Goal: Task Accomplishment & Management: Manage account settings

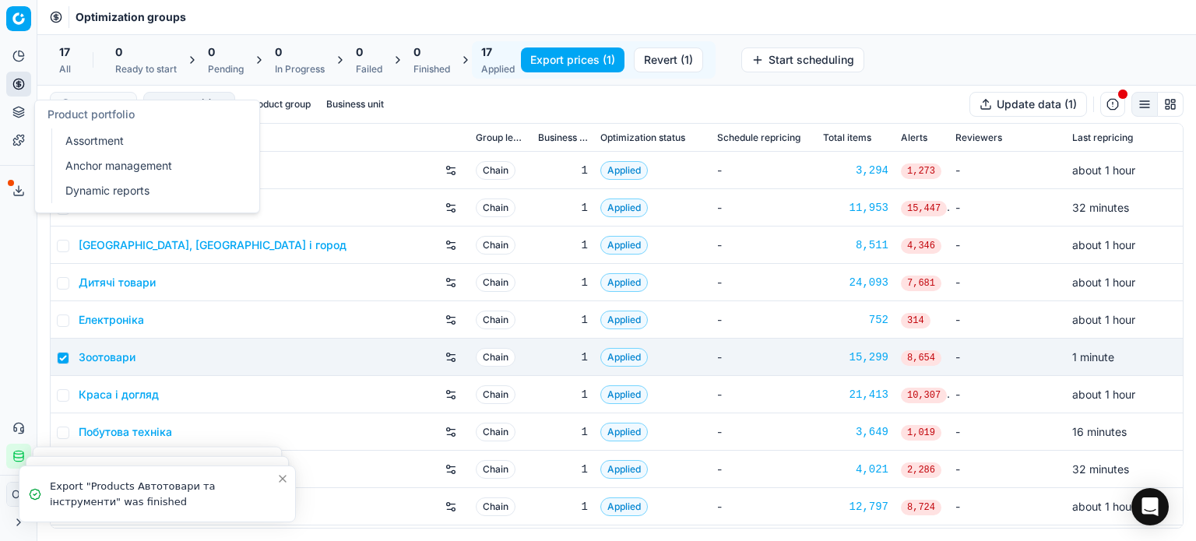
click at [12, 118] on icon at bounding box center [18, 112] width 12 height 12
click at [93, 142] on link "Assortment" at bounding box center [149, 141] width 181 height 22
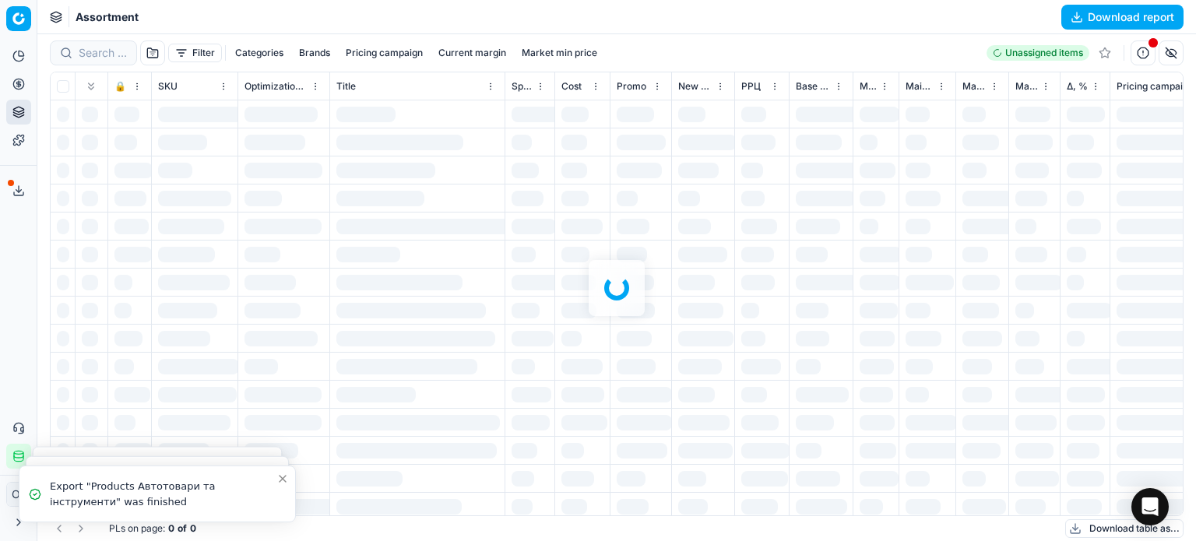
click at [186, 53] on div at bounding box center [616, 287] width 1159 height 507
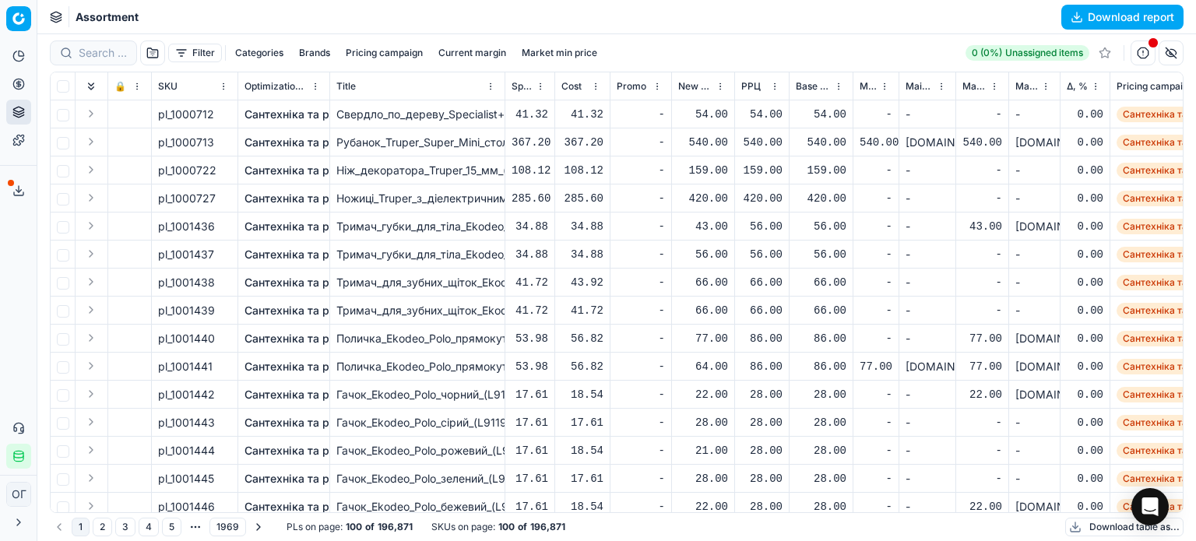
click at [186, 53] on button "Filter" at bounding box center [195, 53] width 54 height 19
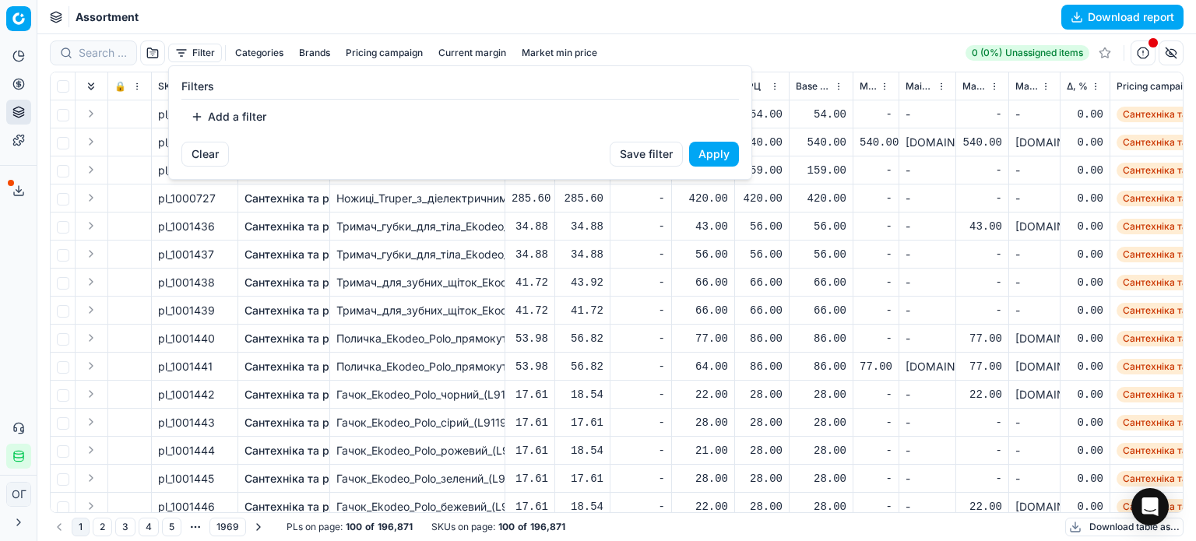
click at [233, 121] on button "Add a filter" at bounding box center [228, 116] width 94 height 25
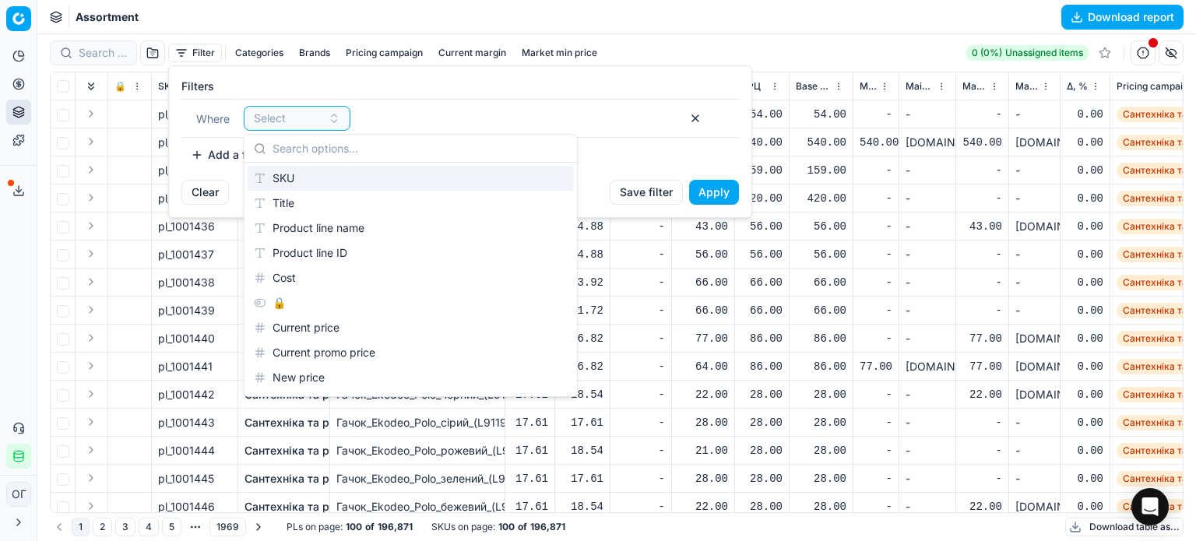
click at [314, 182] on div "SKU" at bounding box center [411, 178] width 326 height 25
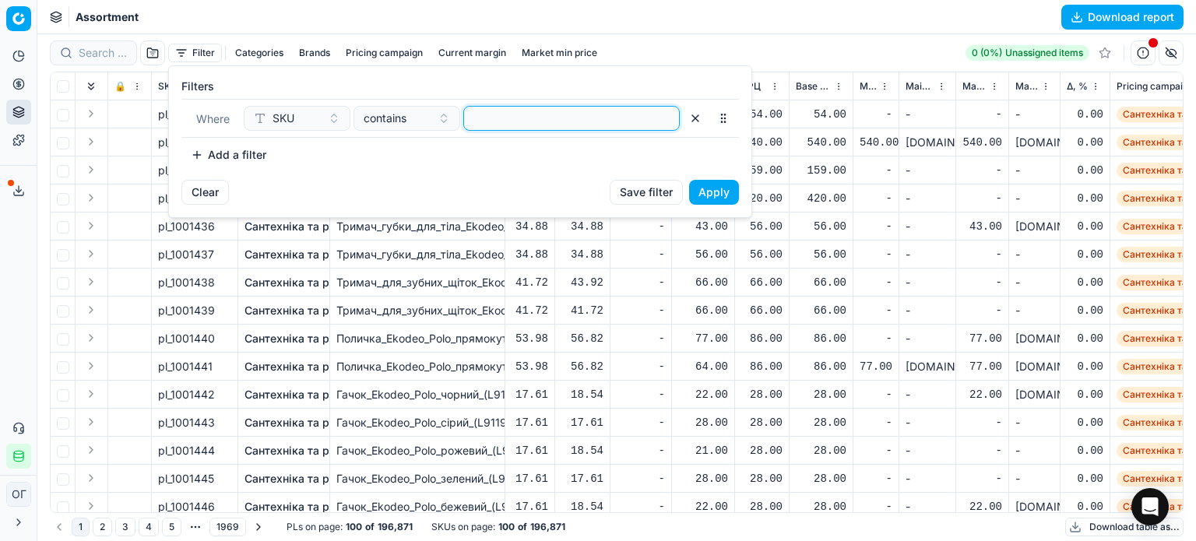
click at [498, 119] on input at bounding box center [571, 118] width 202 height 23
paste input "690884,63108,269284,202650,589908,589909,589910,589911,589912,589913,589914,912…"
type input "690884,63108,269284,202650,589908,589909,589910,589911,589912,589913,589914,912…"
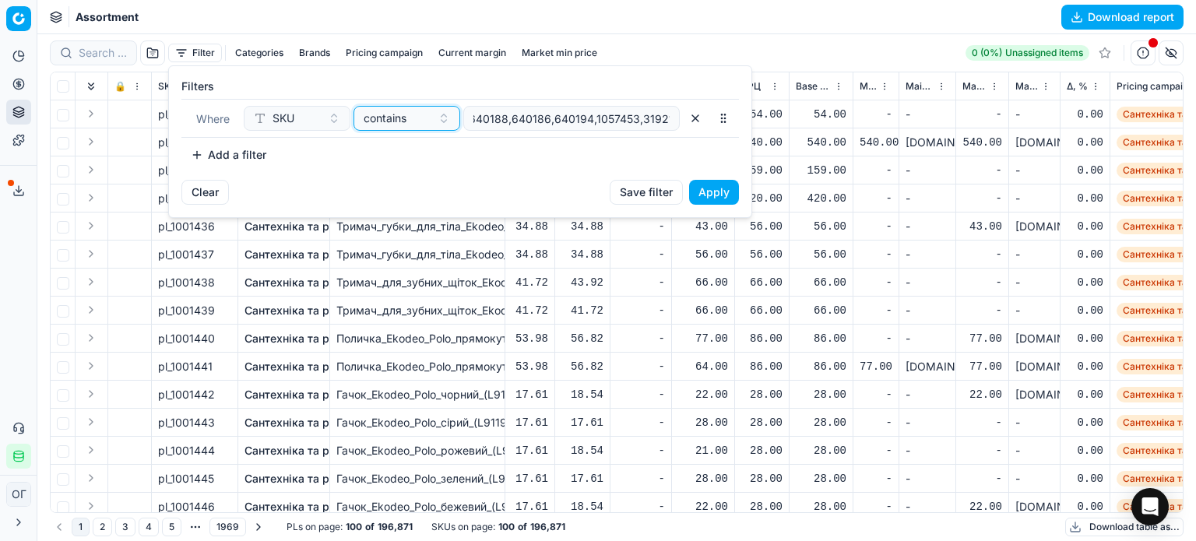
click at [374, 121] on span "contains" at bounding box center [385, 119] width 43 height 16
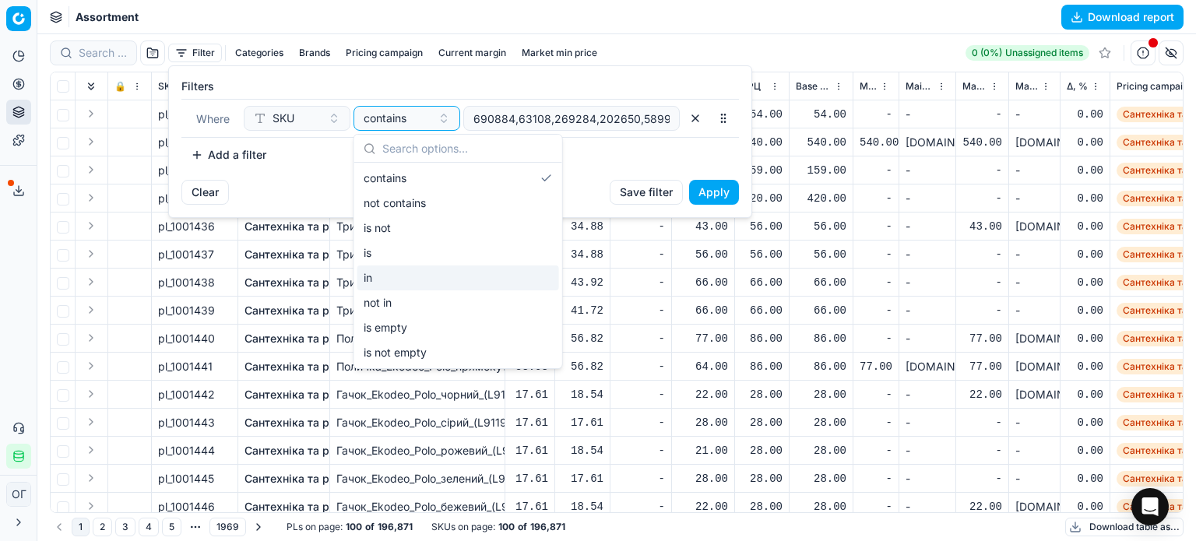
drag, startPoint x: 387, startPoint y: 269, endPoint x: 516, endPoint y: 240, distance: 132.4
click at [388, 269] on div "in" at bounding box center [458, 277] width 202 height 25
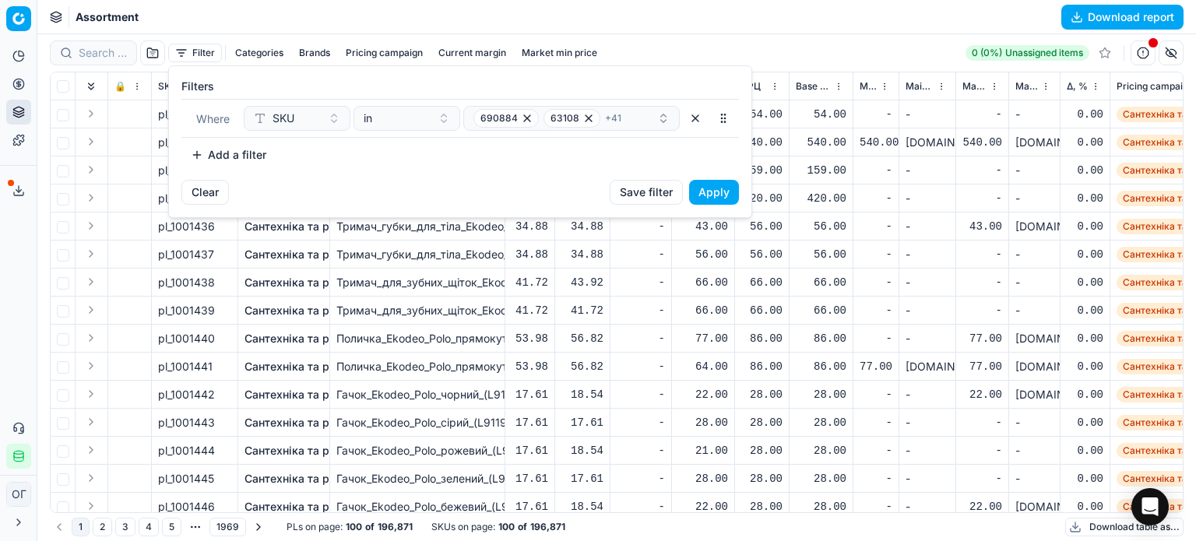
click at [699, 186] on button "Apply" at bounding box center [714, 192] width 50 height 25
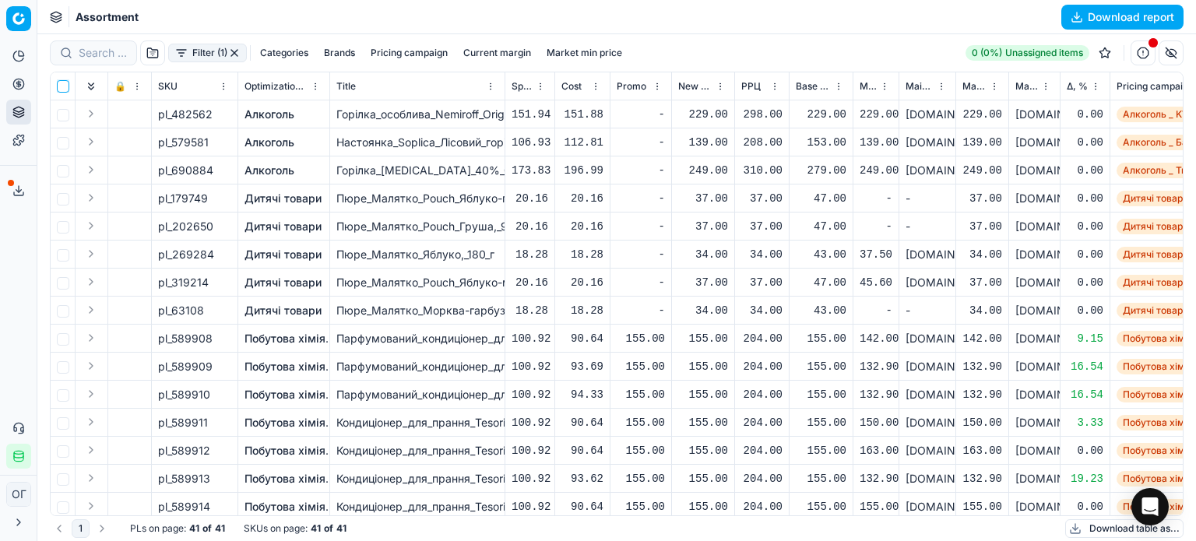
click at [65, 86] on input "checkbox" at bounding box center [63, 86] width 12 height 12
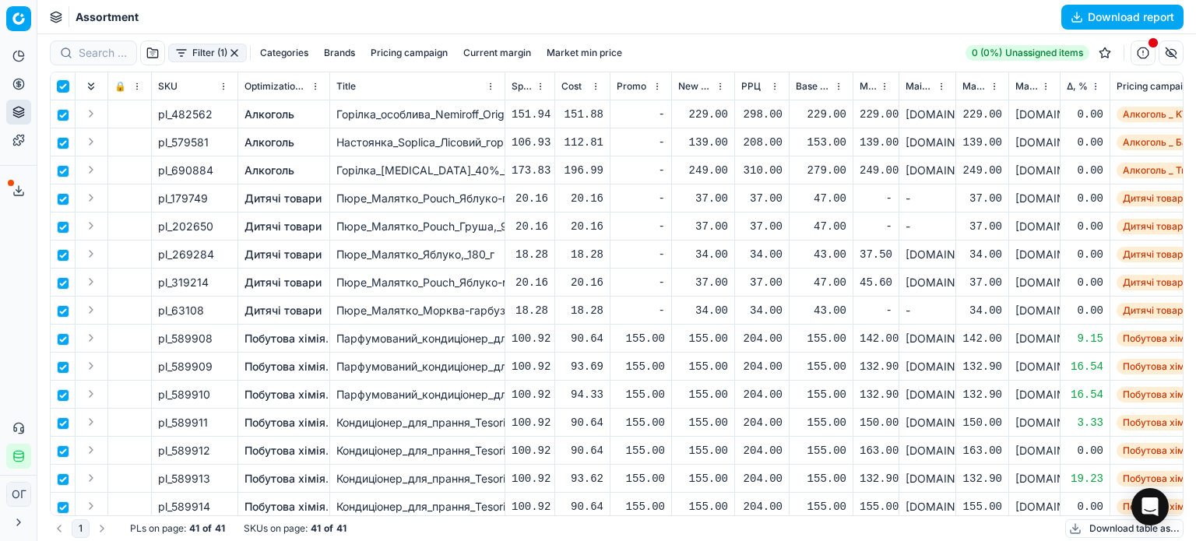
checkbox input "true"
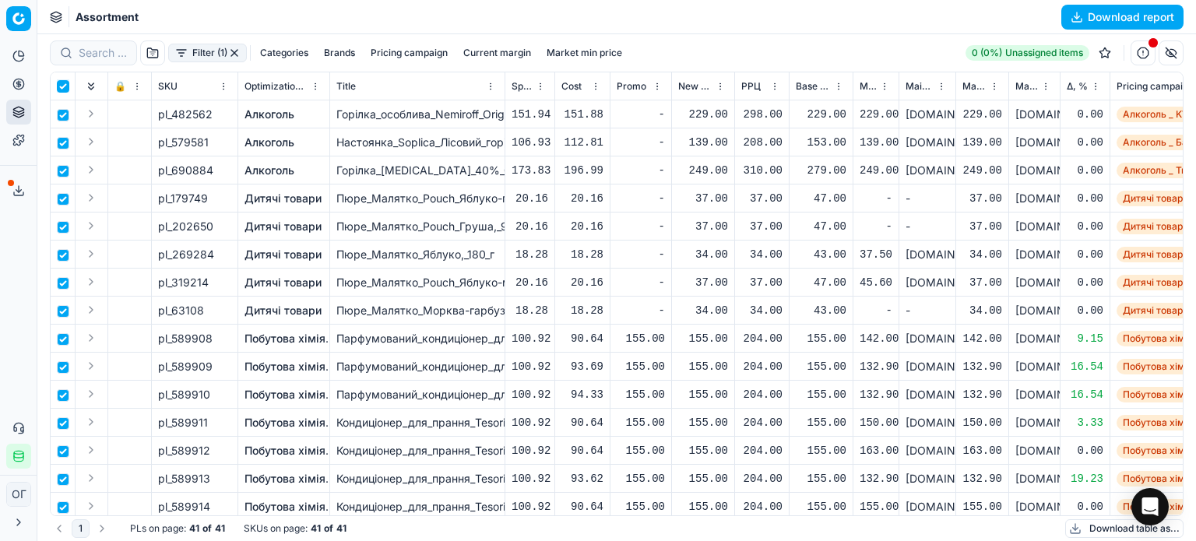
checkbox input "true"
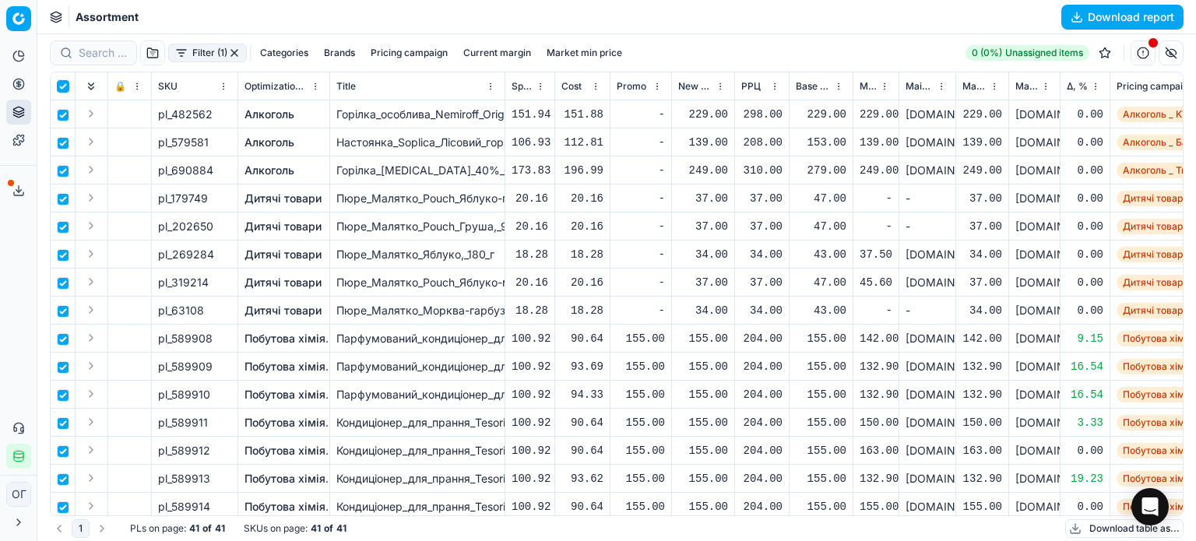
checkbox input "true"
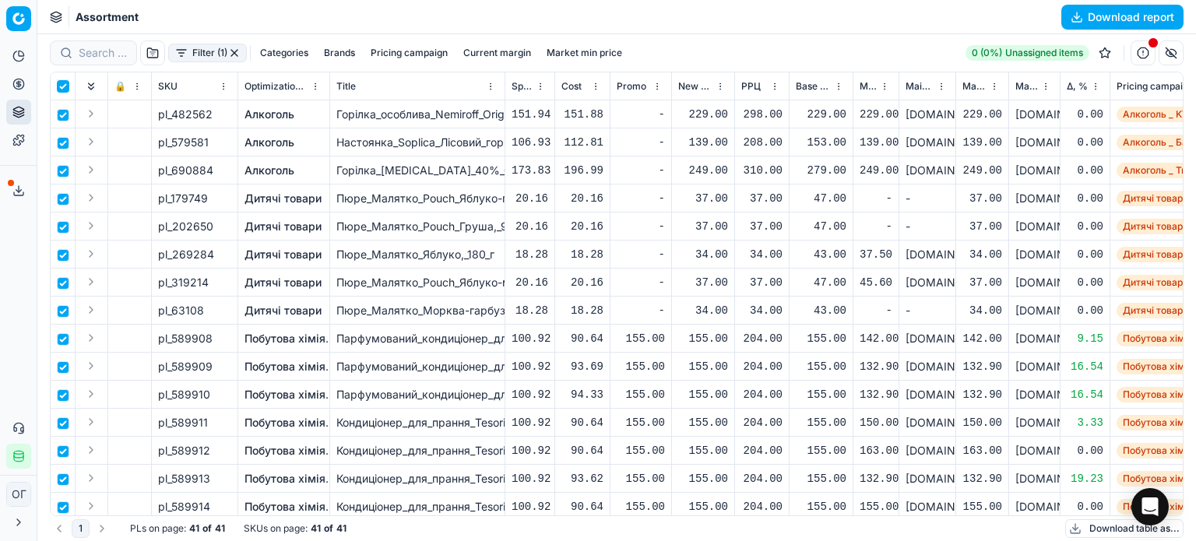
checkbox input "true"
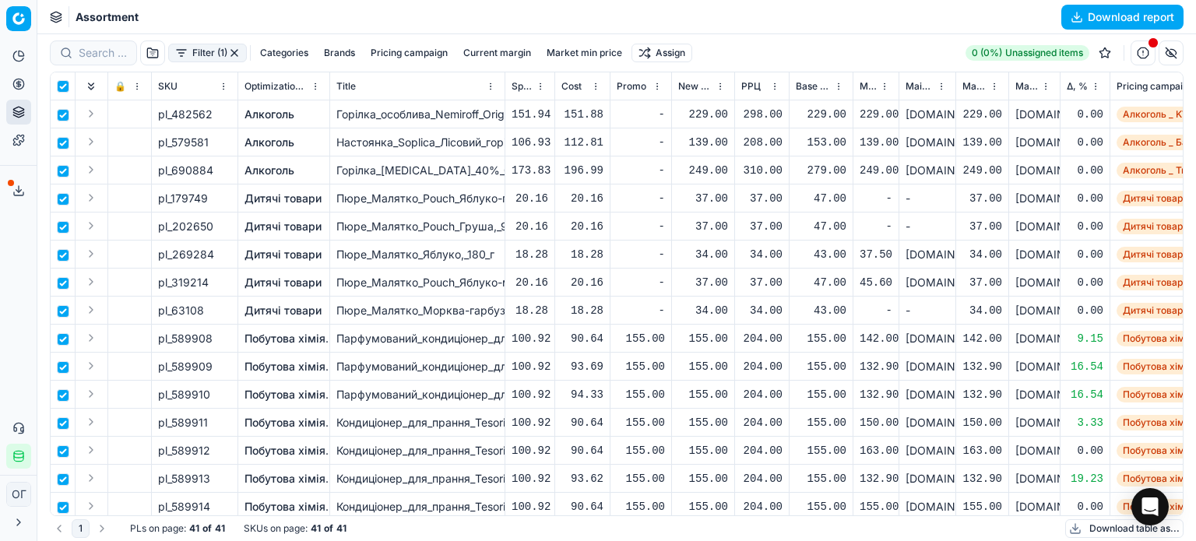
click at [655, 59] on html "Pricing platform Analytics Pricing Product portfolio Templates Export service 1…" at bounding box center [598, 270] width 1196 height 541
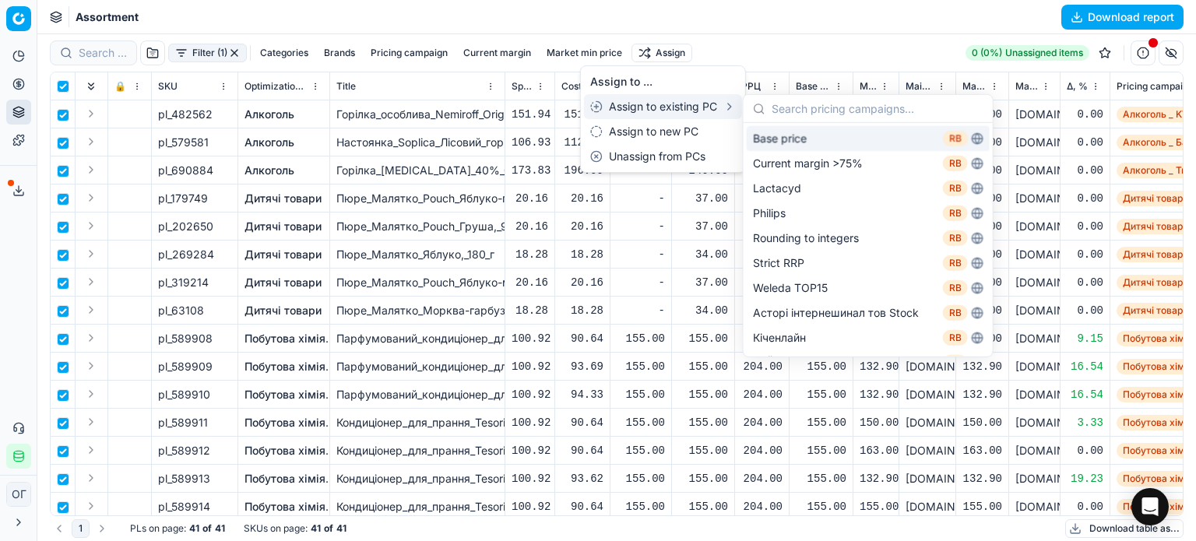
click at [803, 142] on div "Base price RB" at bounding box center [868, 138] width 243 height 25
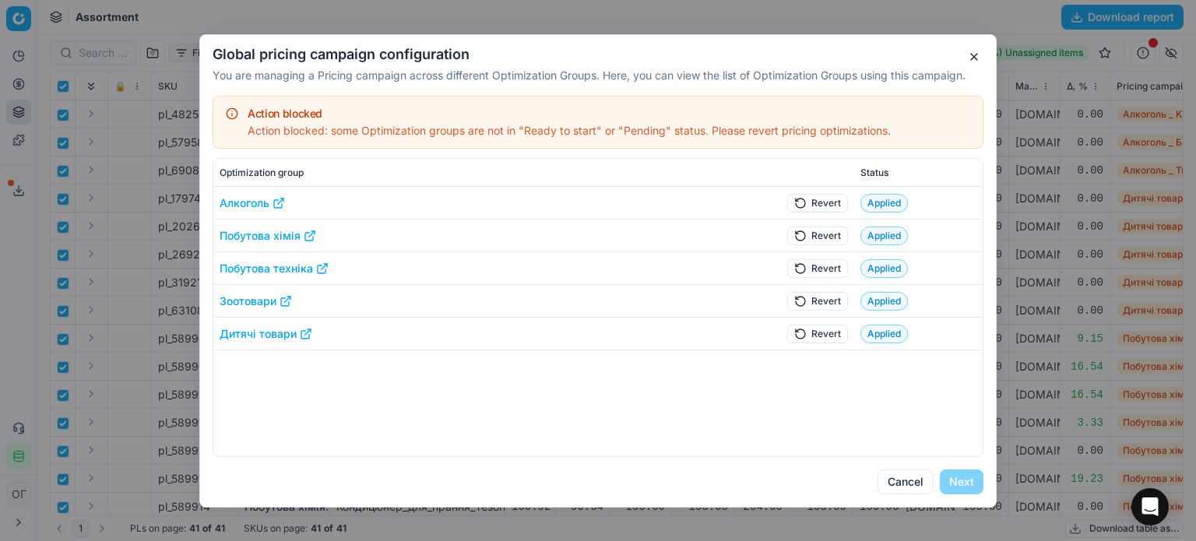
click at [827, 330] on button "Revert" at bounding box center [817, 333] width 61 height 19
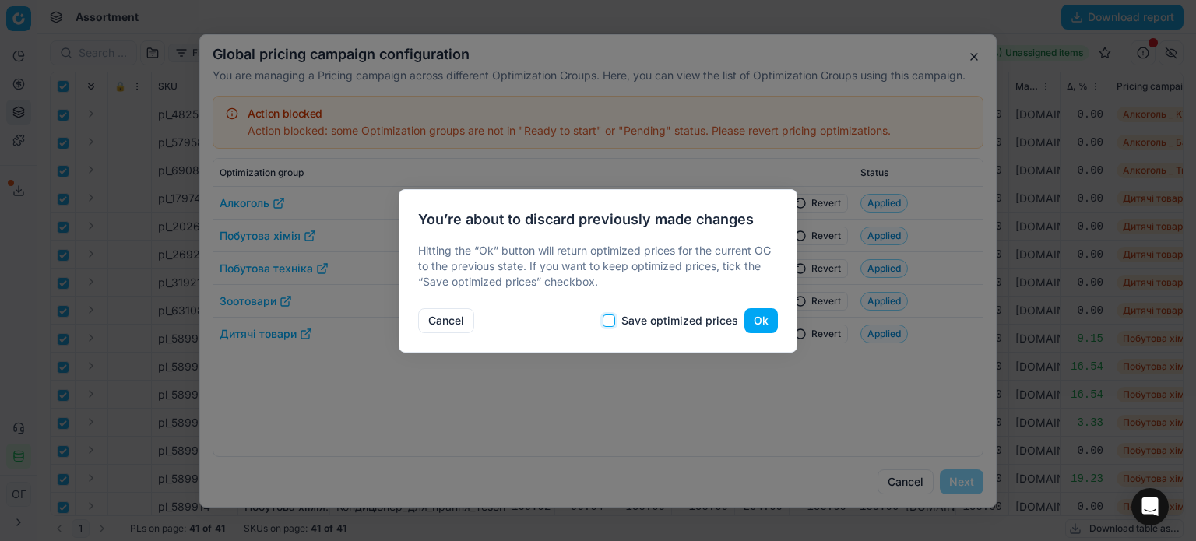
click at [614, 322] on input "Save optimized prices" at bounding box center [609, 321] width 12 height 12
checkbox input "true"
click at [753, 315] on button "Ok" at bounding box center [760, 320] width 33 height 25
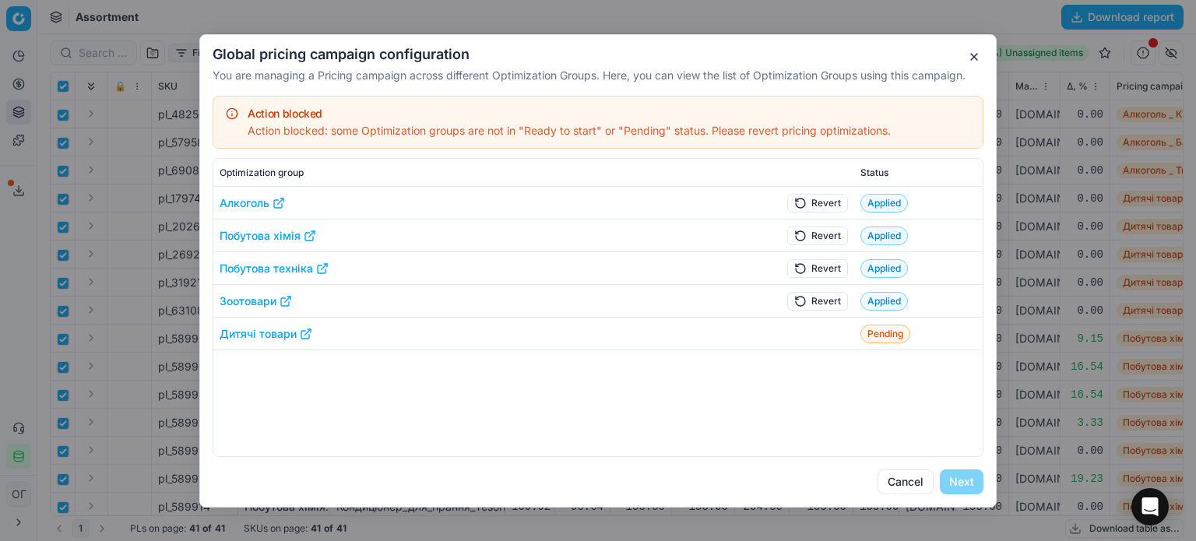
click at [812, 297] on button "Revert" at bounding box center [817, 300] width 61 height 19
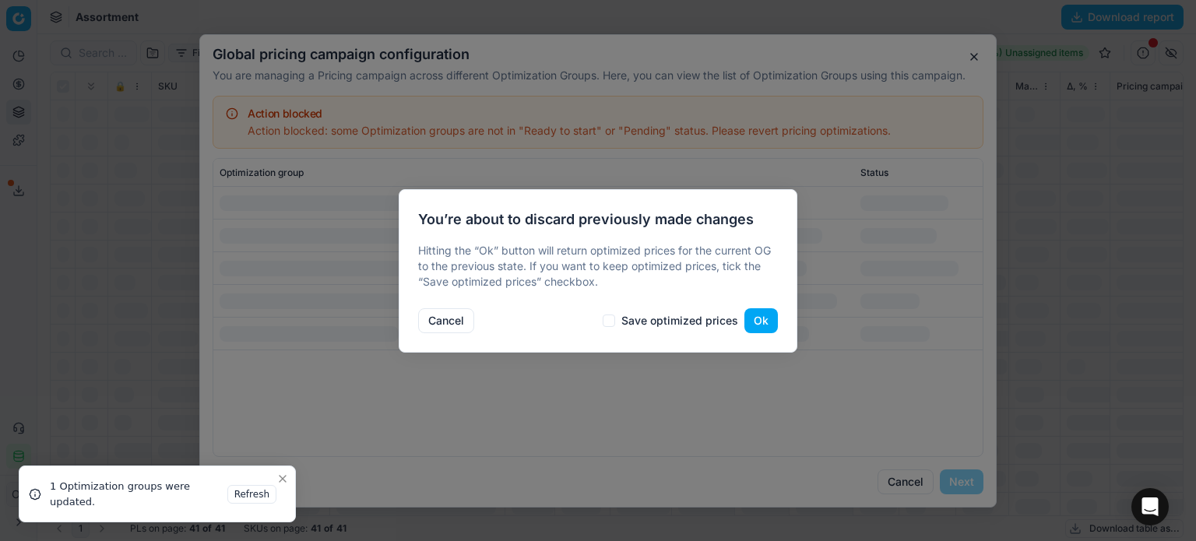
click at [614, 312] on div "Cancel Save optimized prices Ok" at bounding box center [598, 317] width 360 height 31
click at [610, 322] on input "Save optimized prices" at bounding box center [609, 321] width 12 height 12
checkbox input "true"
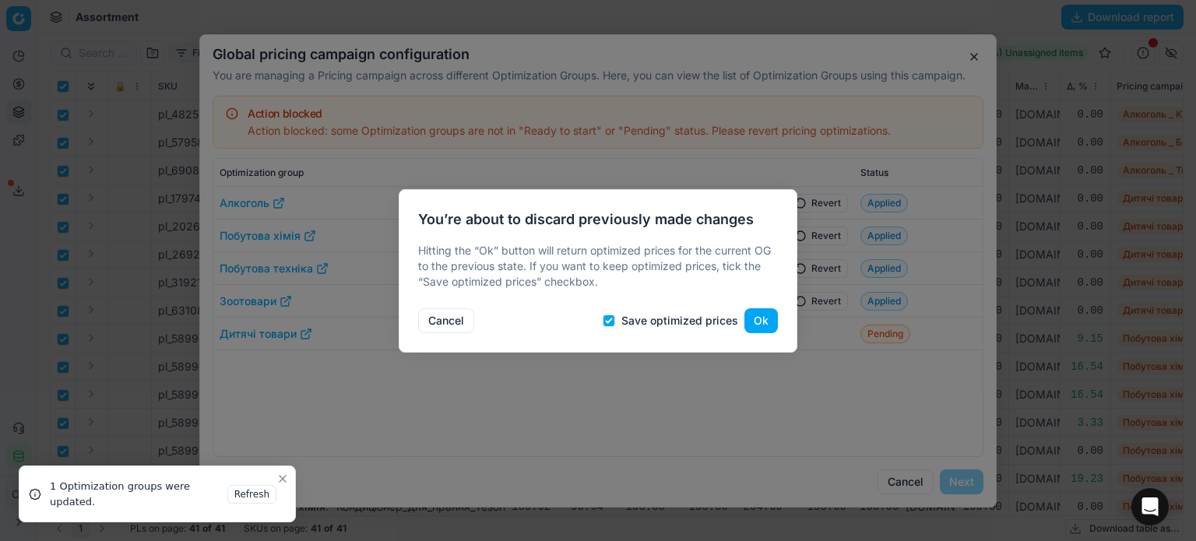
click at [766, 317] on button "Ok" at bounding box center [760, 320] width 33 height 25
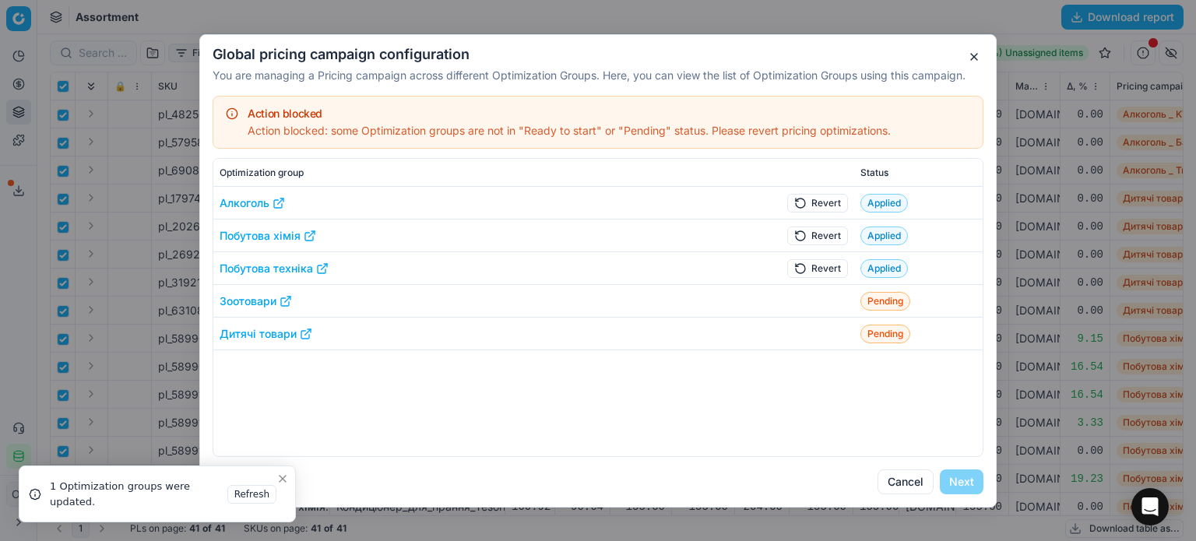
click at [808, 262] on button "Revert" at bounding box center [817, 267] width 61 height 19
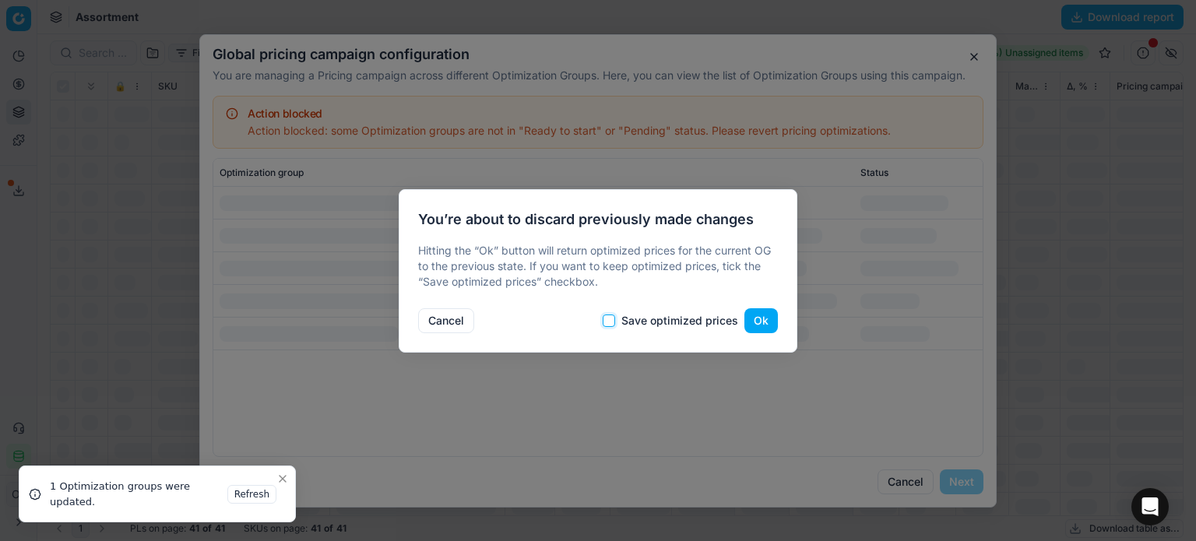
drag, startPoint x: 612, startPoint y: 317, endPoint x: 705, endPoint y: 311, distance: 92.9
click at [612, 317] on input "Save optimized prices" at bounding box center [609, 321] width 12 height 12
checkbox input "true"
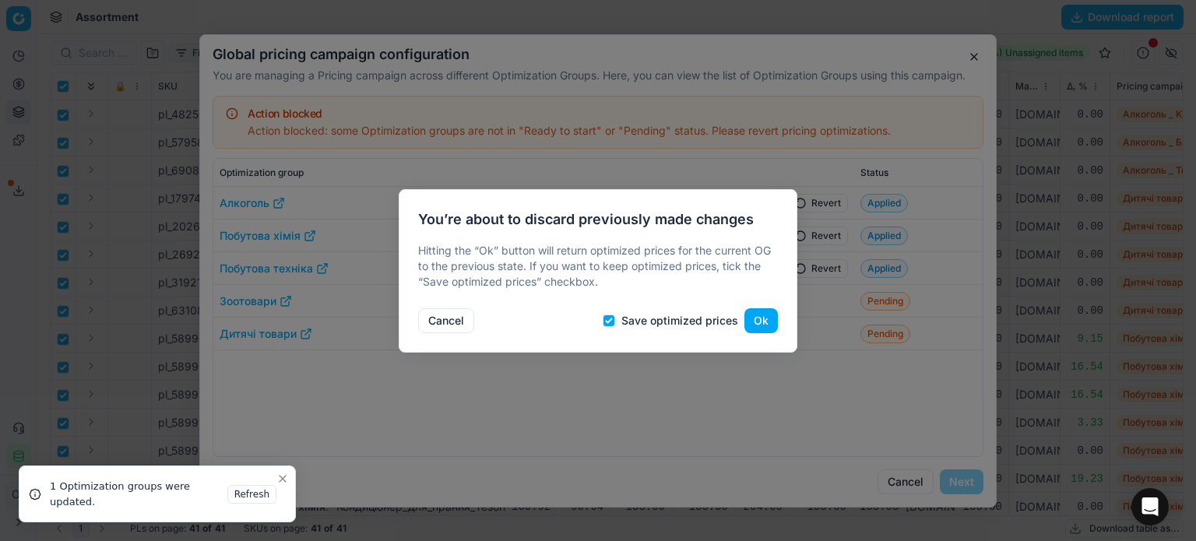
click at [761, 317] on button "Ok" at bounding box center [760, 320] width 33 height 25
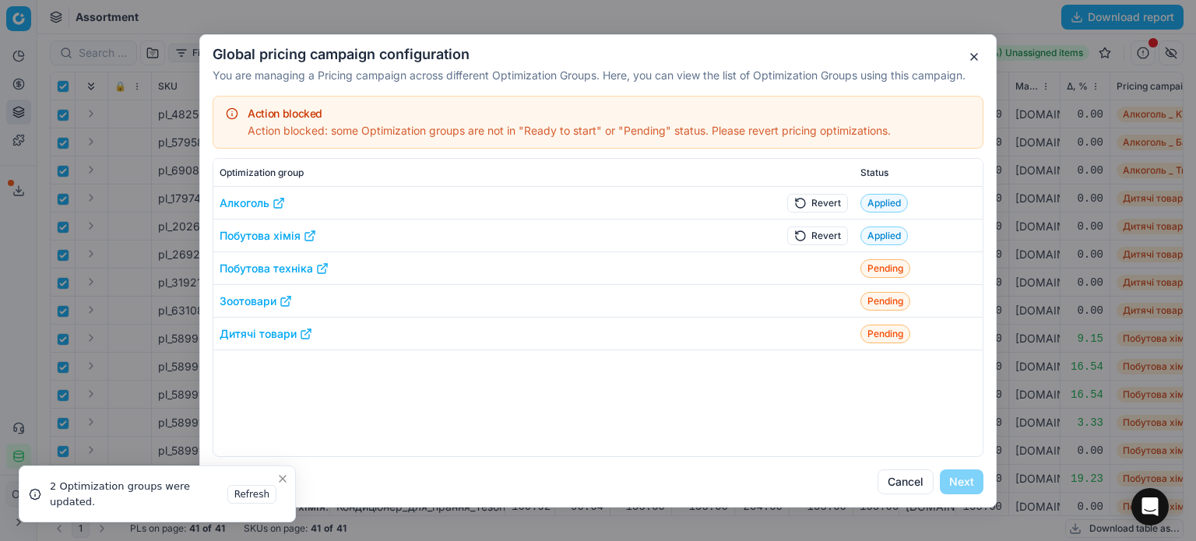
click at [818, 205] on button "Revert" at bounding box center [817, 202] width 61 height 19
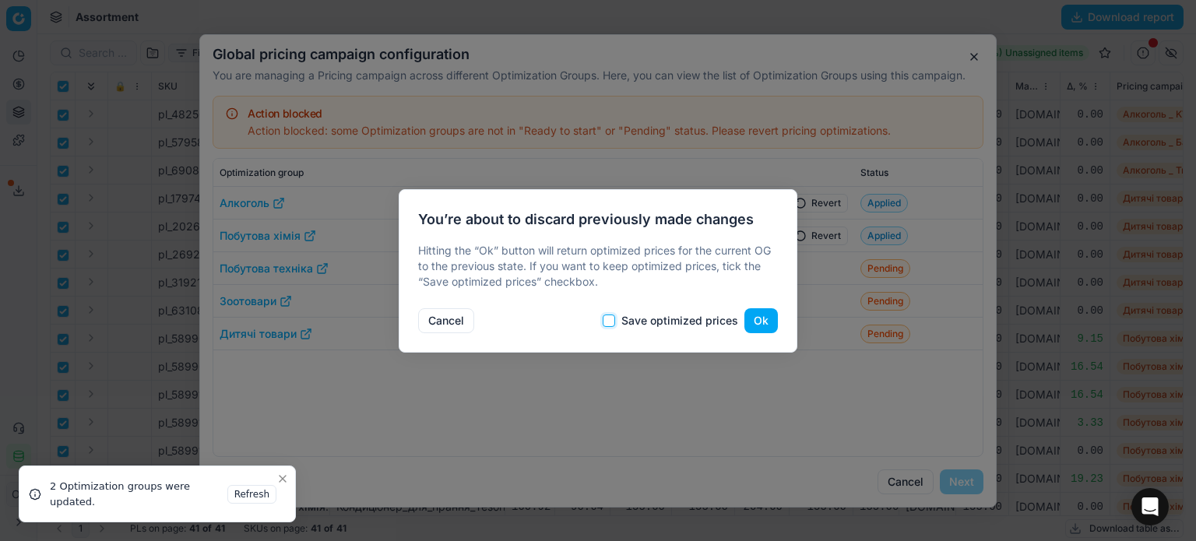
click at [614, 315] on input "Save optimized prices" at bounding box center [609, 321] width 12 height 12
checkbox input "true"
click at [755, 318] on button "Ok" at bounding box center [760, 320] width 33 height 25
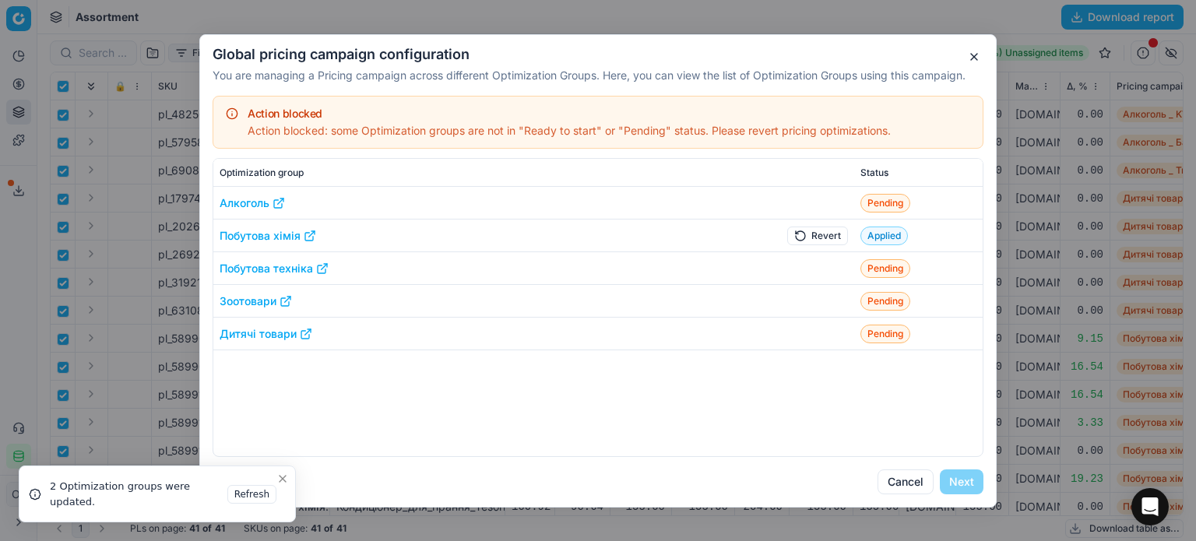
click at [805, 235] on button "Revert" at bounding box center [817, 235] width 61 height 19
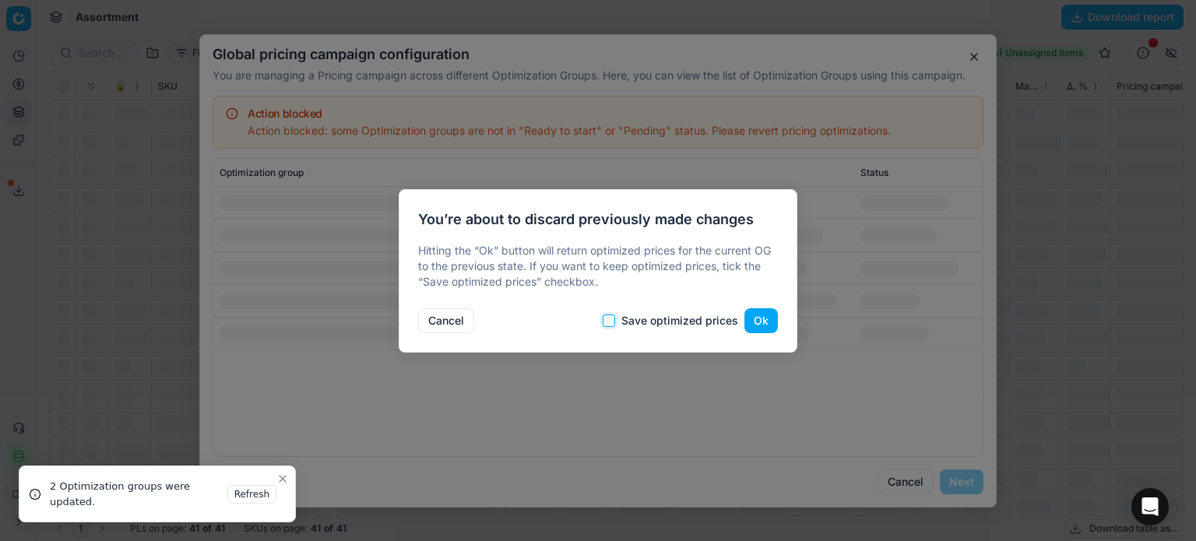
click at [607, 326] on input "Save optimized prices" at bounding box center [609, 321] width 12 height 12
checkbox input "true"
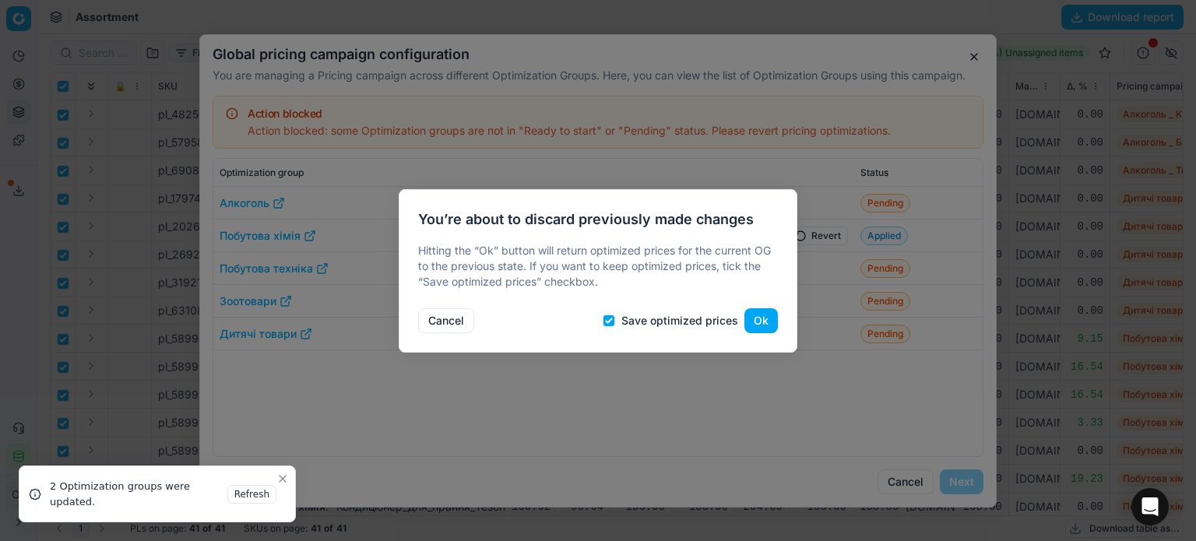
click at [760, 317] on button "Ok" at bounding box center [760, 320] width 33 height 25
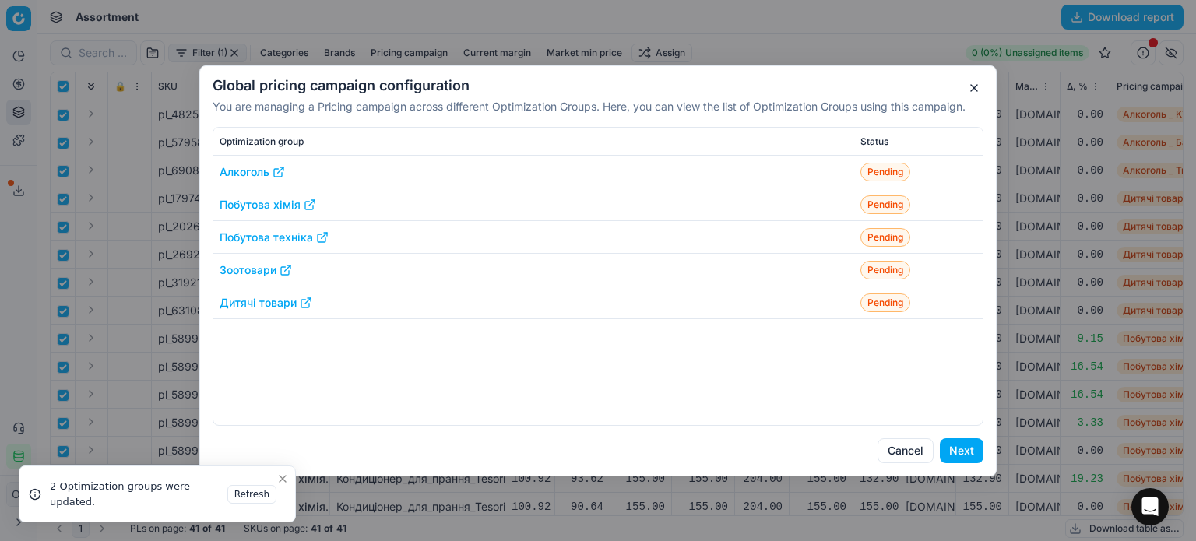
click at [962, 457] on button "Next" at bounding box center [962, 450] width 44 height 25
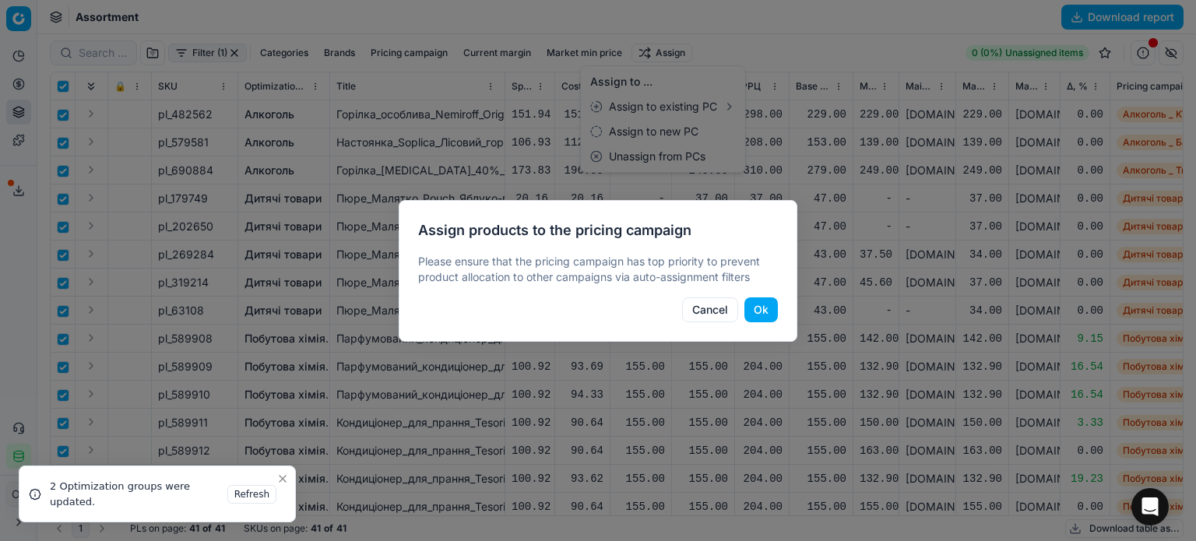
click at [760, 314] on button "Ok" at bounding box center [760, 309] width 33 height 25
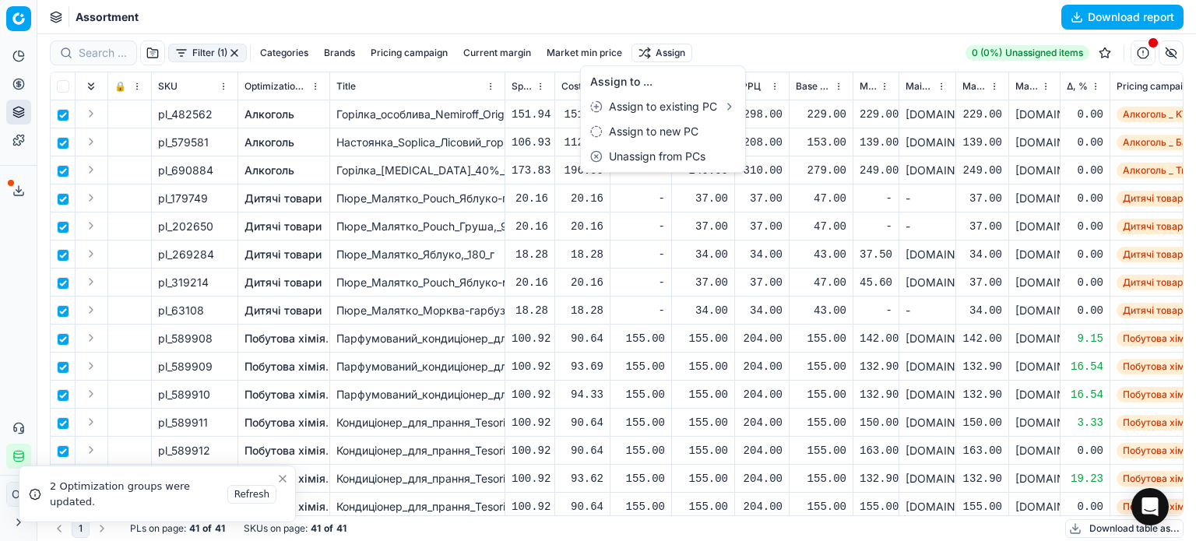
checkbox input "false"
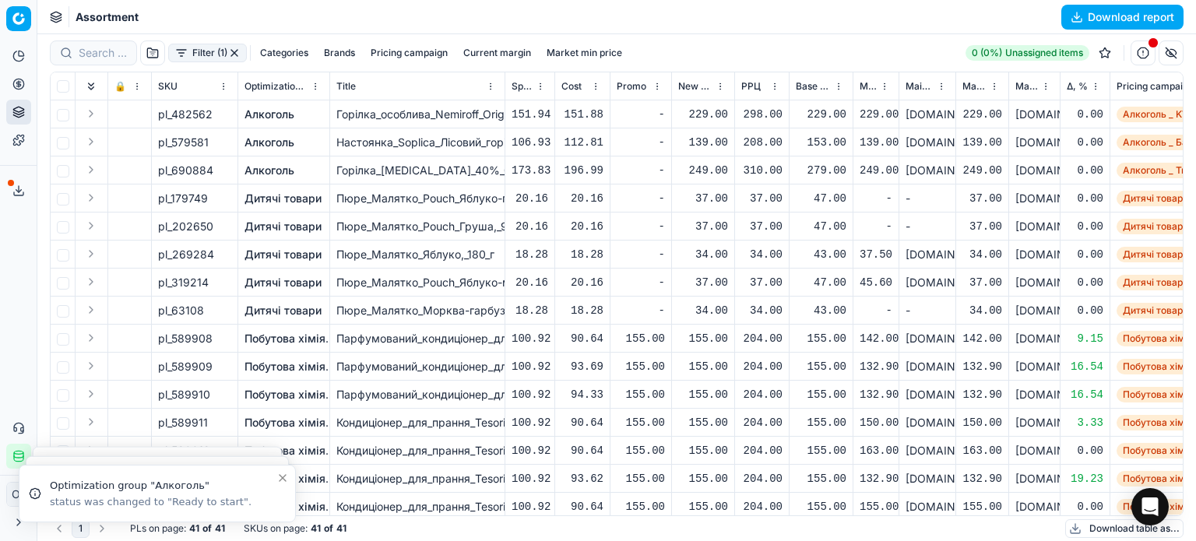
drag, startPoint x: 234, startPoint y: 51, endPoint x: 227, endPoint y: 30, distance: 22.9
click at [234, 51] on button "button" at bounding box center [234, 53] width 12 height 12
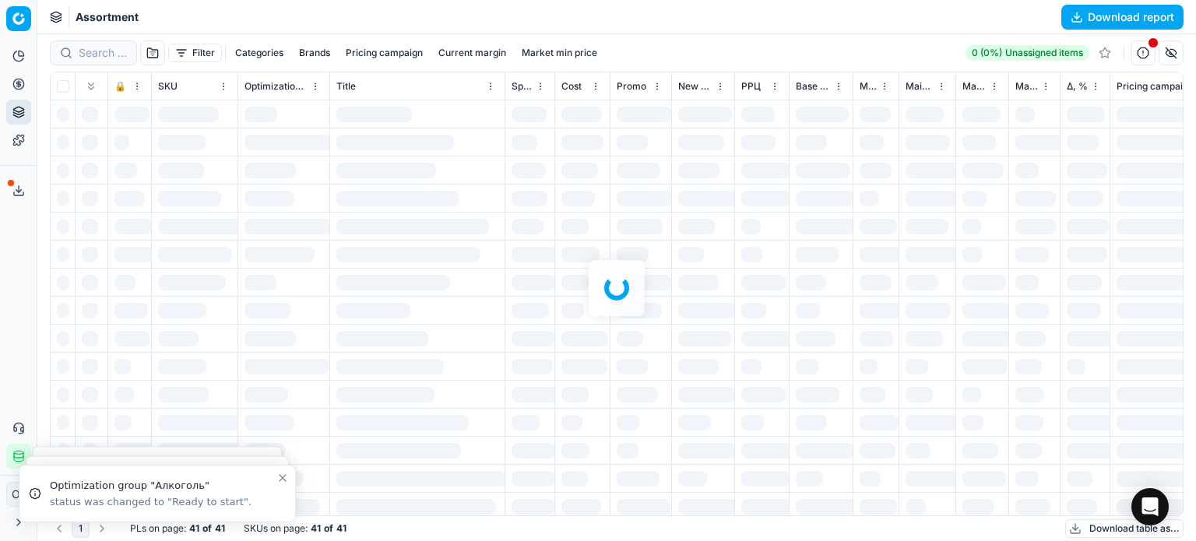
click at [227, 29] on div "Assortment Download report" at bounding box center [616, 17] width 1159 height 34
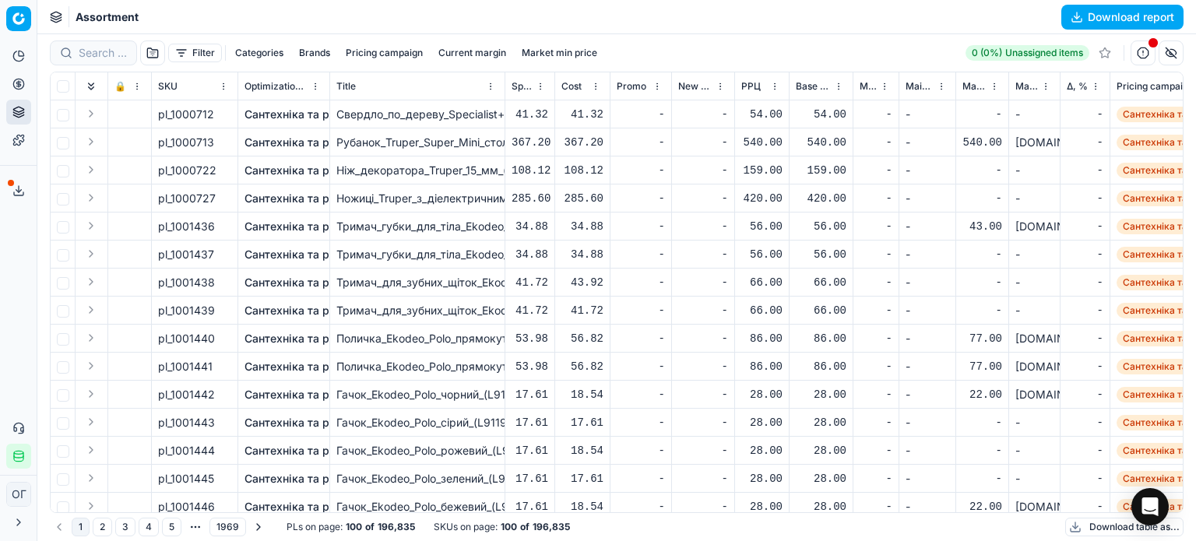
click at [187, 51] on button "Filter" at bounding box center [195, 53] width 54 height 19
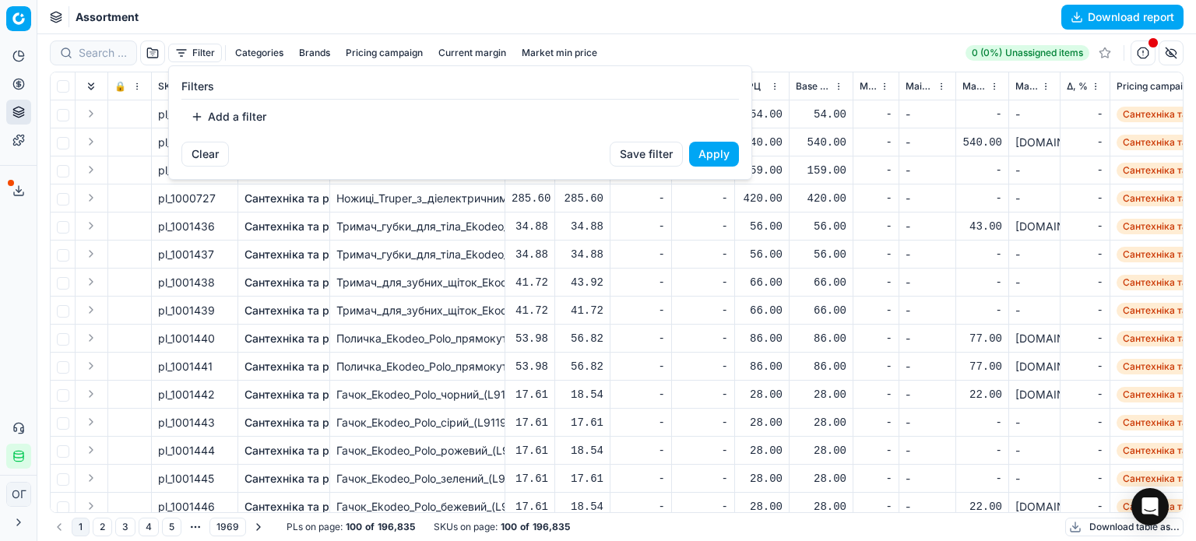
click at [228, 107] on button "Add a filter" at bounding box center [228, 116] width 94 height 25
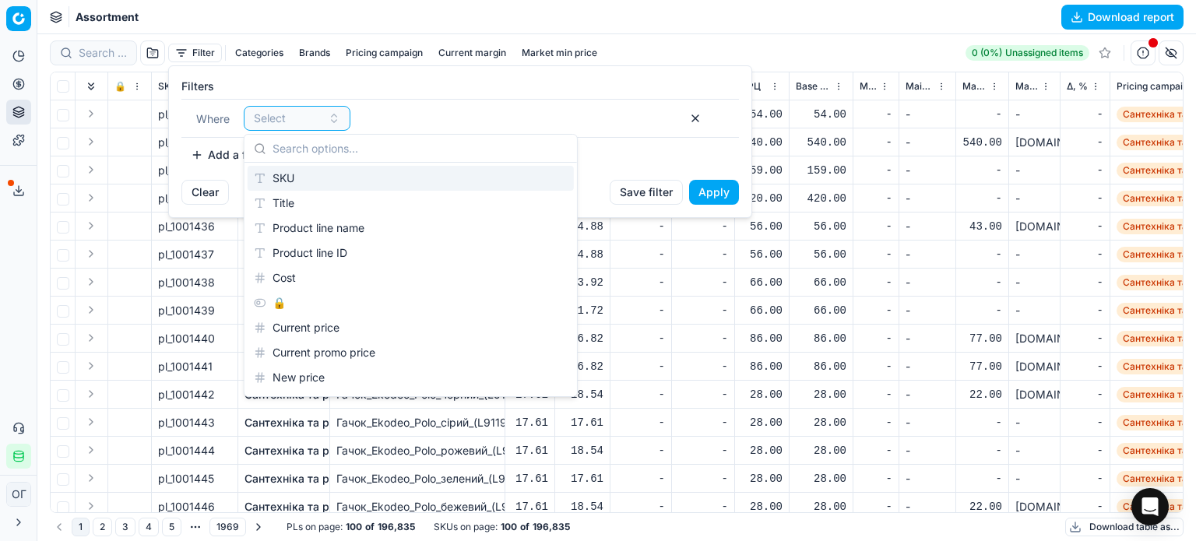
click at [289, 171] on div "SKU" at bounding box center [411, 178] width 326 height 25
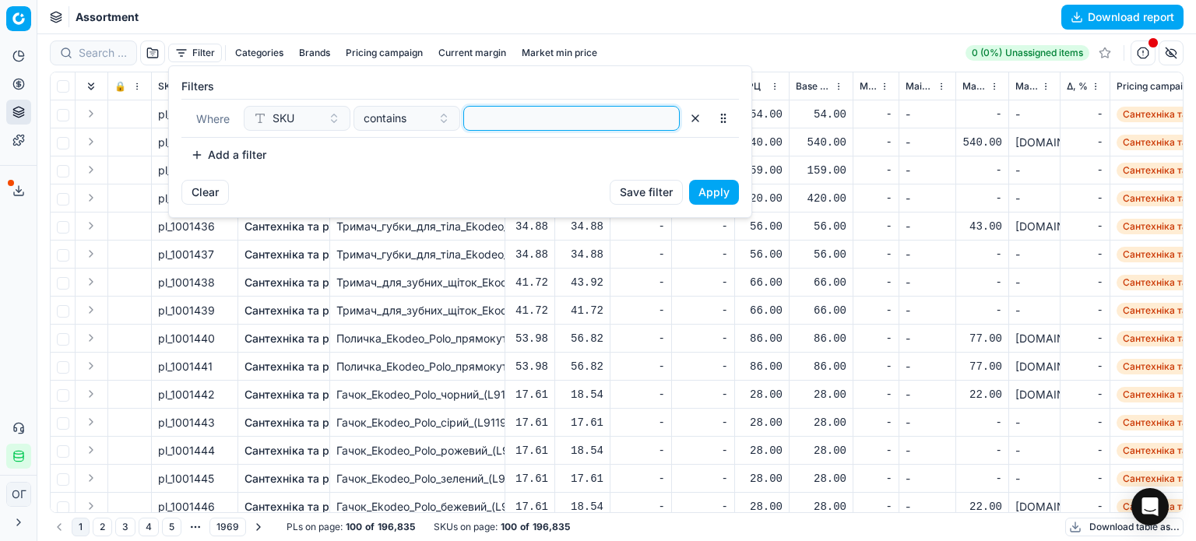
click at [480, 127] on input at bounding box center [571, 118] width 202 height 23
paste input "571413,571411,581303,581311,581313,581315,581317,581319,581321,581323,581325,58…"
type input "571413,571411,581303,581311,581313,581315,581317,581319,581321,581323,581325,58…"
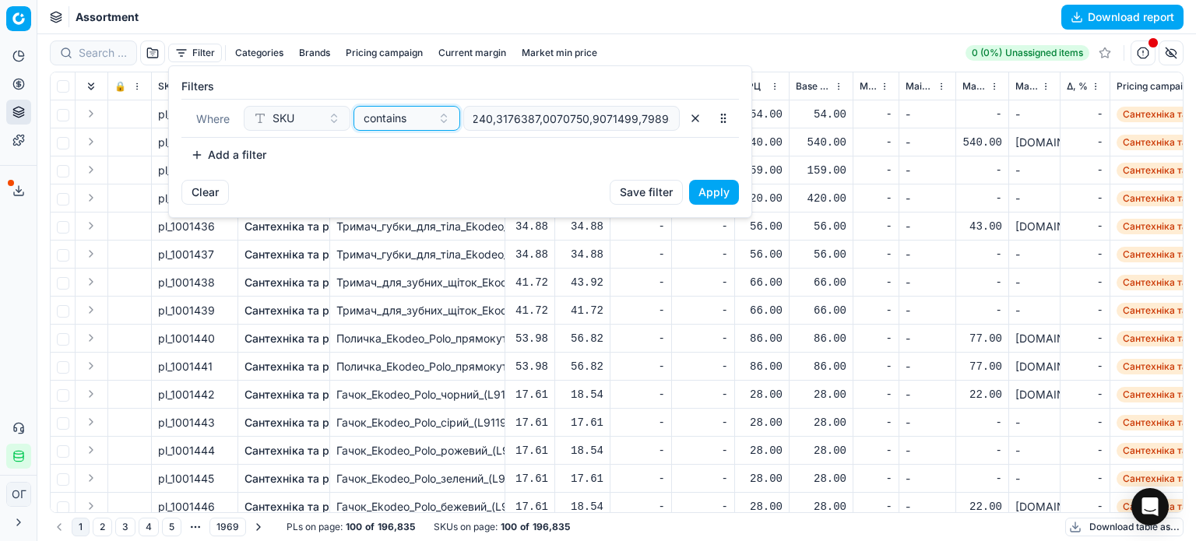
click at [403, 111] on span "contains" at bounding box center [385, 119] width 43 height 16
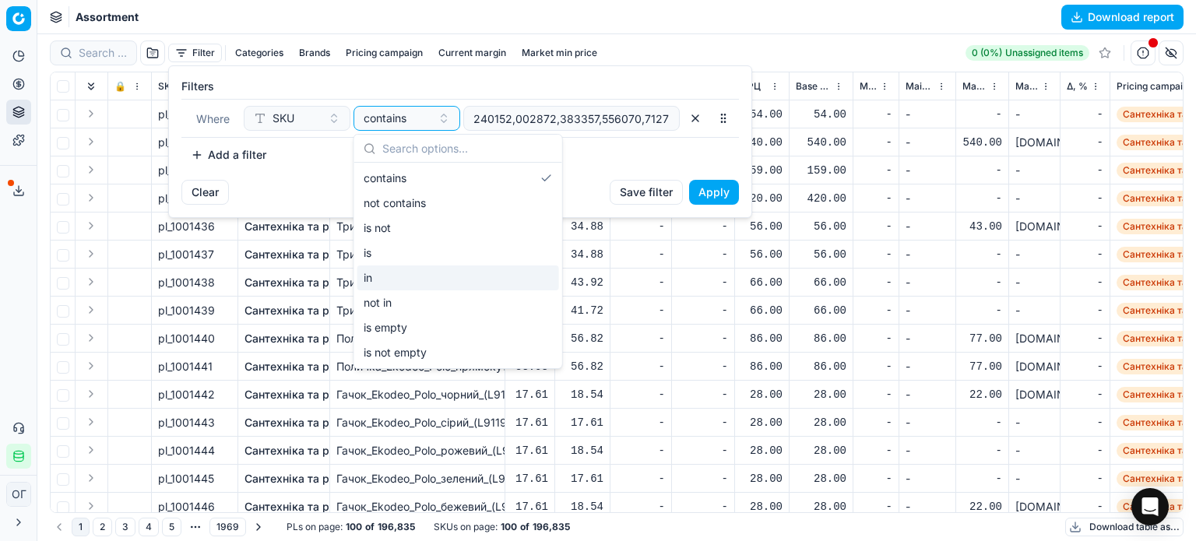
click at [427, 270] on div "in" at bounding box center [458, 277] width 202 height 25
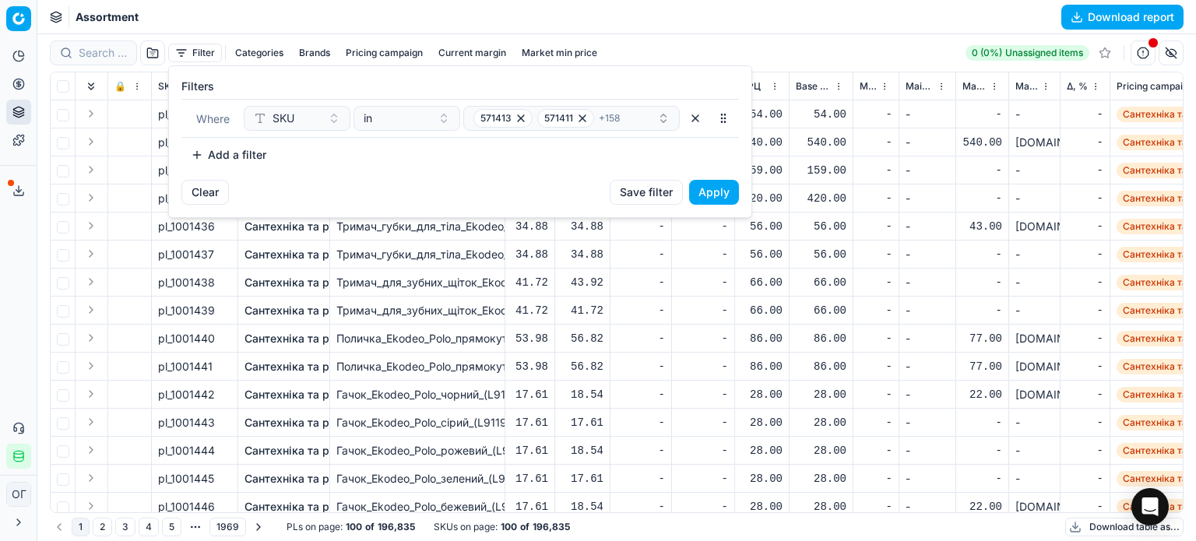
click at [700, 189] on button "Apply" at bounding box center [714, 192] width 50 height 25
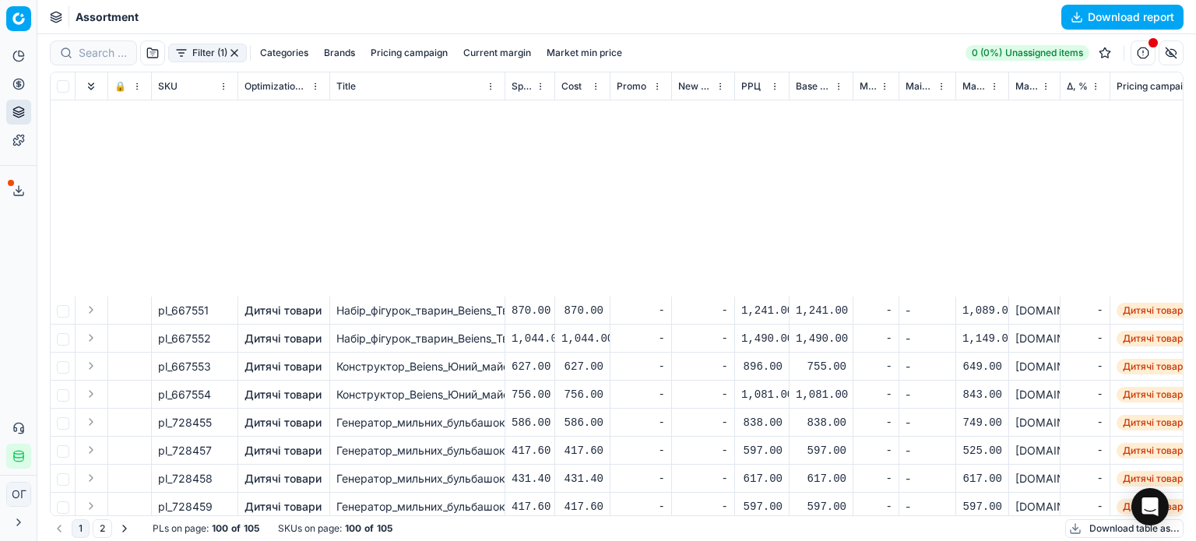
scroll to position [2399, 0]
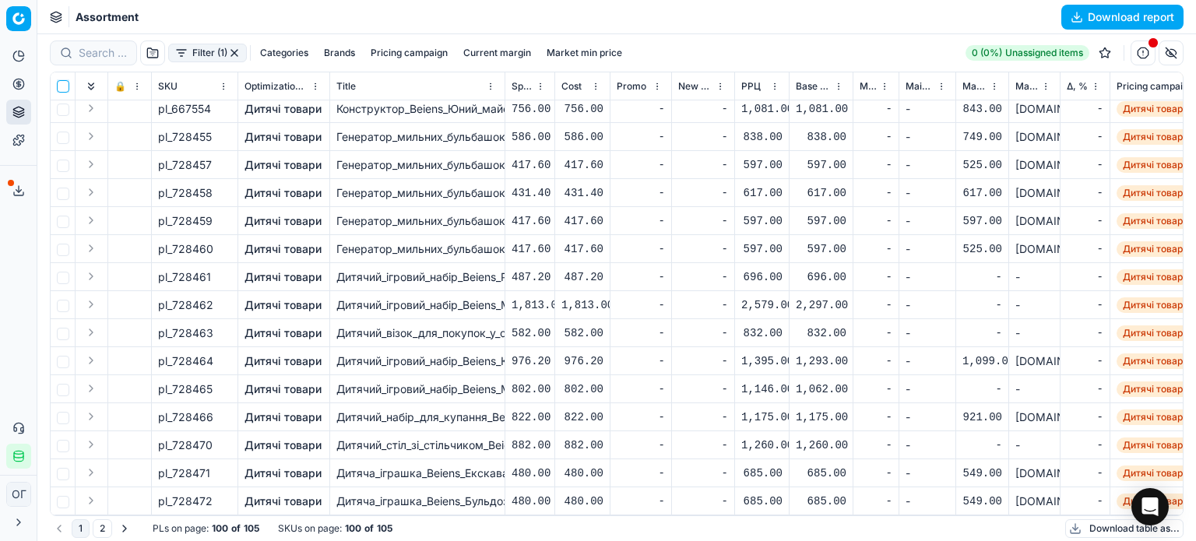
click at [62, 87] on input "checkbox" at bounding box center [63, 86] width 12 height 12
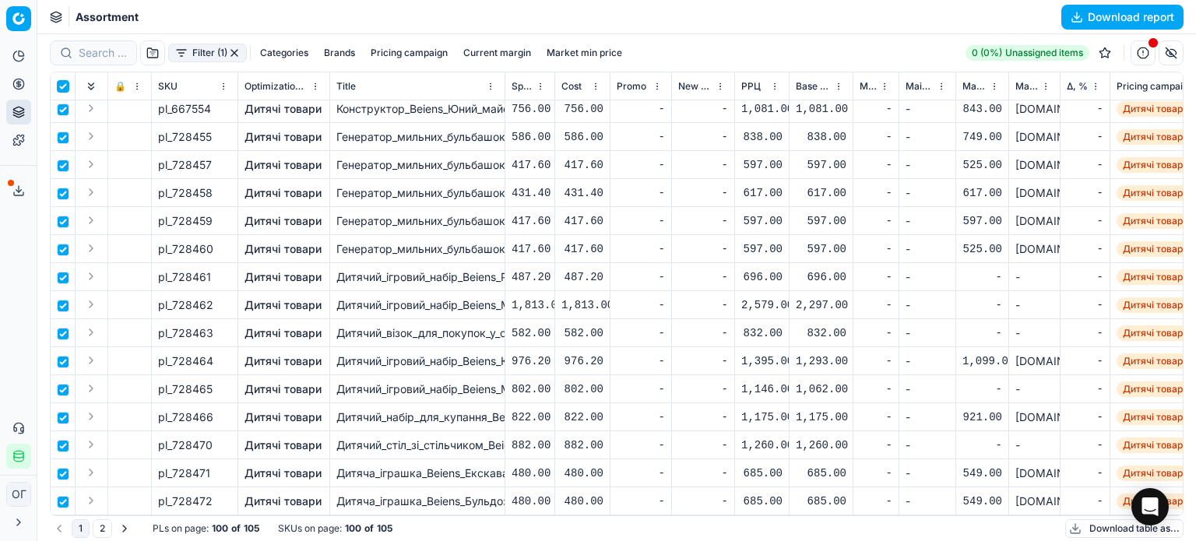
checkbox input "true"
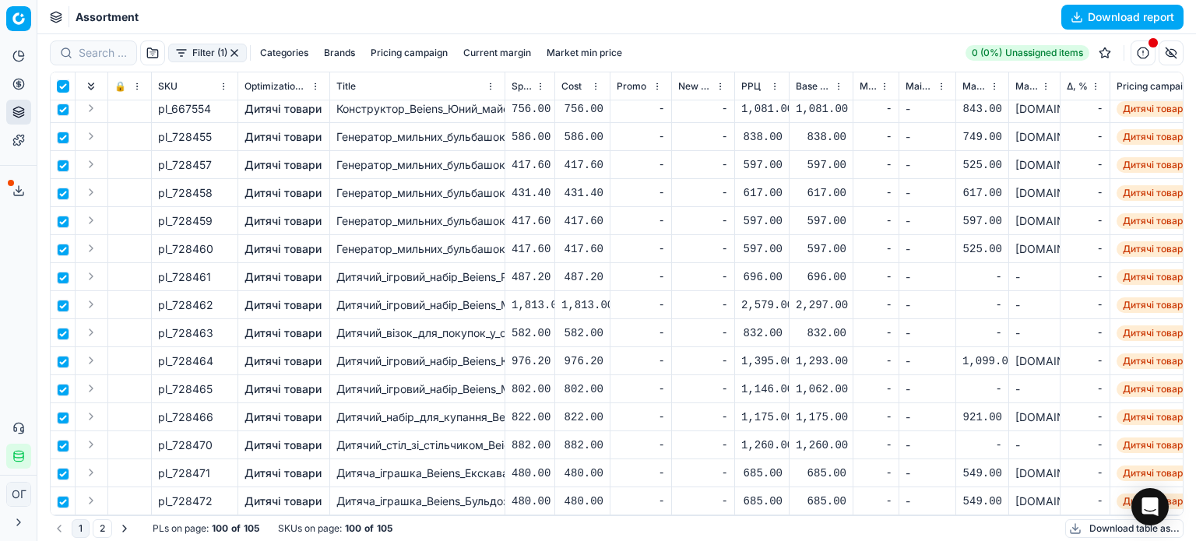
checkbox input "true"
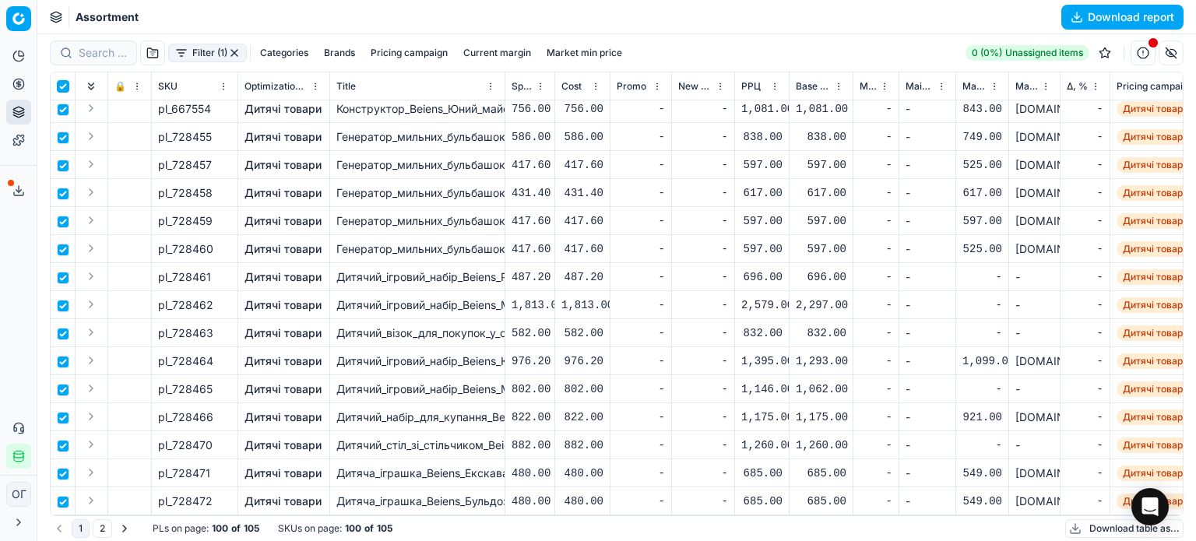
checkbox input "true"
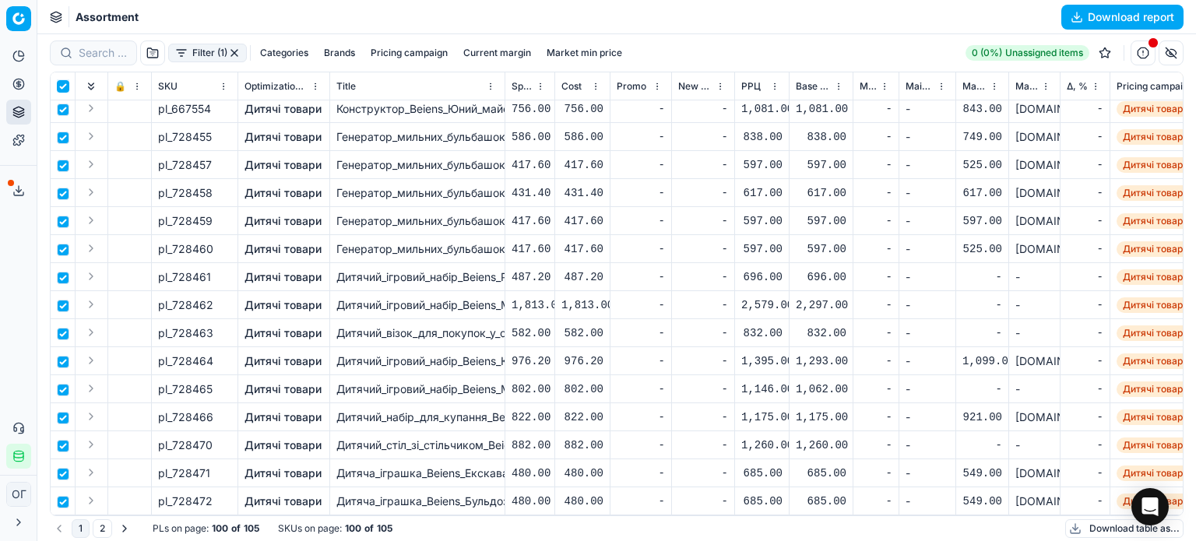
checkbox input "true"
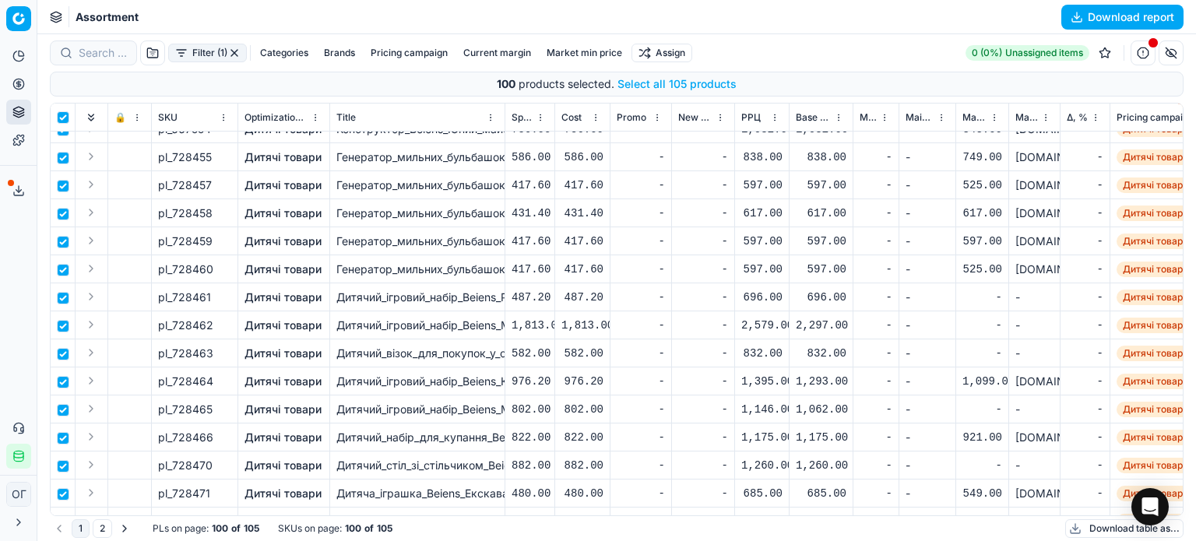
click at [692, 72] on div "100 products selected . Select all 105 products" at bounding box center [617, 84] width 1134 height 25
click at [691, 78] on button "Select all 105 products" at bounding box center [676, 84] width 119 height 16
click at [679, 53] on html "Pricing platform Analytics Pricing Product portfolio Templates Export service 1…" at bounding box center [598, 270] width 1196 height 541
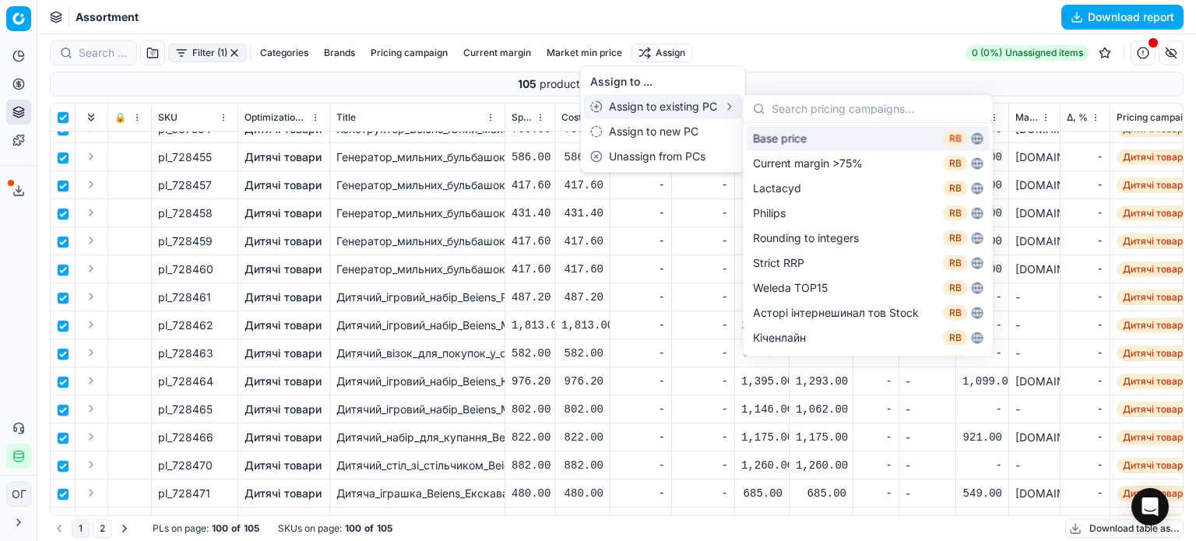
click at [796, 135] on div "Base price RB" at bounding box center [868, 138] width 243 height 25
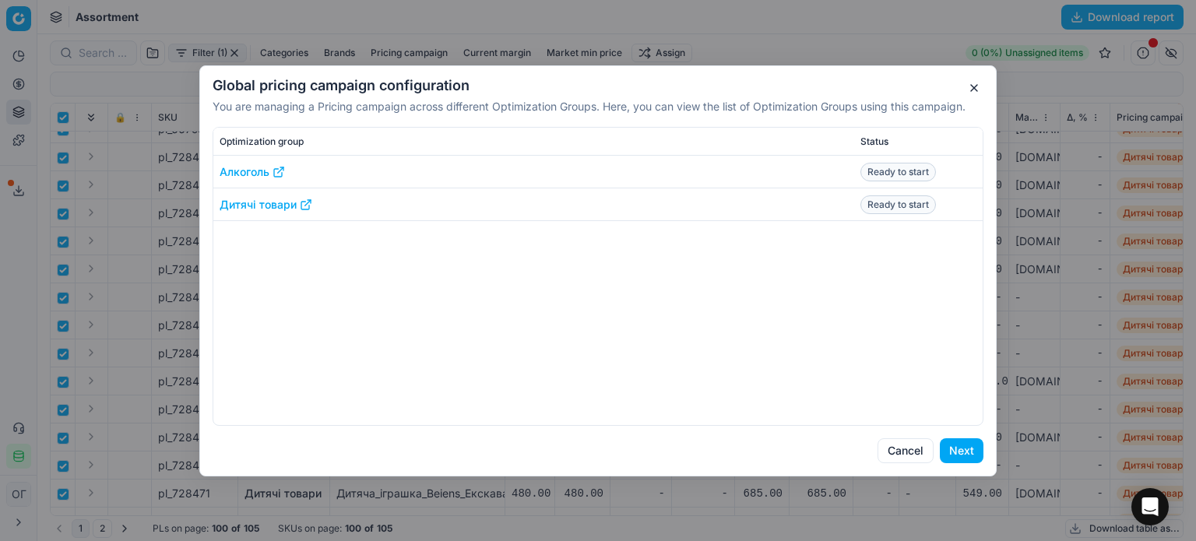
click at [965, 448] on button "Next" at bounding box center [962, 450] width 44 height 25
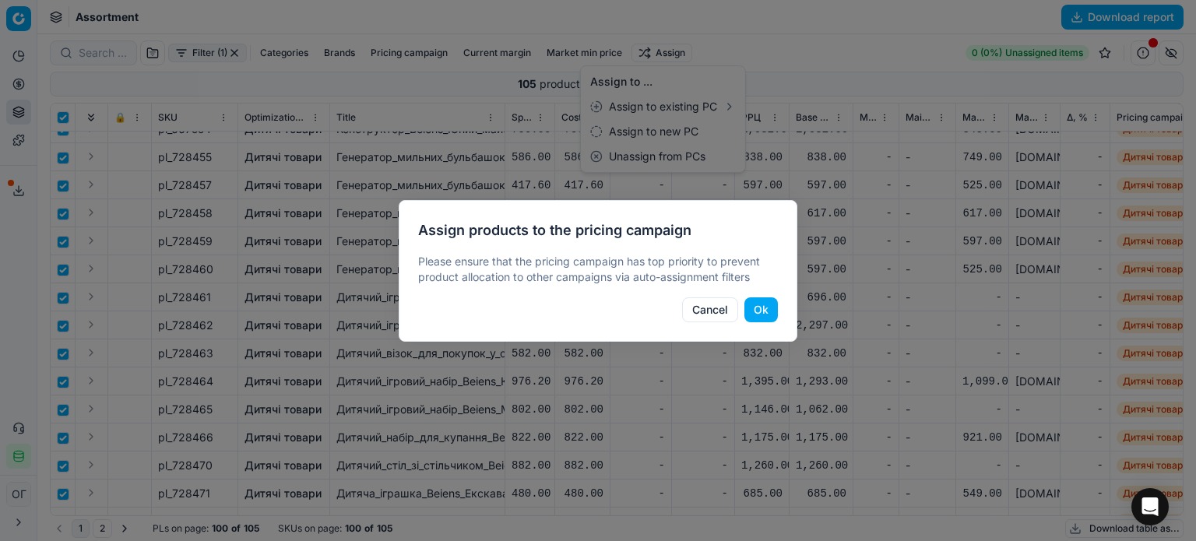
click at [751, 301] on button "Ok" at bounding box center [760, 309] width 33 height 25
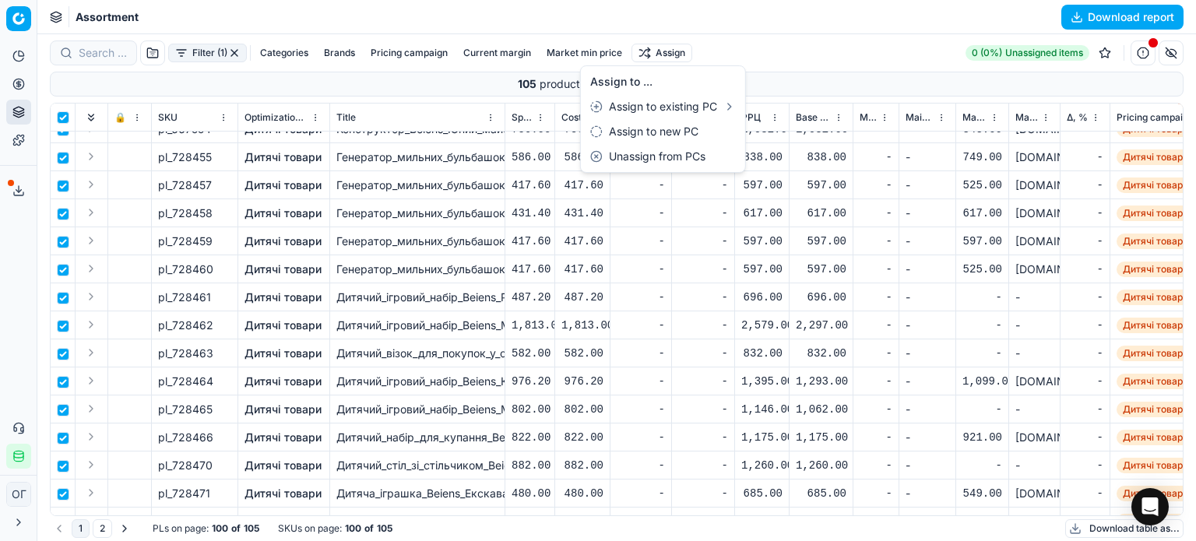
click at [12, 79] on html "Pricing platform Analytics Pricing Product portfolio Templates Export service 1…" at bounding box center [598, 270] width 1196 height 541
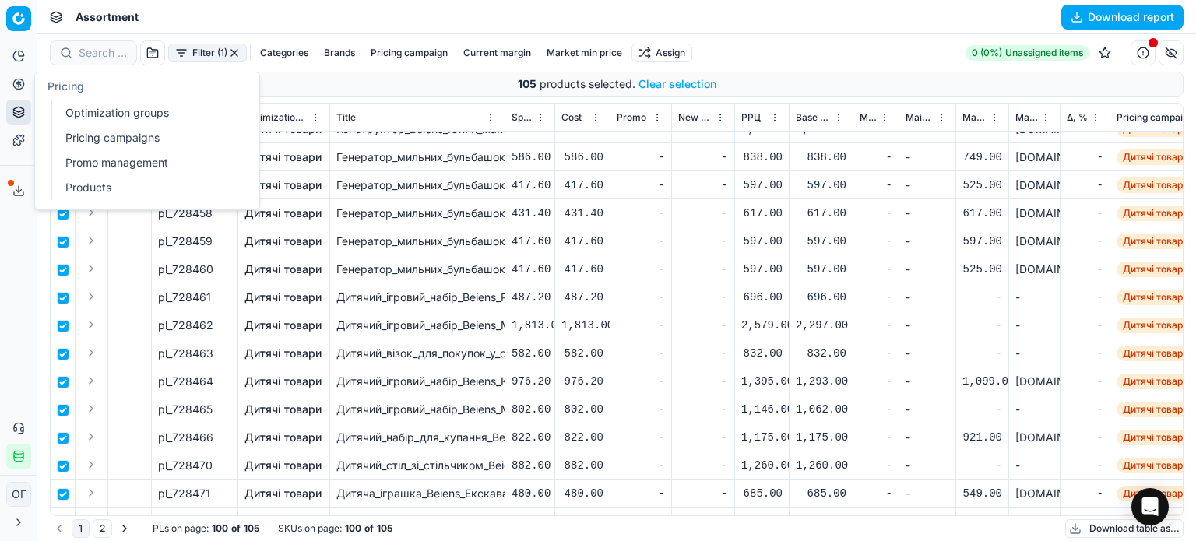
checkbox input "false"
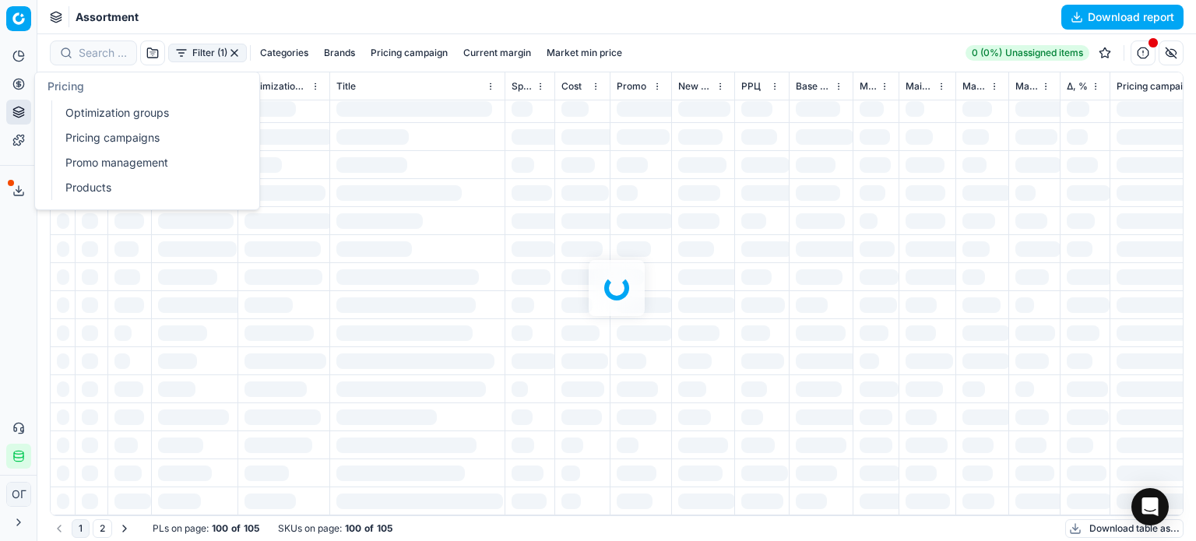
click at [107, 109] on link "Optimization groups" at bounding box center [149, 113] width 181 height 22
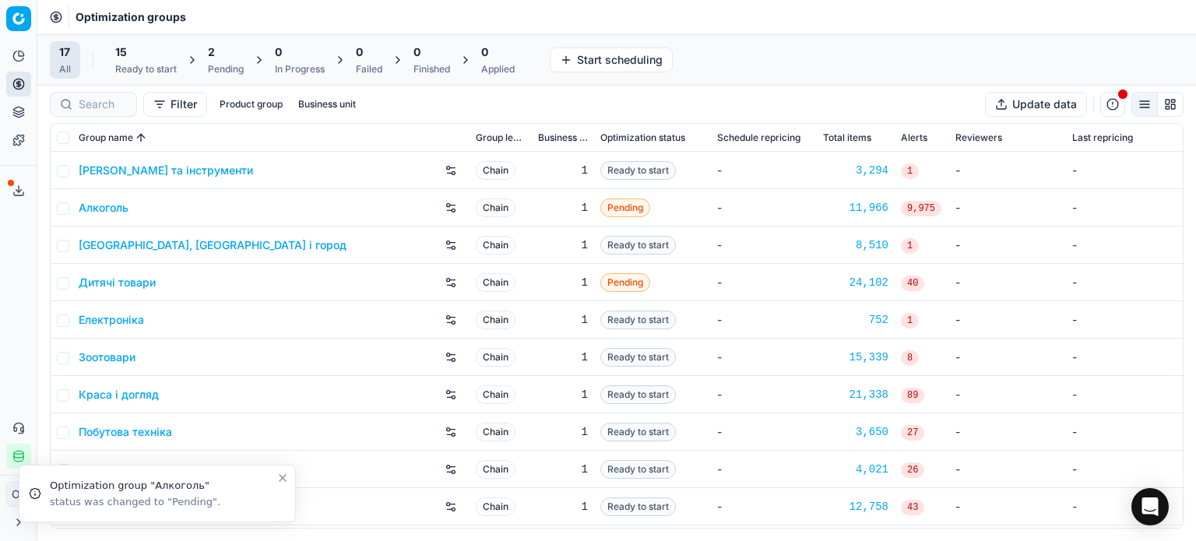
click at [121, 65] on div "Ready to start" at bounding box center [146, 69] width 62 height 12
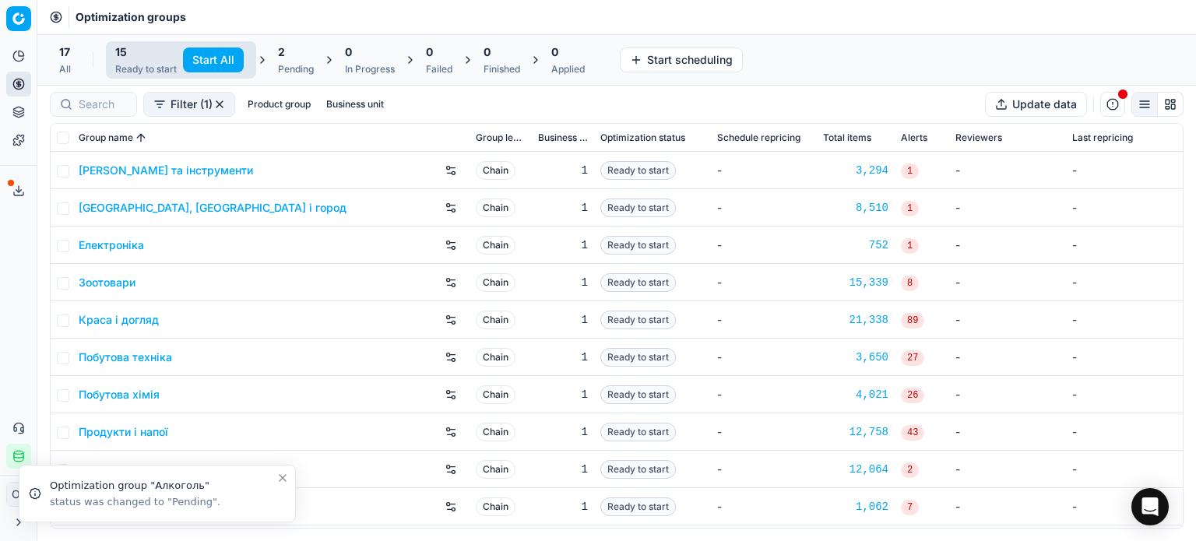
click at [194, 55] on button "Start All" at bounding box center [213, 59] width 61 height 25
click at [299, 62] on div "2 Pending" at bounding box center [304, 59] width 36 height 31
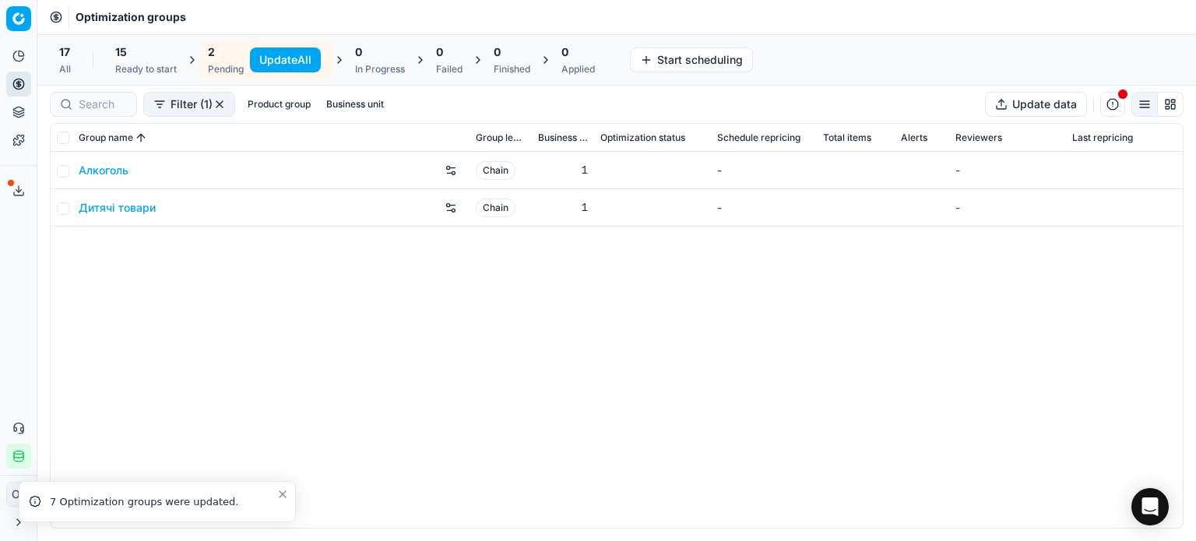
click at [311, 61] on button "Update All" at bounding box center [285, 59] width 71 height 25
click at [162, 52] on div "15" at bounding box center [146, 52] width 62 height 16
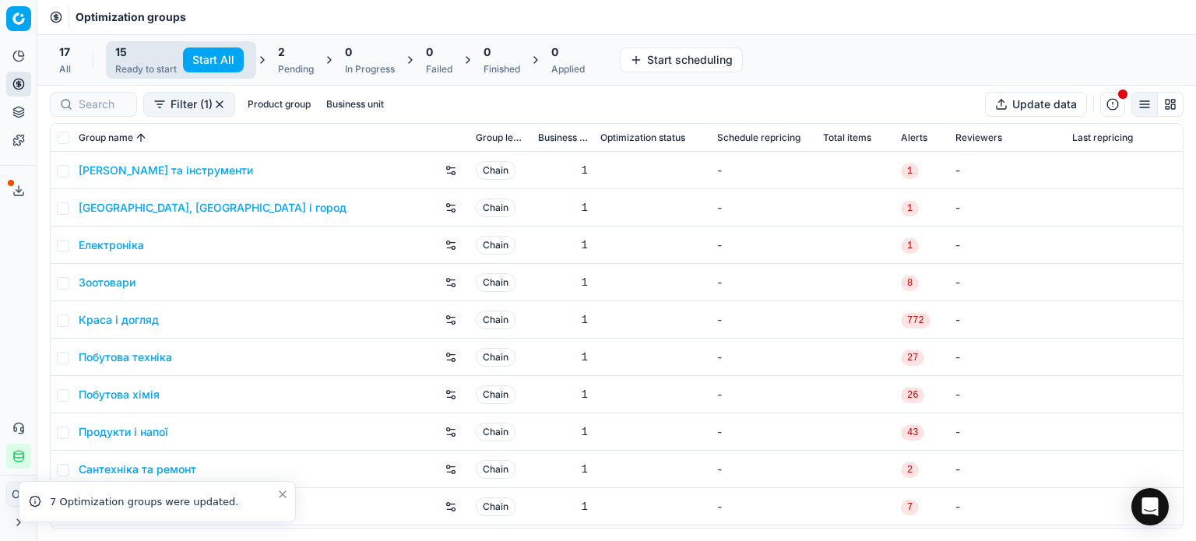
click at [215, 58] on button "Start All" at bounding box center [213, 59] width 61 height 25
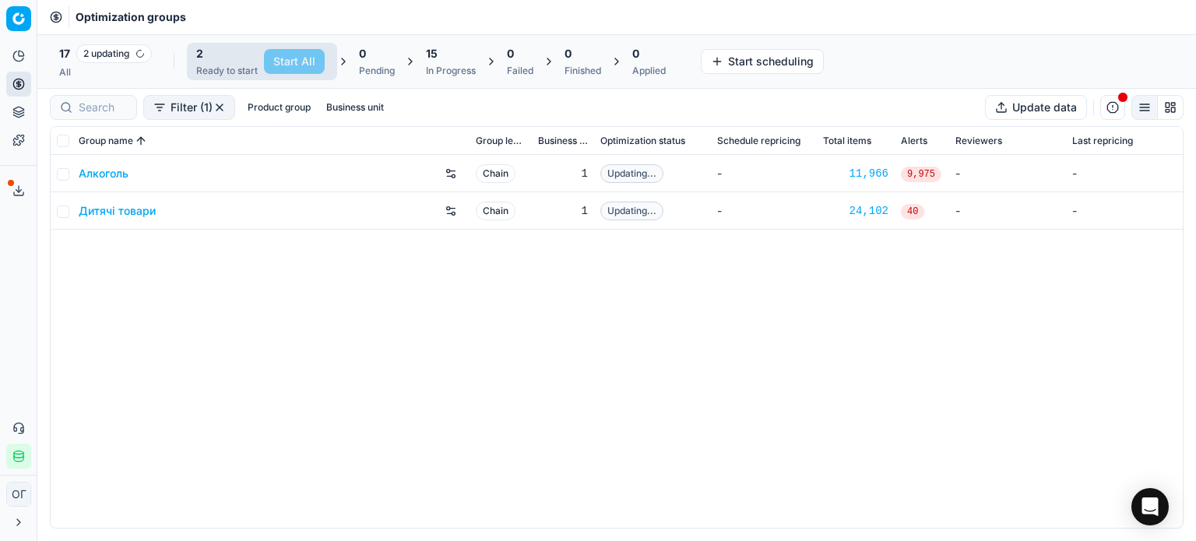
click at [6, 114] on button "Product portfolio" at bounding box center [18, 112] width 25 height 25
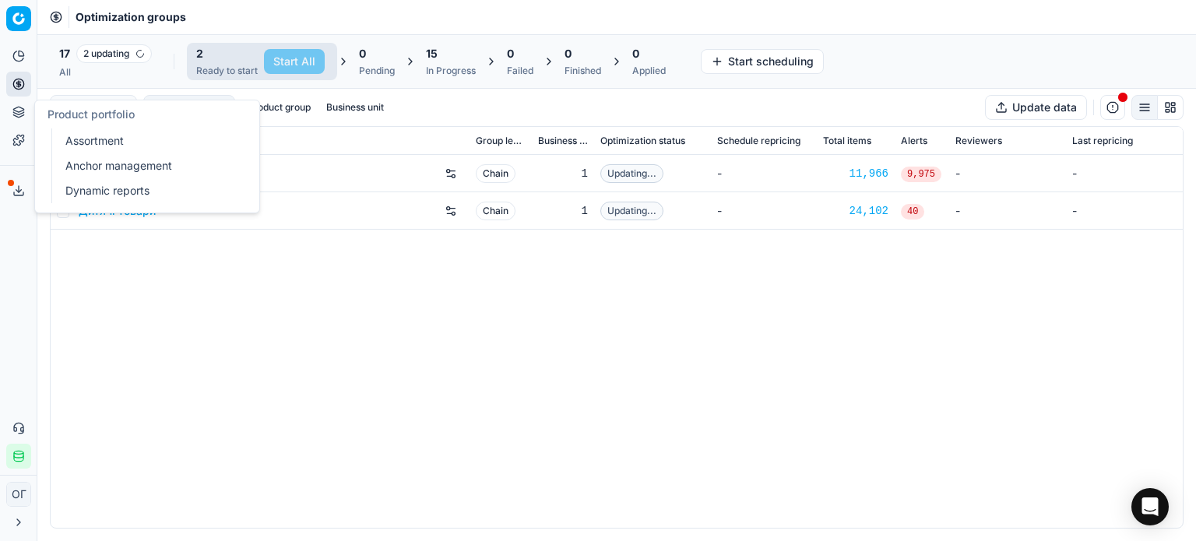
click at [76, 146] on link "Assortment" at bounding box center [149, 141] width 181 height 22
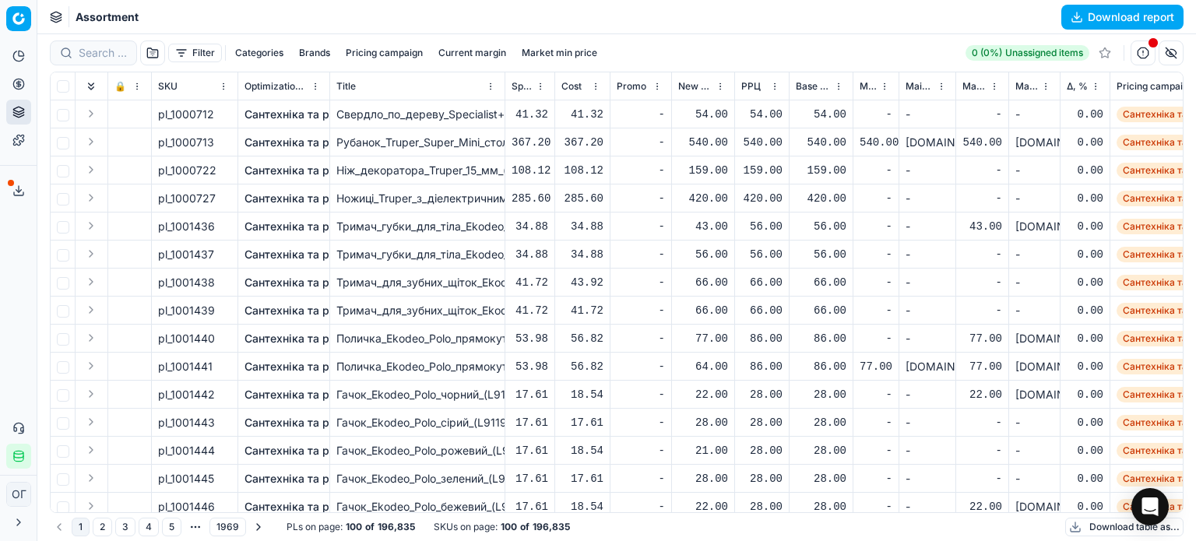
click at [184, 53] on button "Filter" at bounding box center [195, 53] width 54 height 19
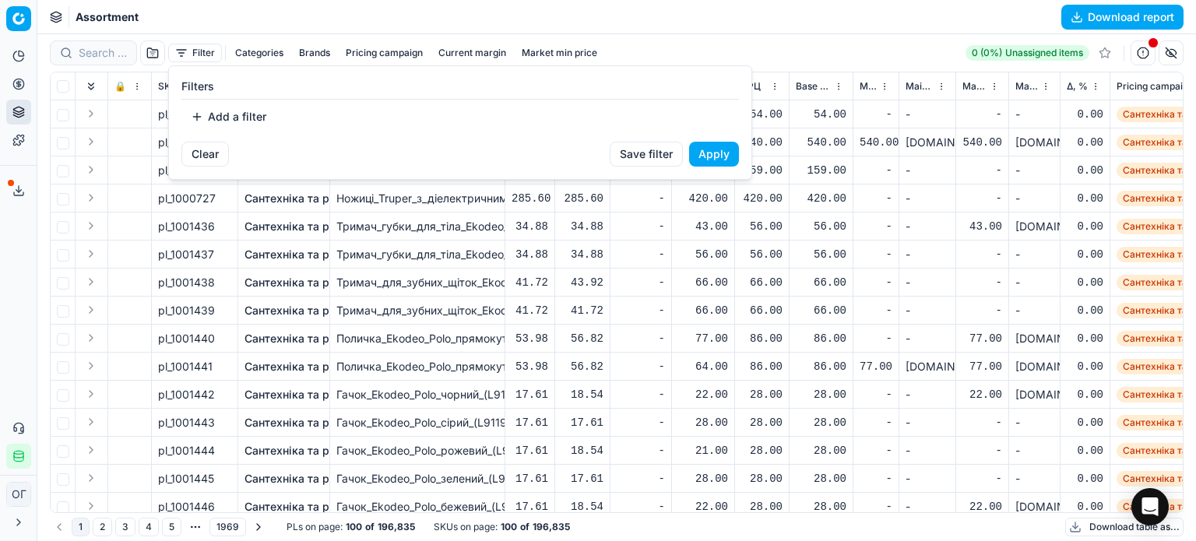
click at [257, 112] on button "Add a filter" at bounding box center [228, 116] width 94 height 25
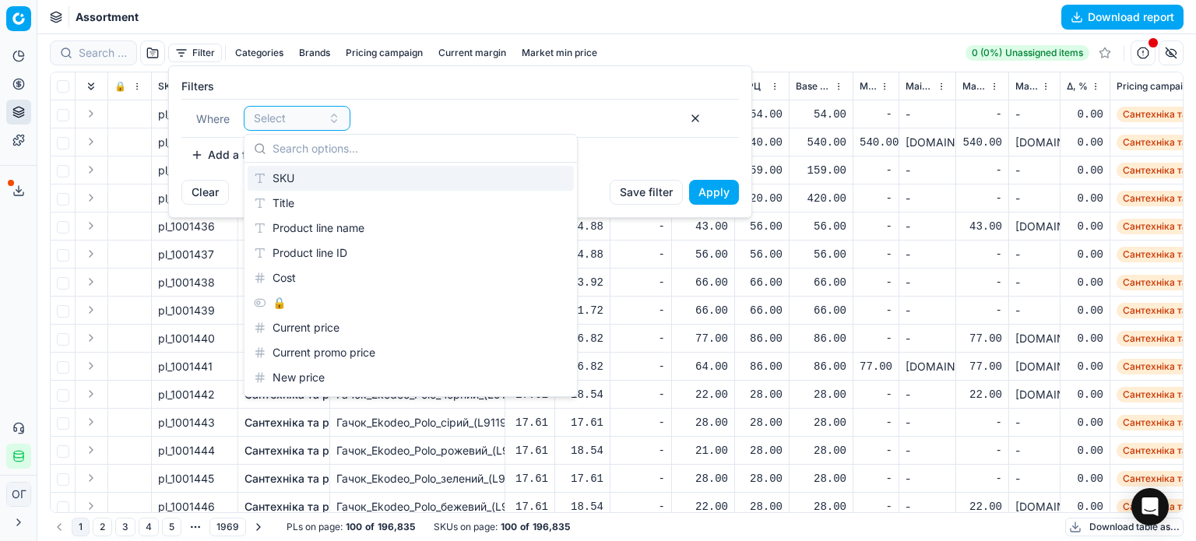
click at [298, 178] on div "SKU" at bounding box center [411, 178] width 326 height 25
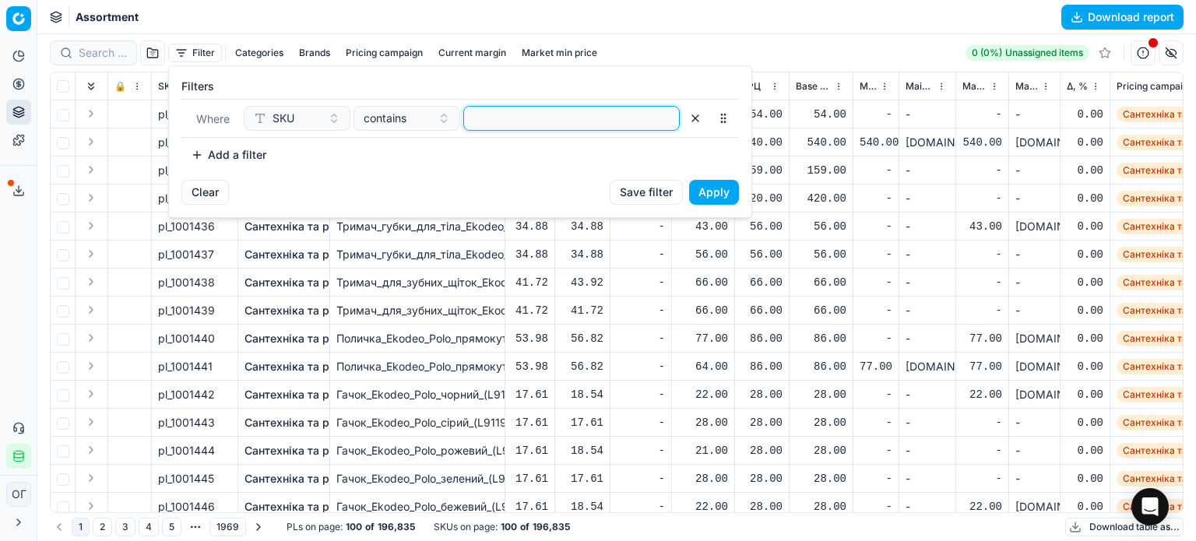
click at [508, 126] on input at bounding box center [571, 118] width 202 height 23
paste input "63108,269284,202650,179749,319214"
type input "63108,269284,202650,179749,319214"
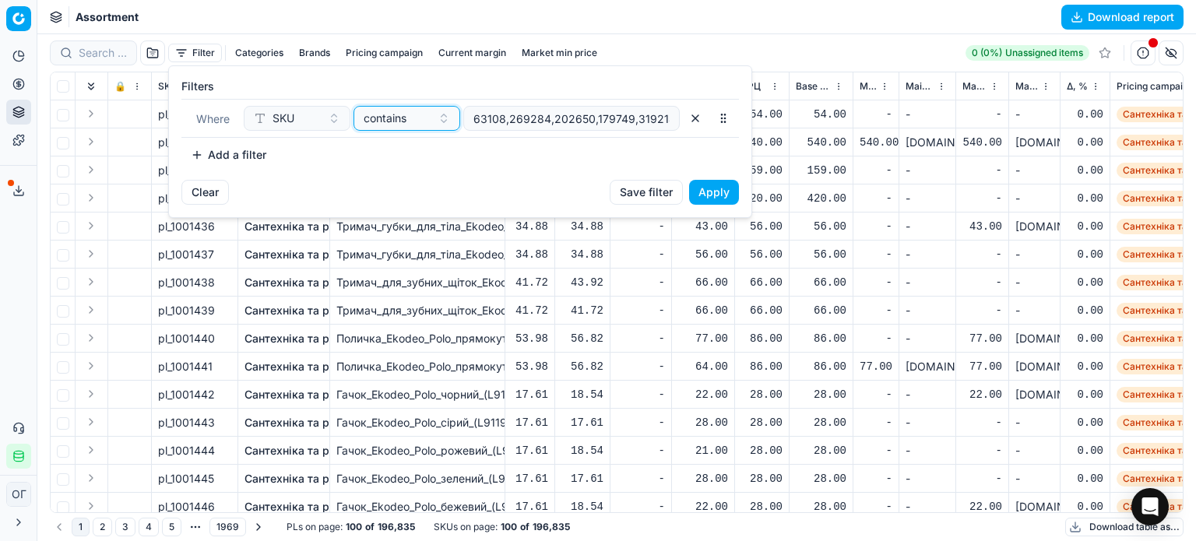
click at [380, 118] on span "contains" at bounding box center [385, 119] width 43 height 16
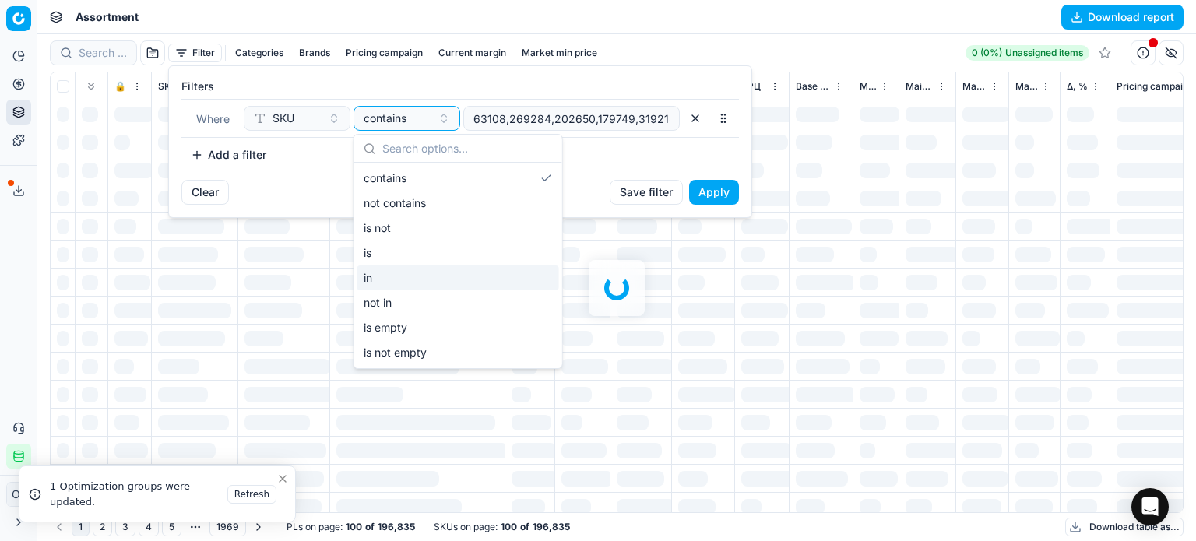
click at [414, 276] on div "in" at bounding box center [458, 277] width 202 height 25
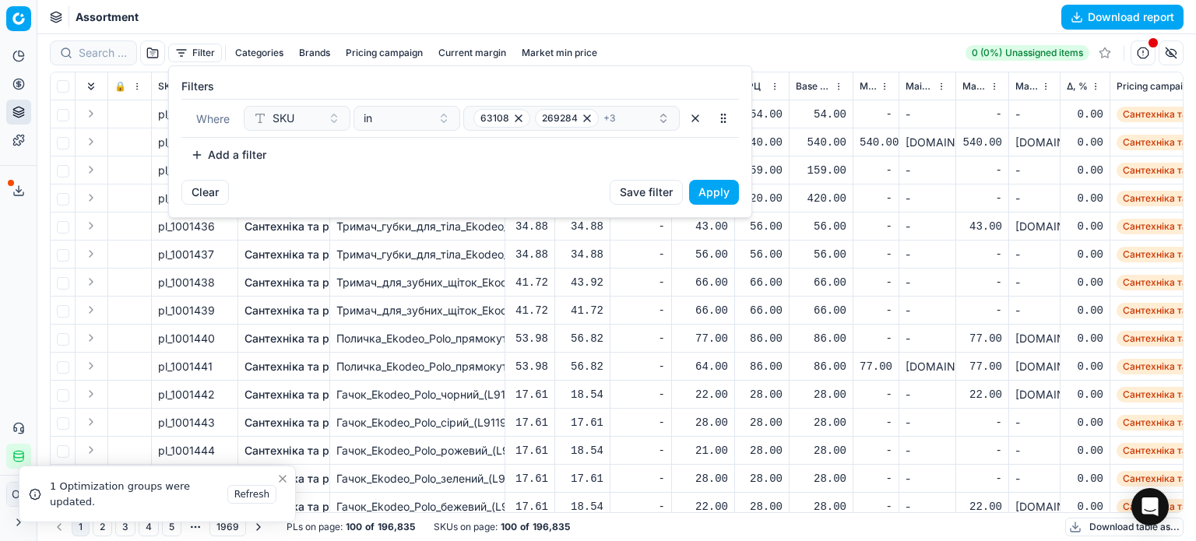
click at [714, 187] on button "Apply" at bounding box center [714, 192] width 50 height 25
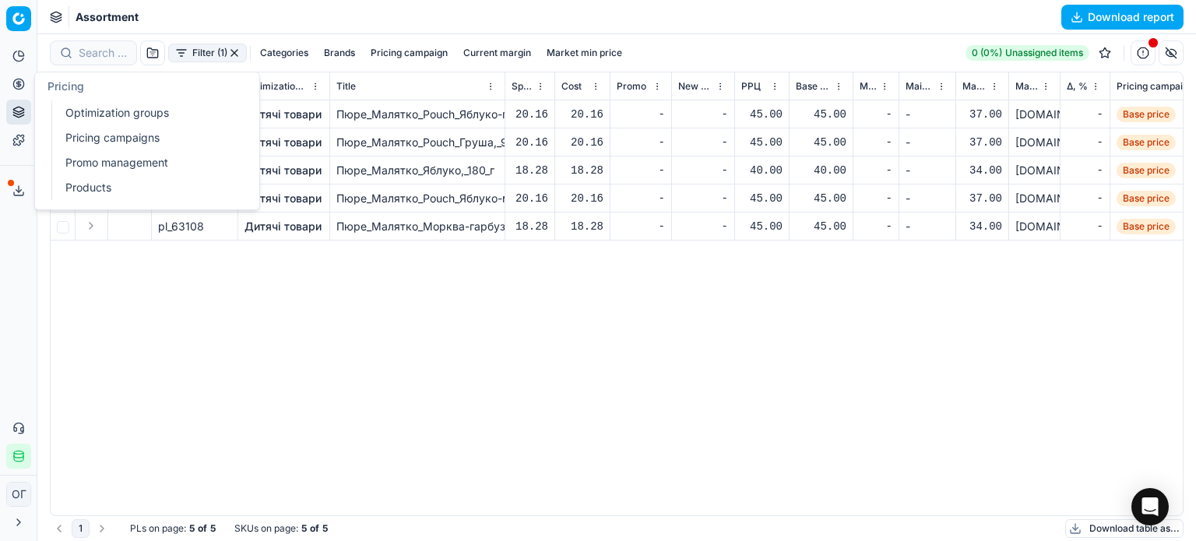
drag, startPoint x: 93, startPoint y: 105, endPoint x: 117, endPoint y: 72, distance: 40.6
click at [92, 105] on link "Optimization groups" at bounding box center [149, 113] width 181 height 22
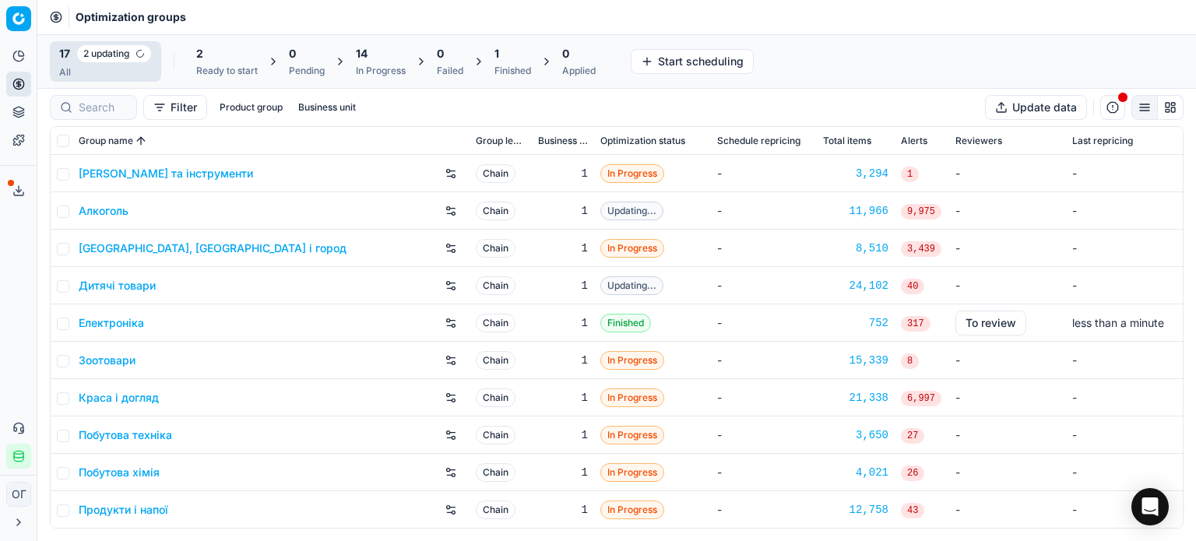
click at [230, 62] on div "2 Ready to start" at bounding box center [227, 61] width 62 height 31
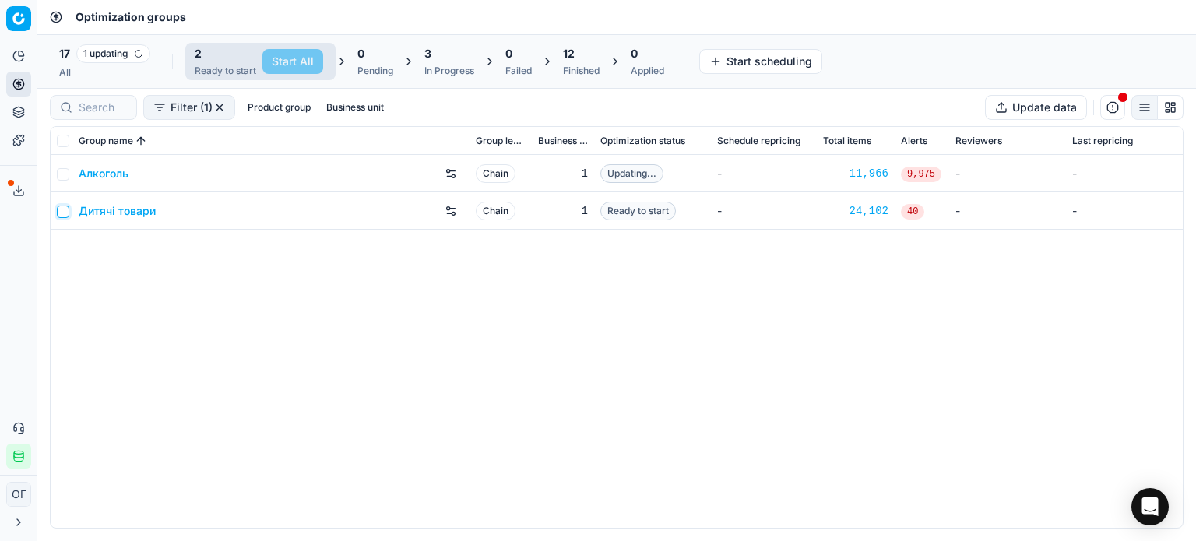
click at [58, 215] on input "checkbox" at bounding box center [63, 212] width 12 height 12
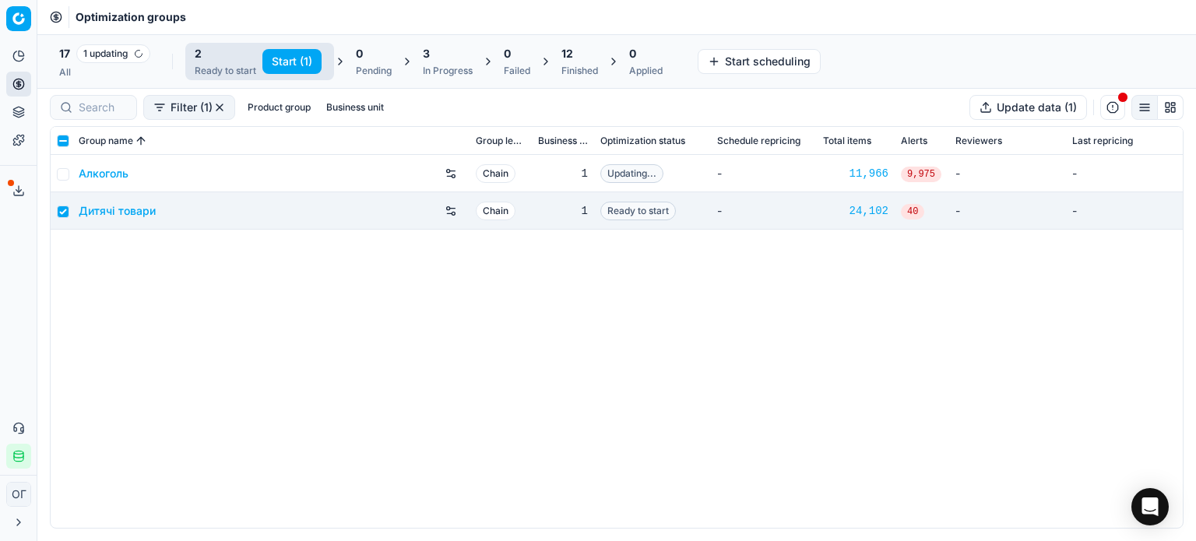
click at [293, 58] on button "Start (1)" at bounding box center [291, 61] width 59 height 25
checkbox input "false"
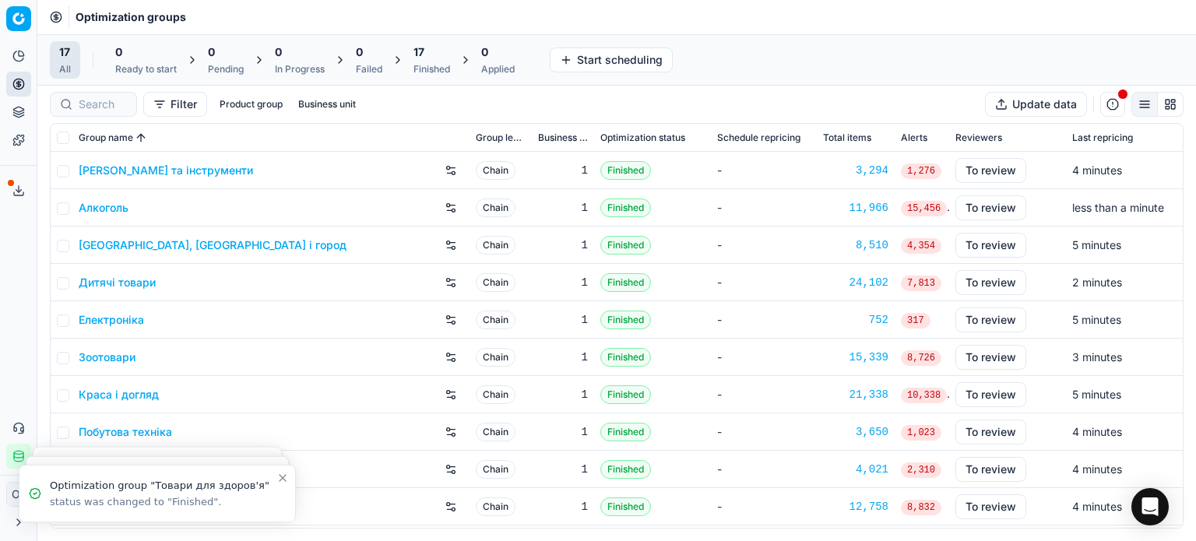
click at [431, 45] on div "17" at bounding box center [431, 52] width 37 height 16
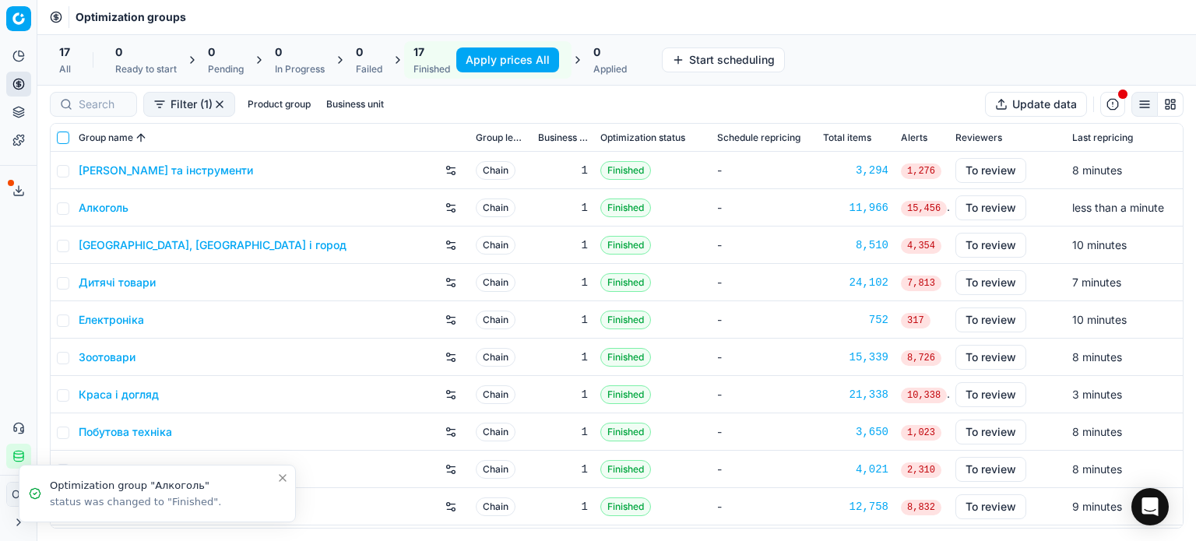
click at [64, 132] on input "checkbox" at bounding box center [63, 138] width 12 height 12
checkbox input "true"
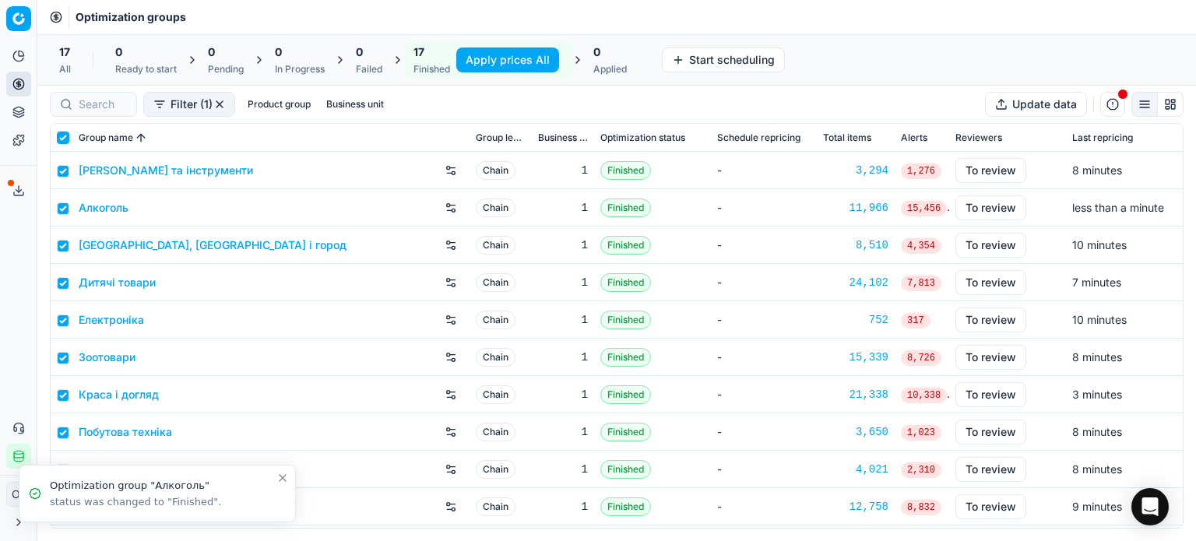
checkbox input "true"
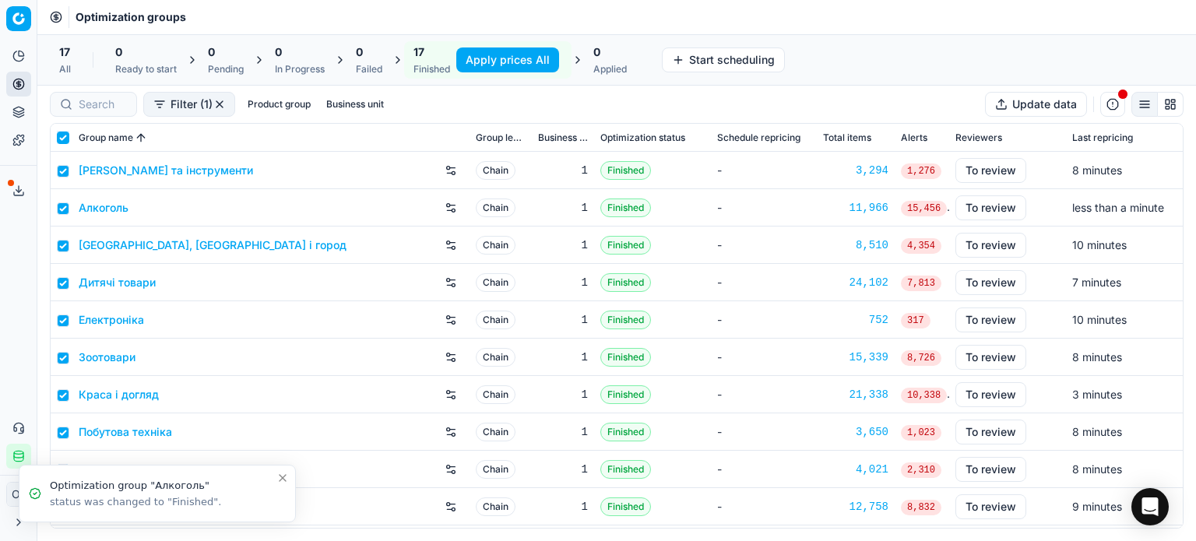
checkbox input "true"
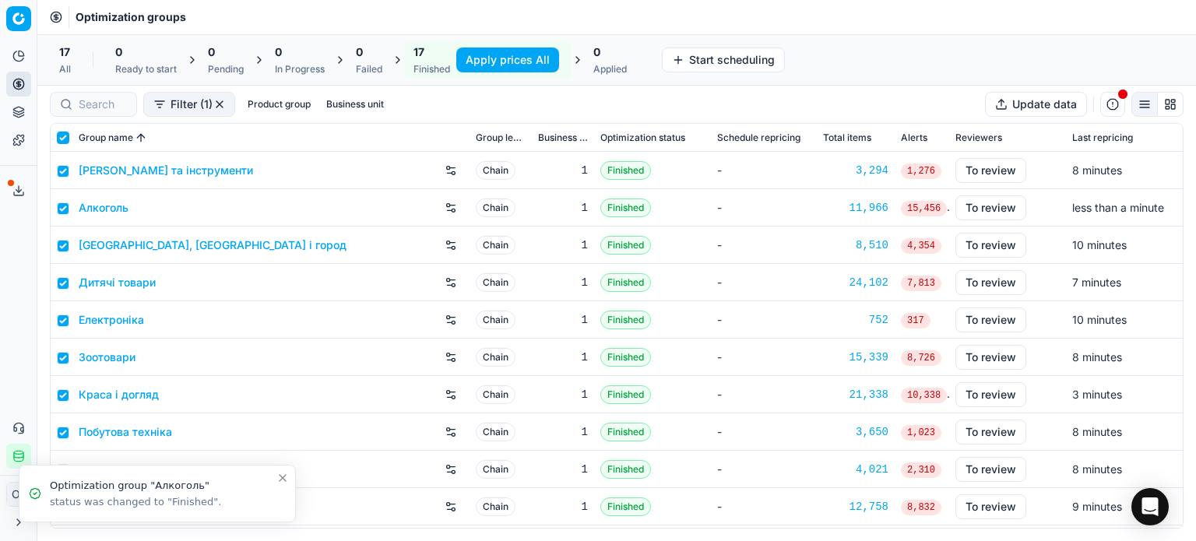
checkbox input "true"
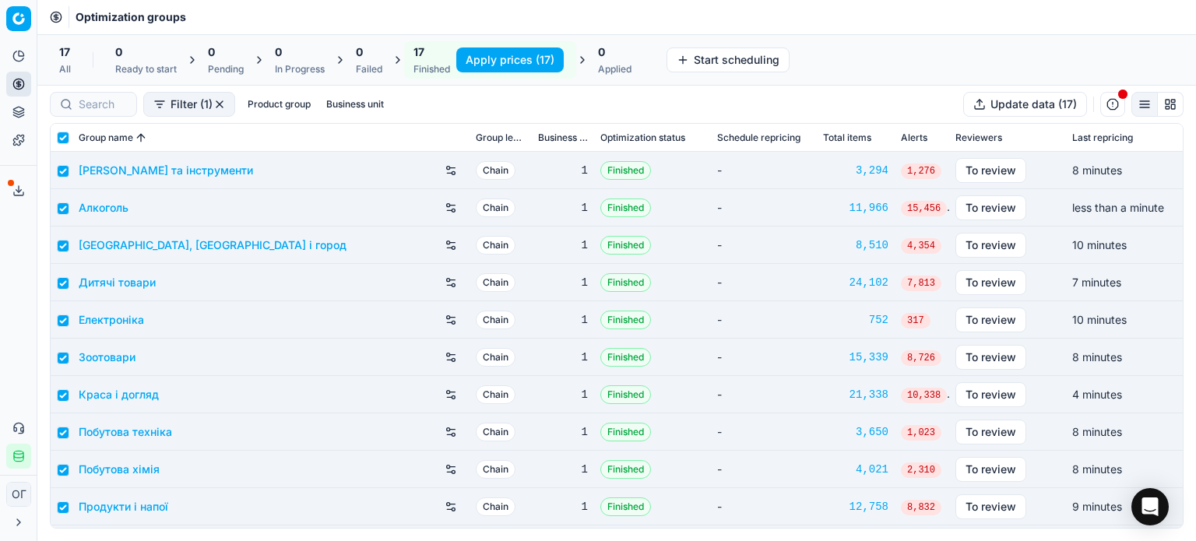
click at [484, 55] on button "Apply prices (17)" at bounding box center [509, 59] width 107 height 25
checkbox input "false"
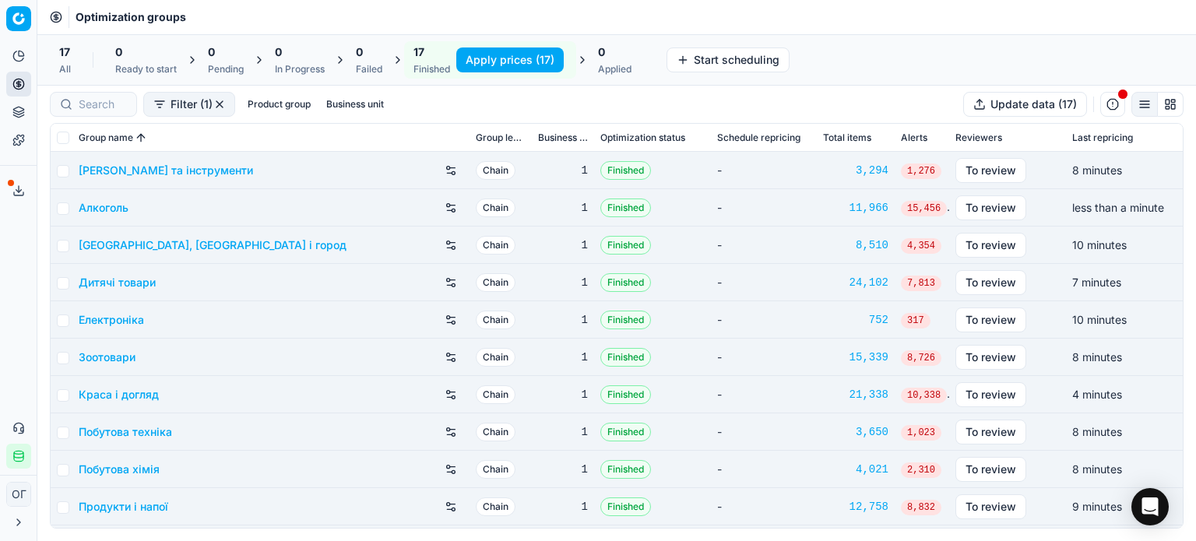
checkbox input "false"
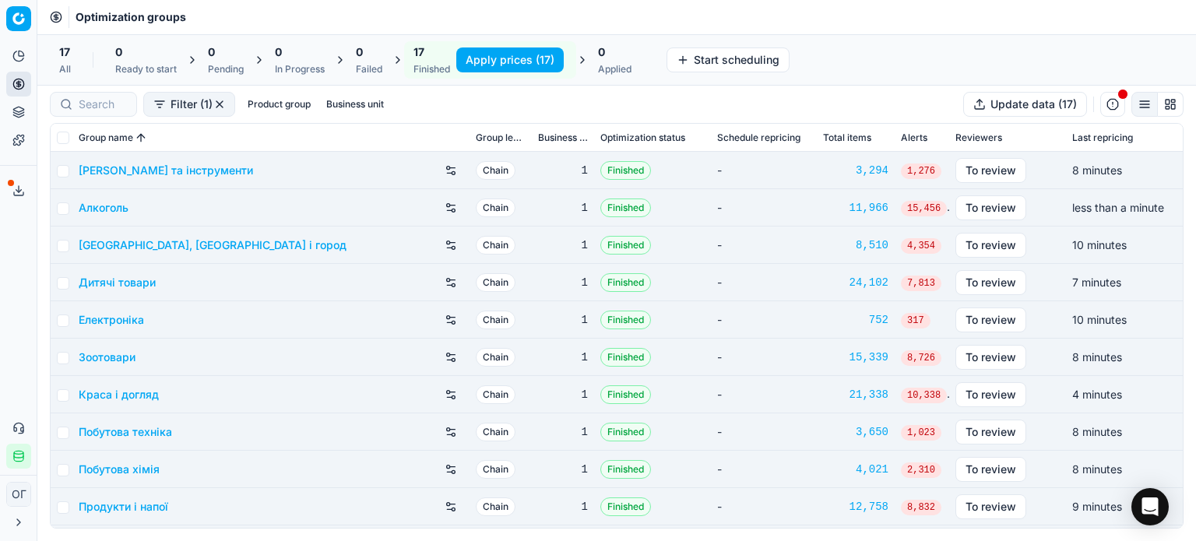
checkbox input "false"
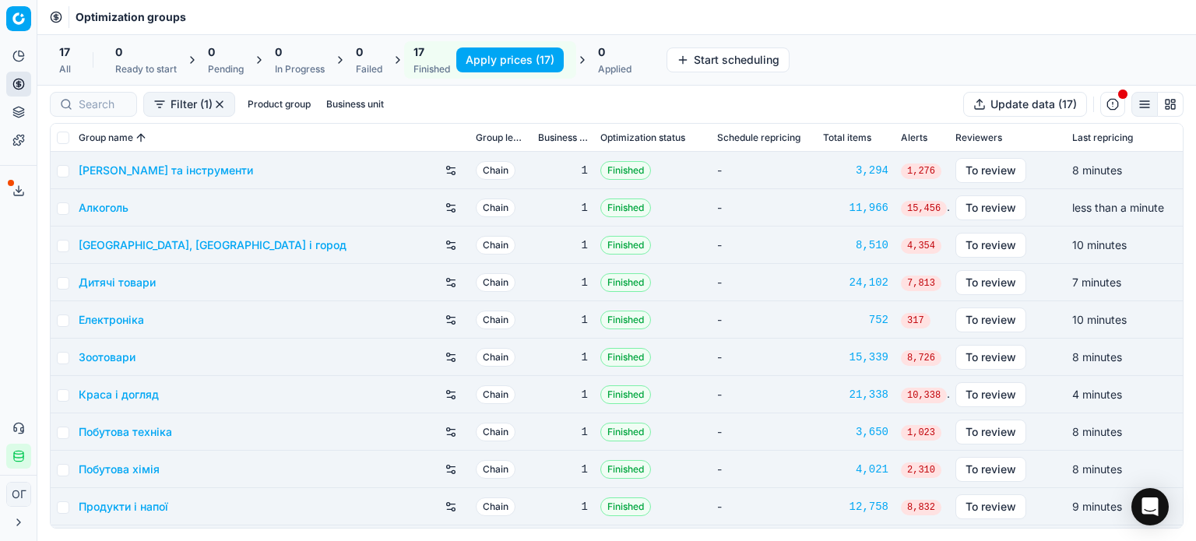
checkbox input "false"
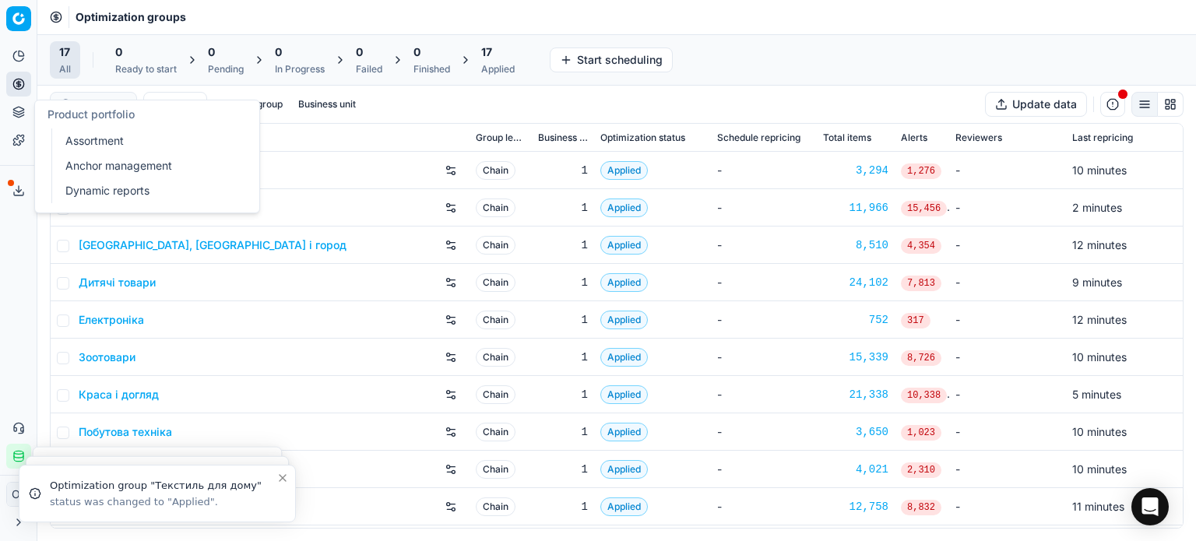
click at [94, 138] on link "Assortment" at bounding box center [149, 141] width 181 height 22
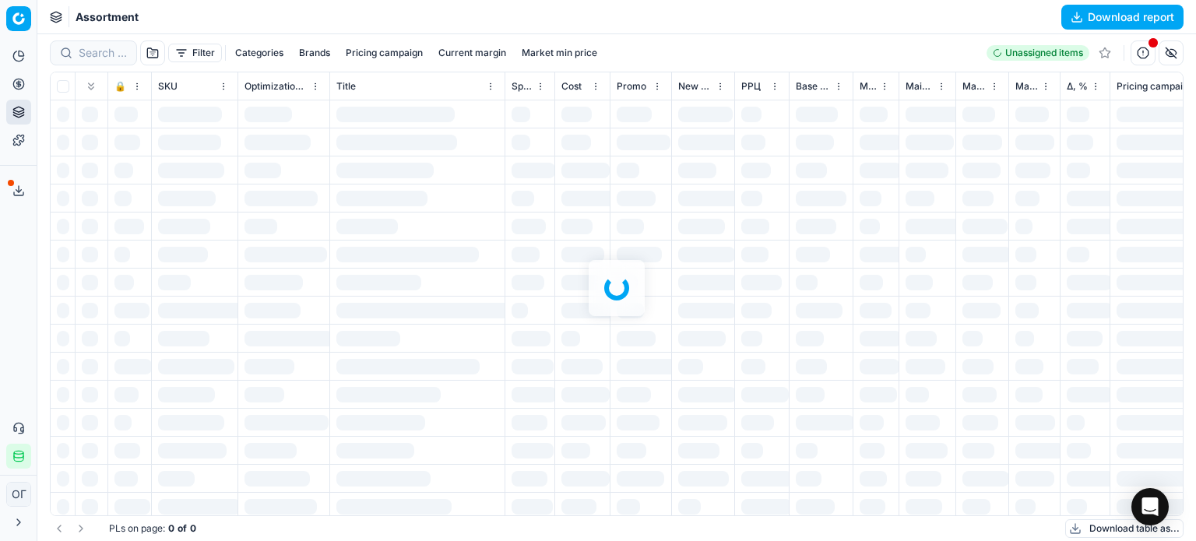
click at [1149, 54] on div at bounding box center [616, 287] width 1159 height 507
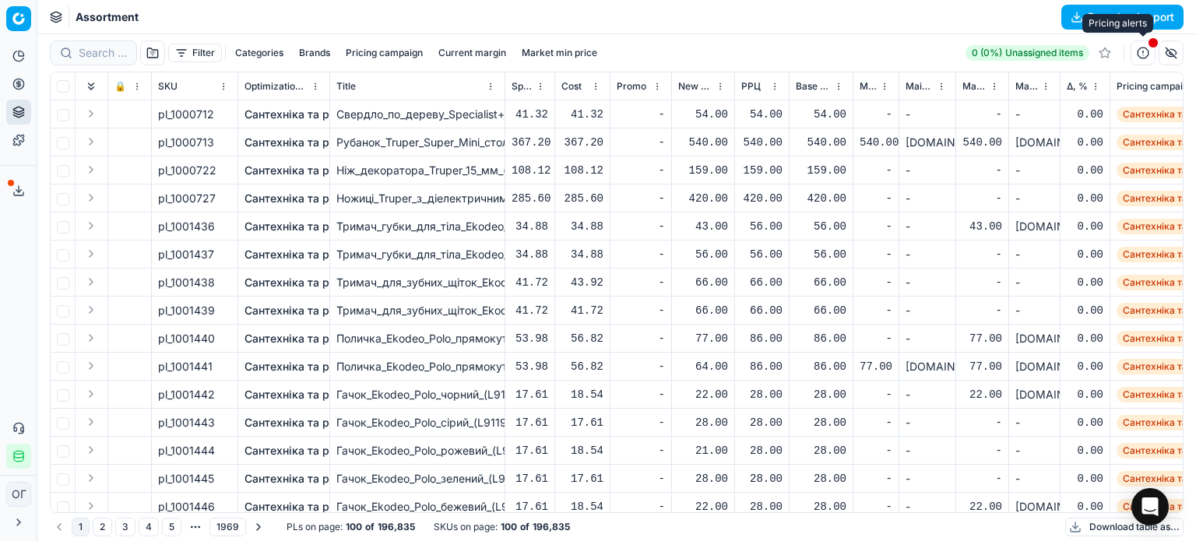
click at [1144, 54] on button "button" at bounding box center [1142, 52] width 25 height 25
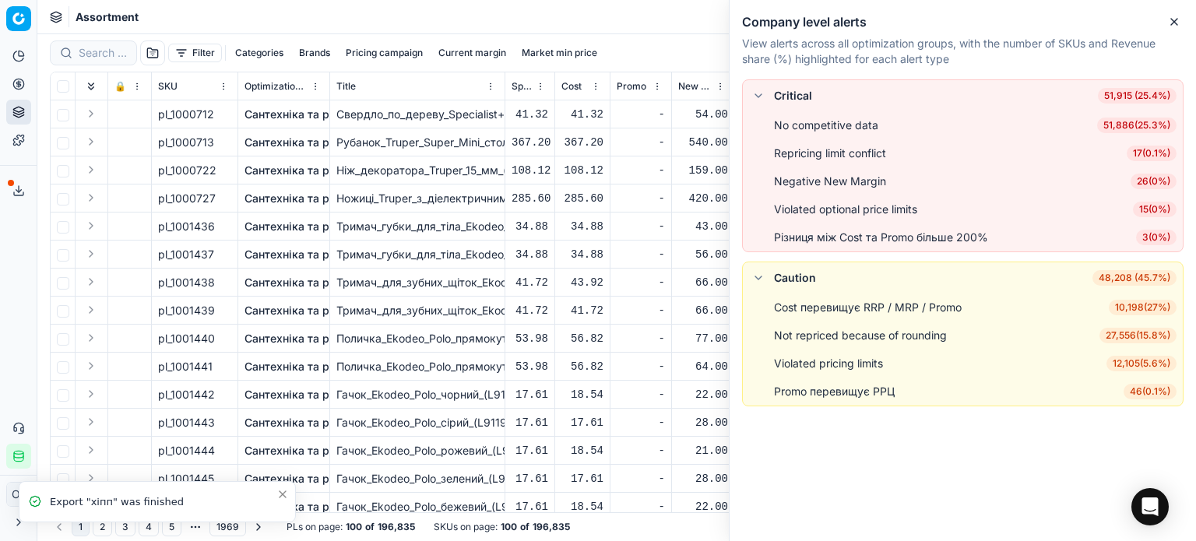
click at [1137, 395] on span "46 ( 0.1% )" at bounding box center [1149, 392] width 53 height 16
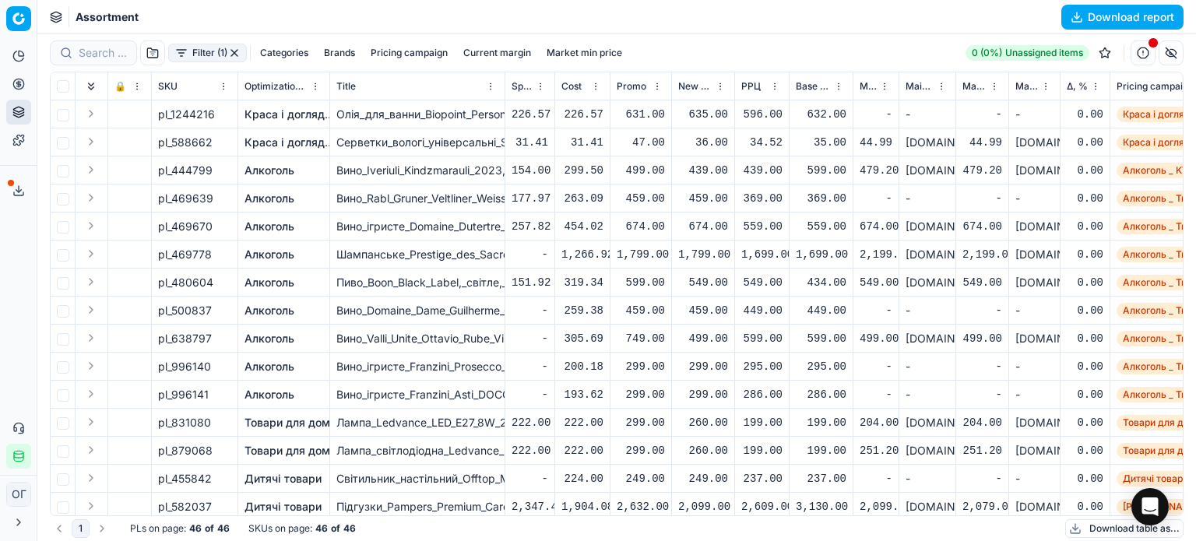
click at [22, 79] on circle at bounding box center [18, 84] width 10 height 10
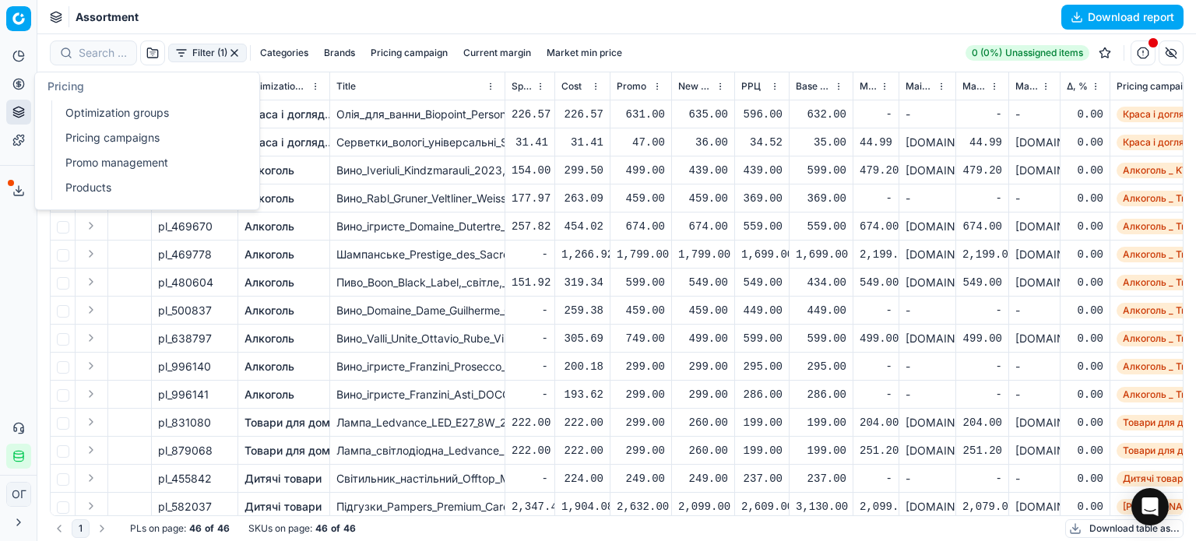
click at [76, 110] on link "Optimization groups" at bounding box center [149, 113] width 181 height 22
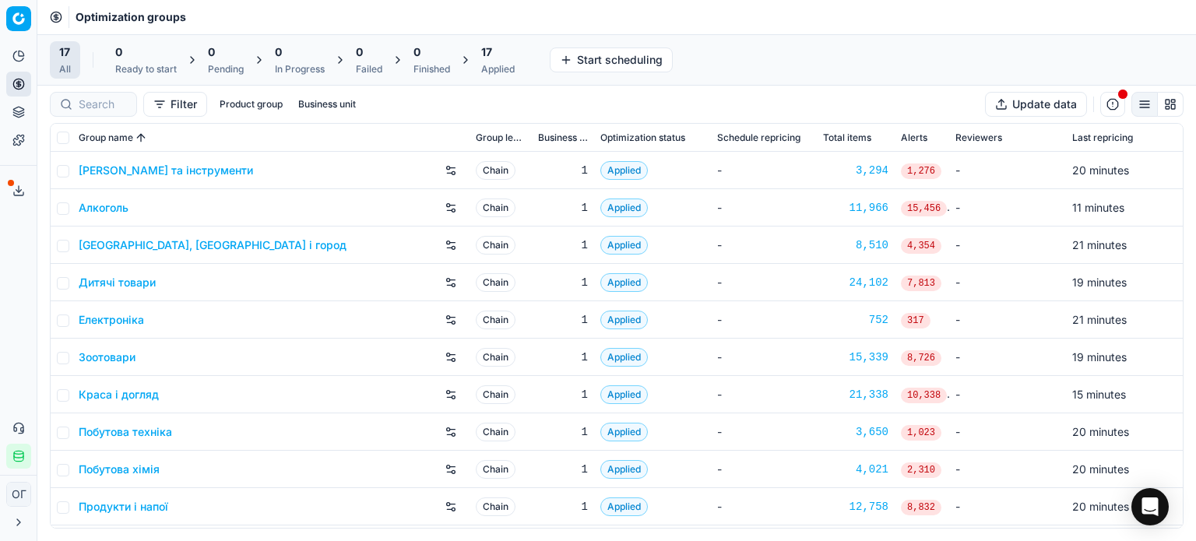
click at [496, 68] on div "Applied" at bounding box center [497, 69] width 33 height 12
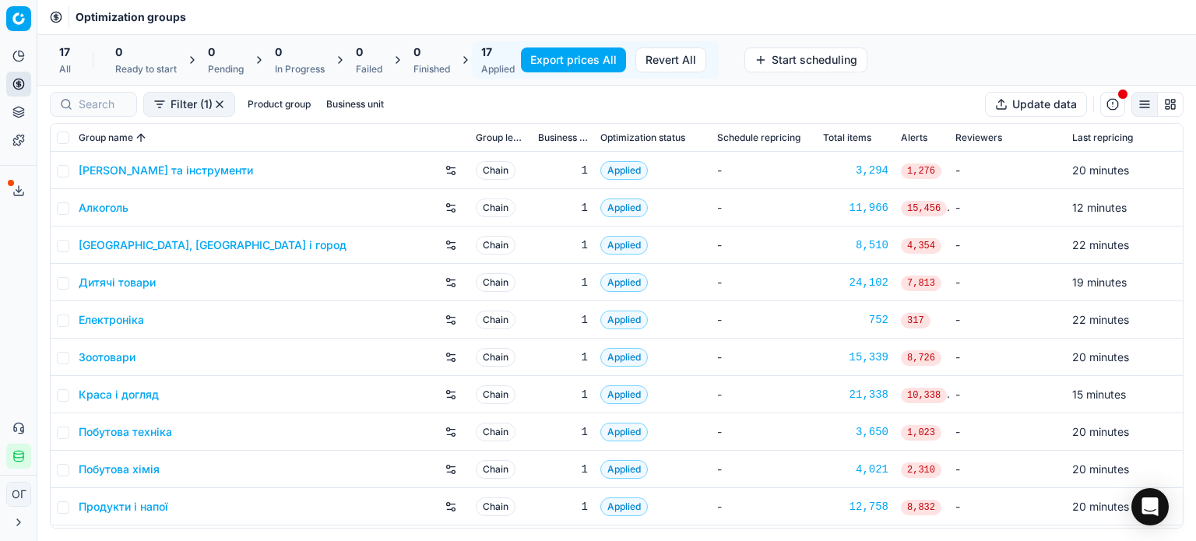
click at [541, 62] on button "Export prices All" at bounding box center [573, 59] width 105 height 25
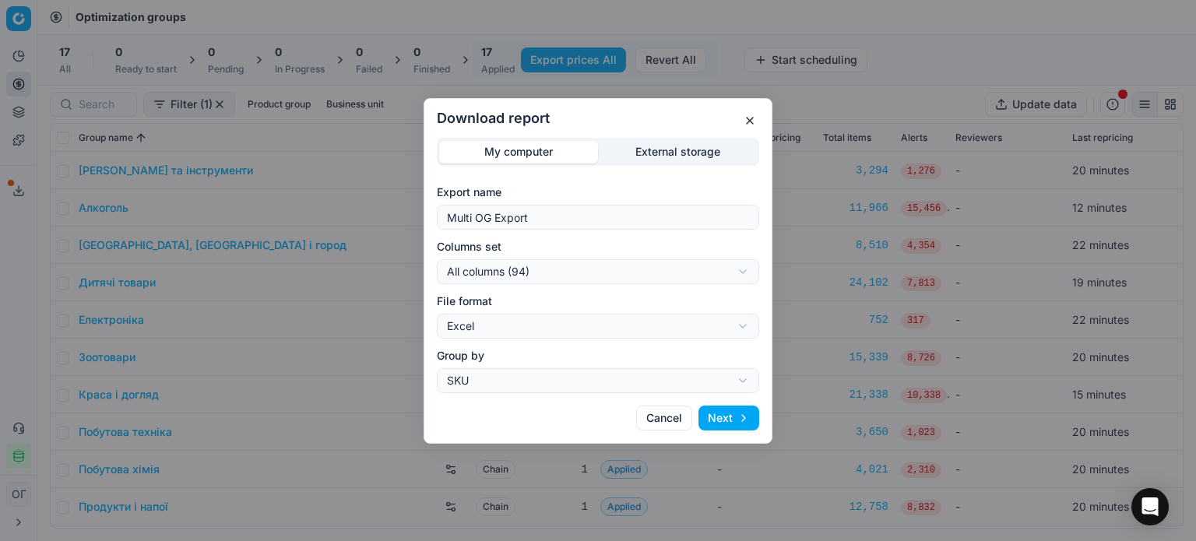
click at [647, 155] on div "Download report My computer External storage Export name Multi OG Export Column…" at bounding box center [598, 270] width 1196 height 541
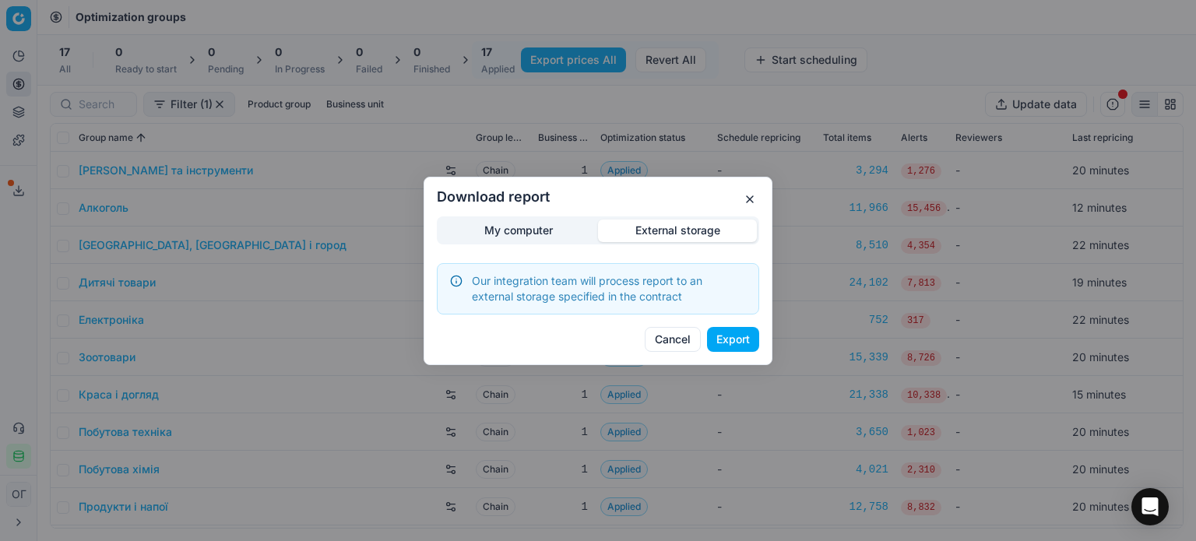
click at [743, 342] on button "Export" at bounding box center [733, 339] width 52 height 25
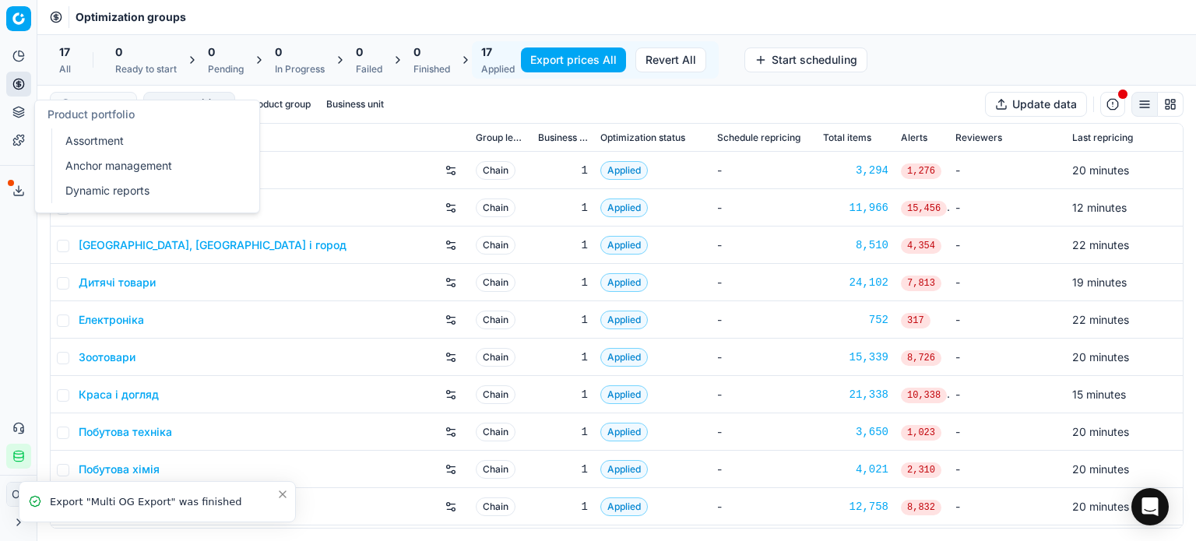
click at [21, 109] on icon at bounding box center [18, 112] width 12 height 12
click at [97, 133] on link "Assortment" at bounding box center [149, 141] width 181 height 22
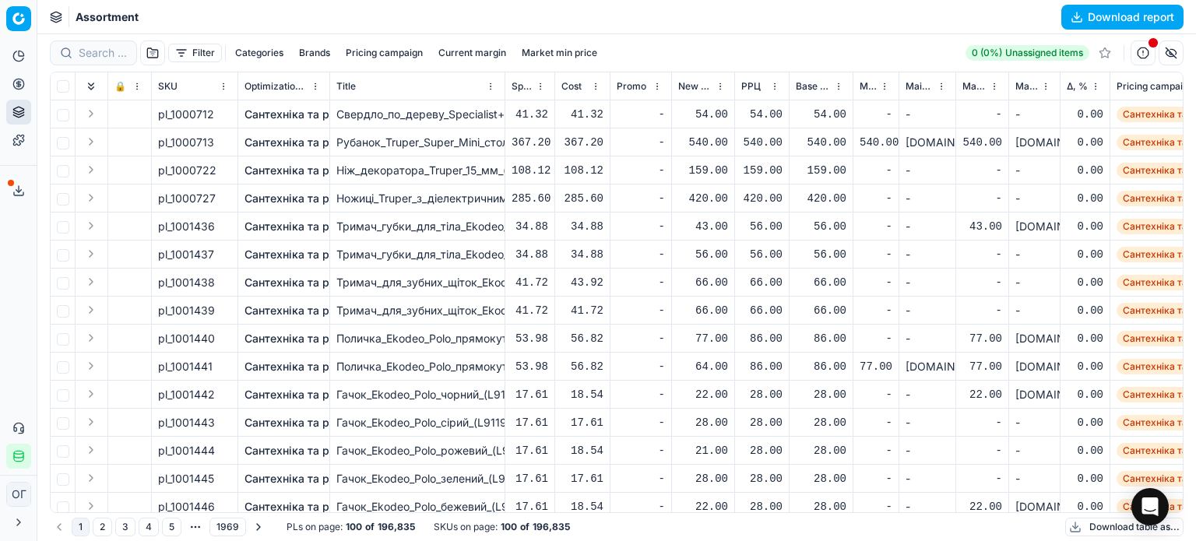
click at [1107, 524] on button "Download table as..." at bounding box center [1124, 527] width 118 height 19
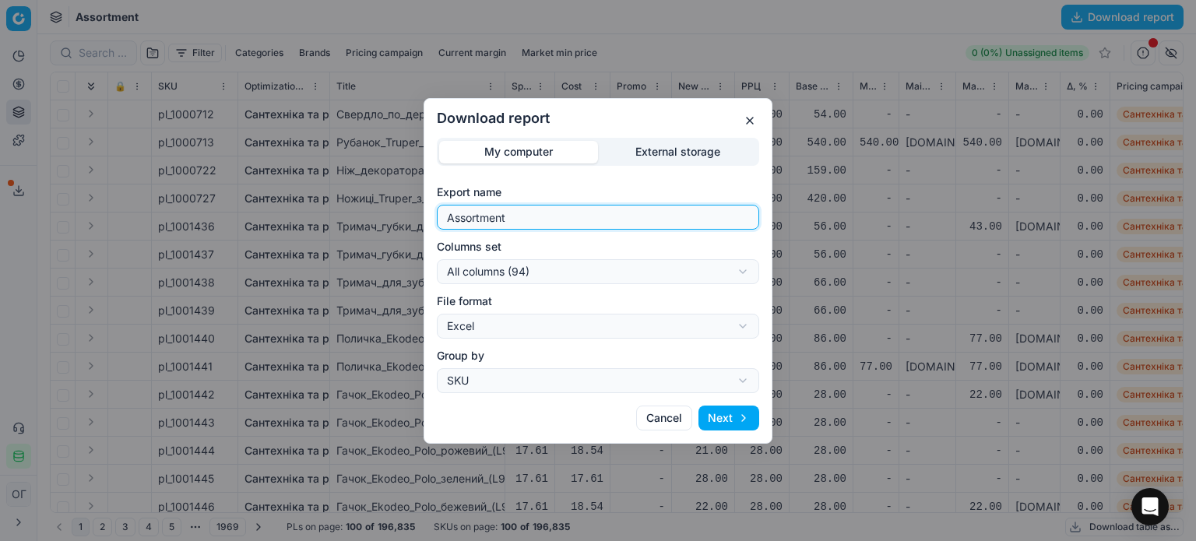
click at [559, 213] on input "Assortment" at bounding box center [598, 217] width 308 height 23
type input "Assortment 26.08 Д"
click at [648, 262] on div "Download report My computer External storage Export name Assortment 26.08 Д Col…" at bounding box center [598, 270] width 1196 height 541
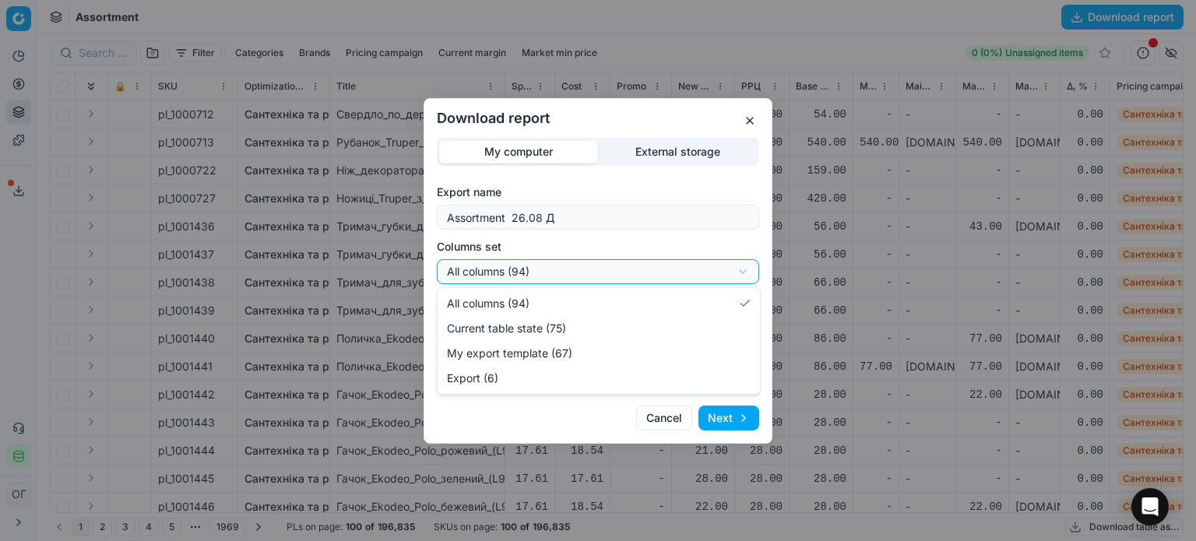
select select "table"
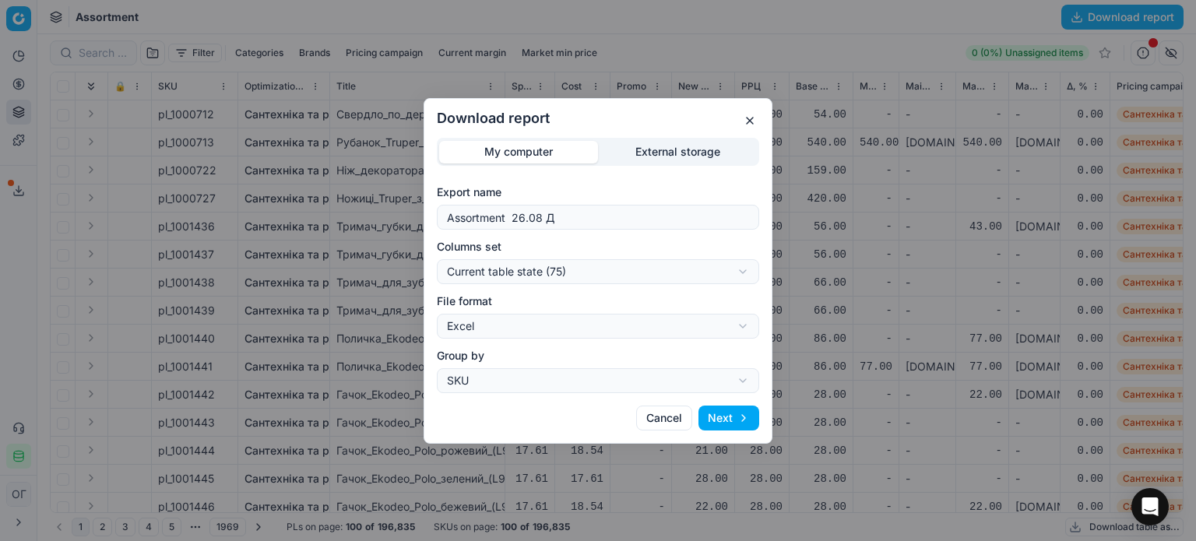
click at [723, 411] on button "Next" at bounding box center [728, 418] width 61 height 25
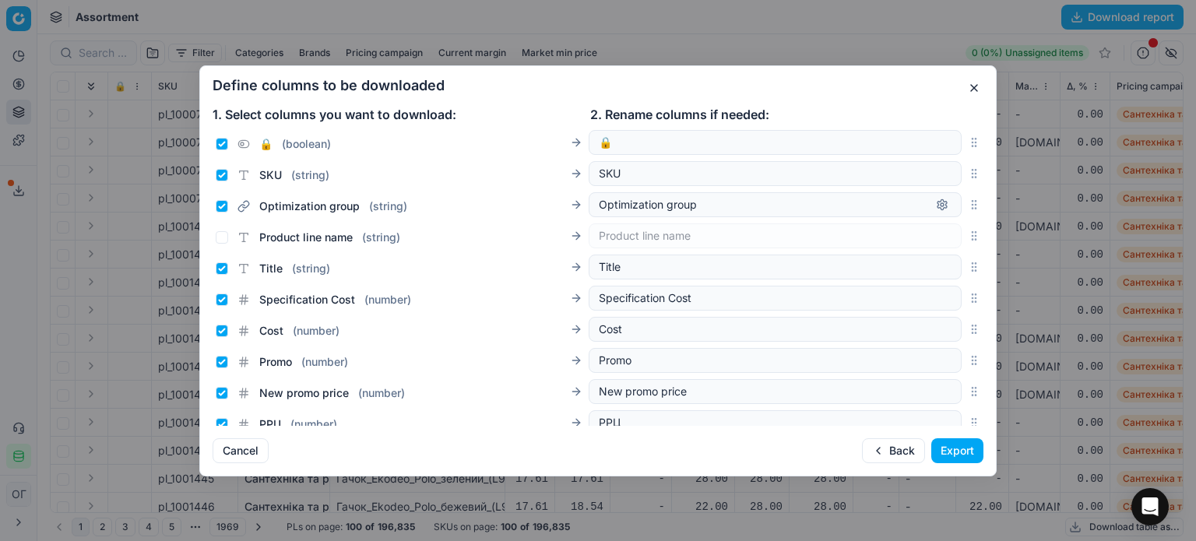
click at [938, 445] on button "Export" at bounding box center [957, 450] width 52 height 25
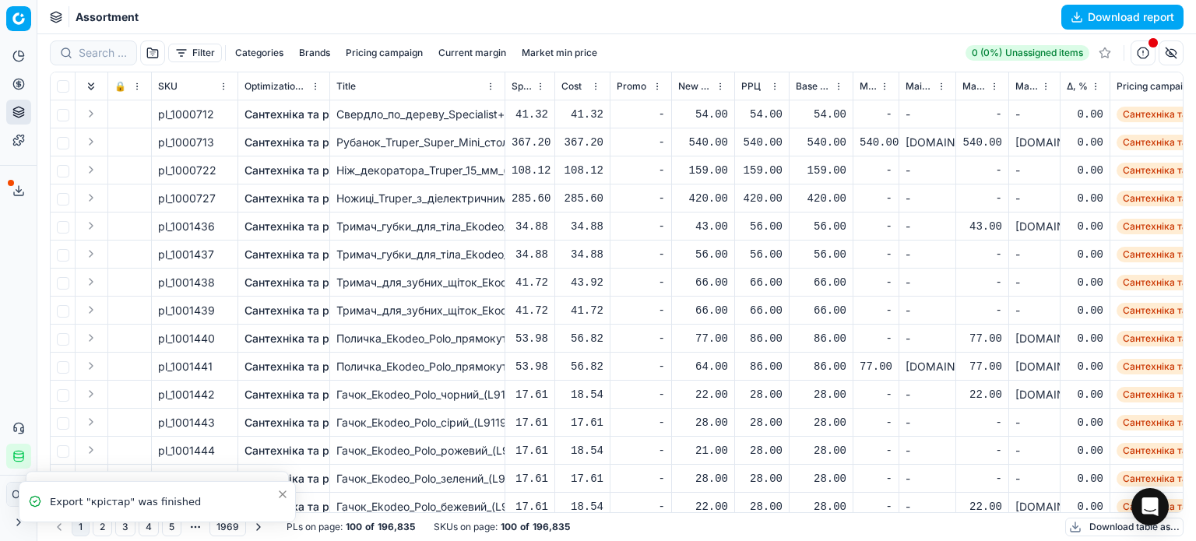
click at [1139, 51] on button "button" at bounding box center [1142, 52] width 25 height 25
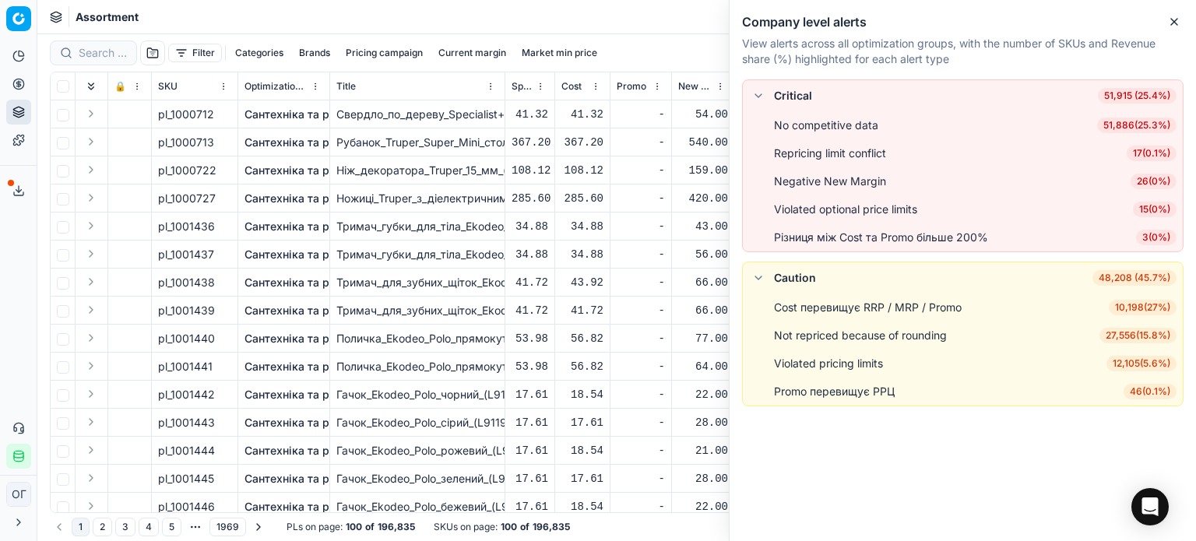
click at [1145, 394] on span "46 ( 0.1% )" at bounding box center [1149, 392] width 53 height 16
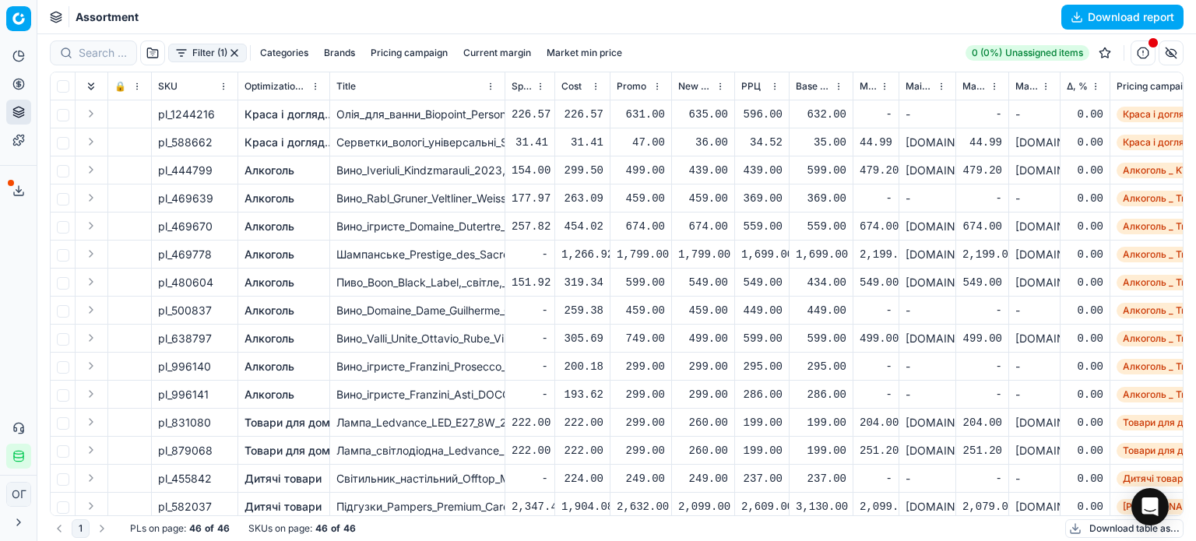
click at [1145, 53] on button "button" at bounding box center [1142, 52] width 25 height 25
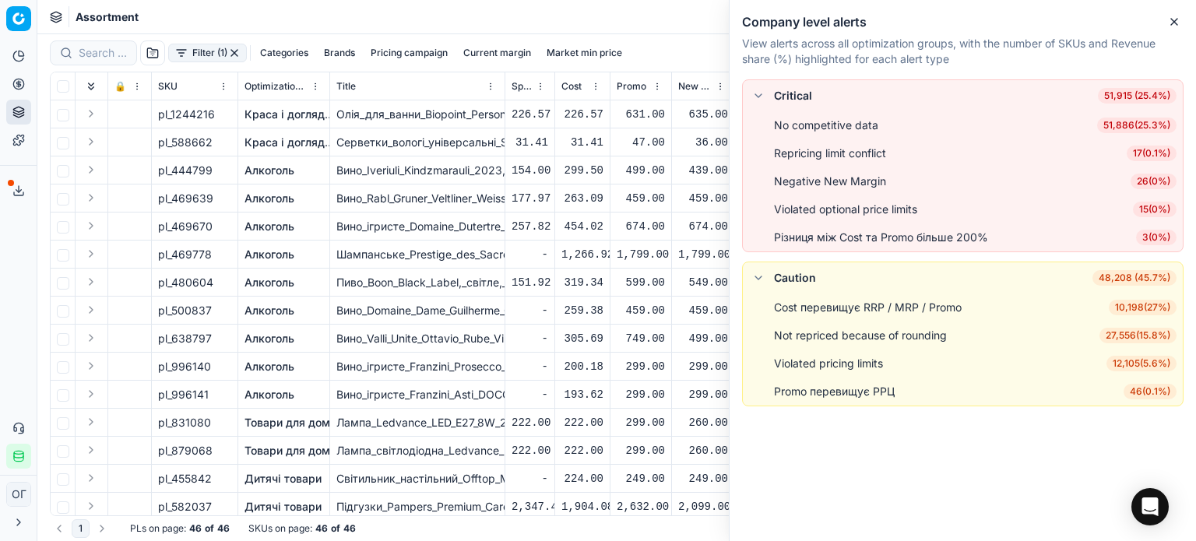
click at [12, 195] on icon at bounding box center [18, 191] width 12 height 12
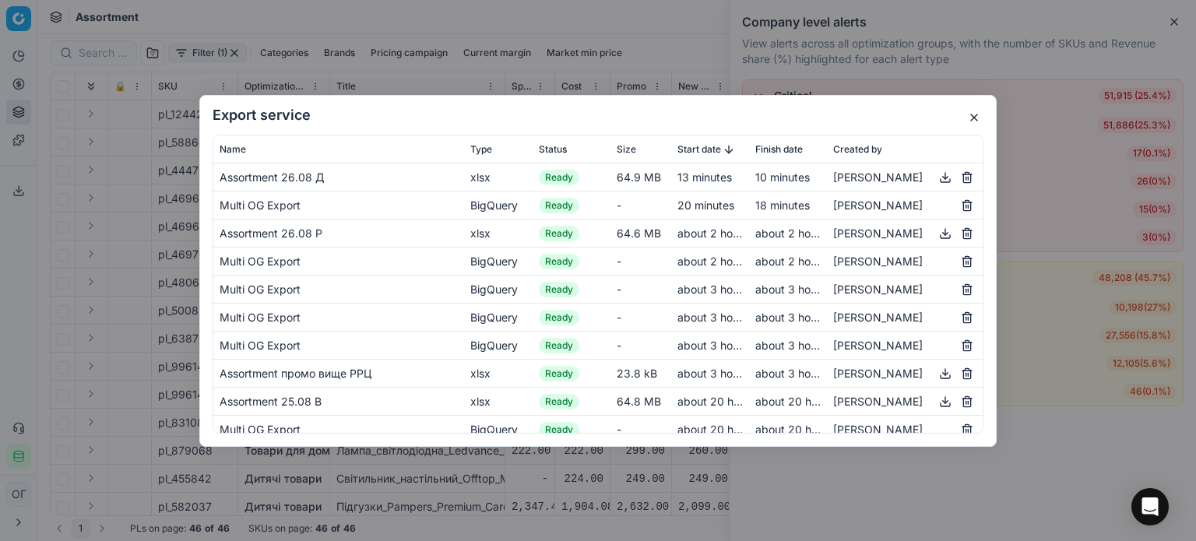
click at [919, 122] on div "Export service Name Type Status Size Start date Finish date Created by Assortme…" at bounding box center [597, 271] width 797 height 352
click at [974, 116] on button "button" at bounding box center [974, 117] width 19 height 19
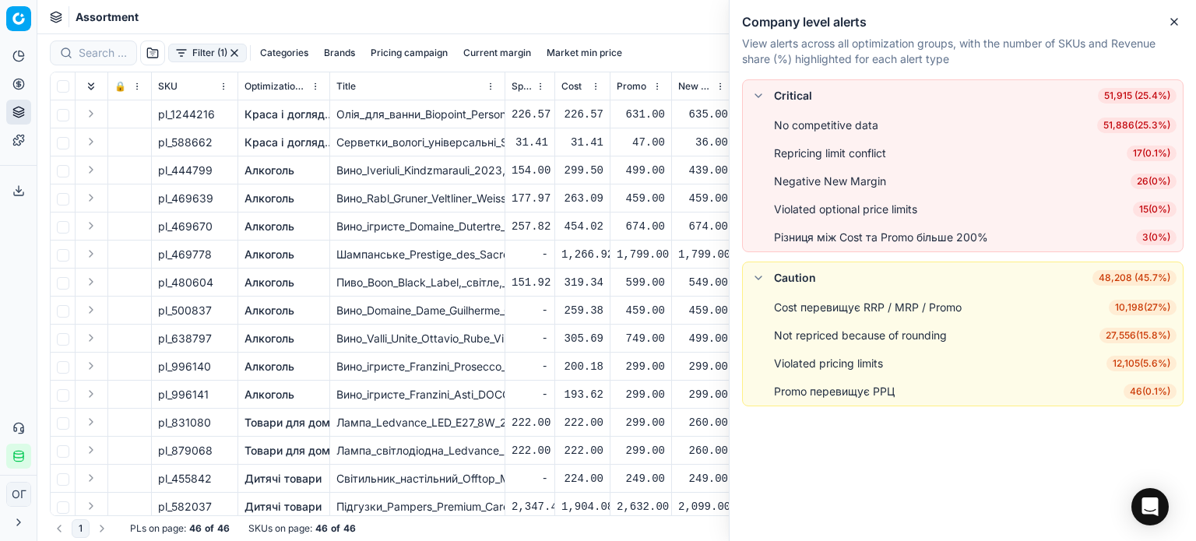
click at [1149, 394] on span "46 ( 0.1% )" at bounding box center [1149, 392] width 53 height 16
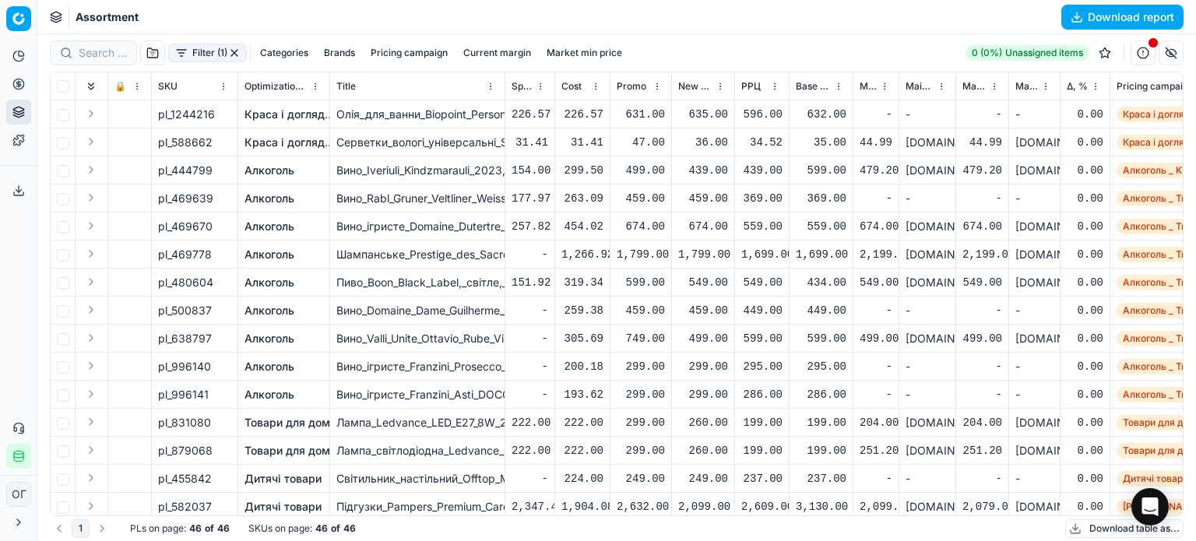
click at [1109, 525] on button "Download table as..." at bounding box center [1124, 528] width 118 height 19
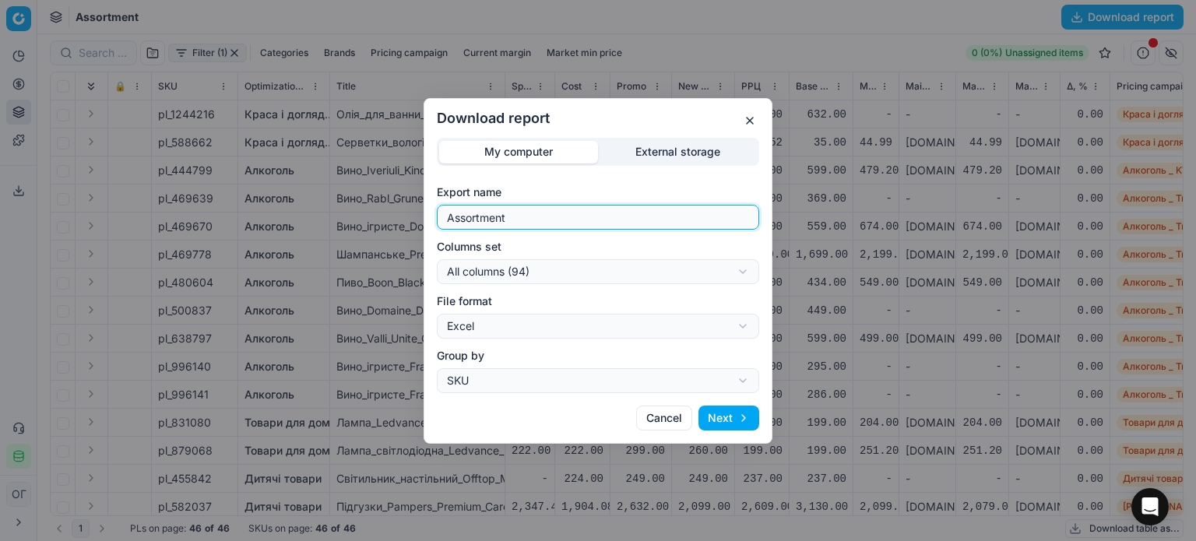
click at [542, 221] on input "Assortment" at bounding box center [598, 217] width 308 height 23
type input "Assortment промо вищк ррц"
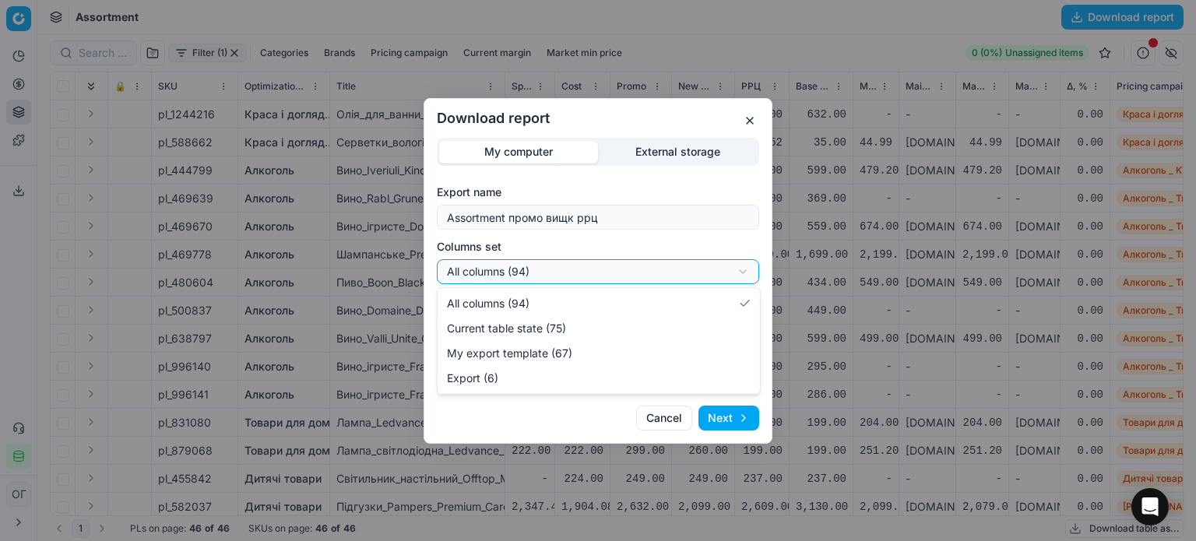
click at [564, 266] on div "Download report My computer External storage Export name Assortment промо вищк …" at bounding box center [598, 270] width 1196 height 541
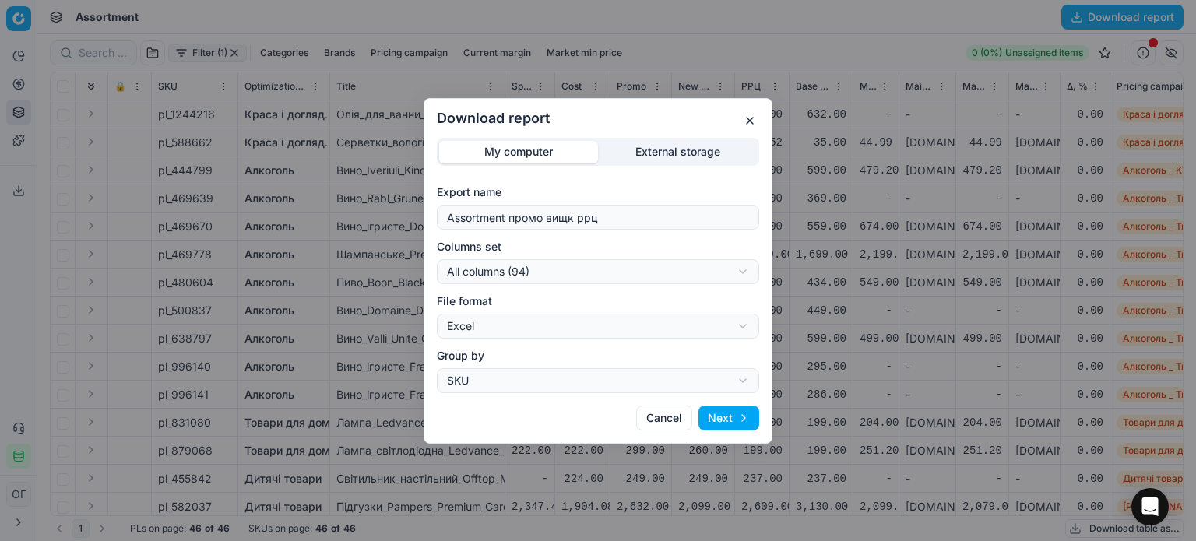
click at [550, 267] on div "Download report My computer External storage Export name Assortment промо вищк …" at bounding box center [598, 270] width 1196 height 541
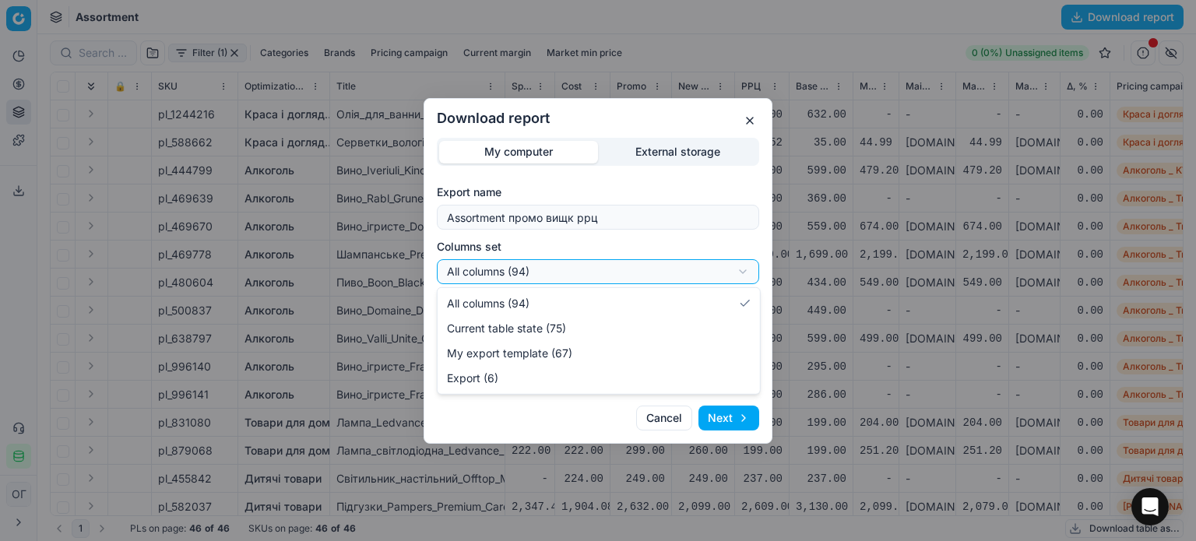
select select "table"
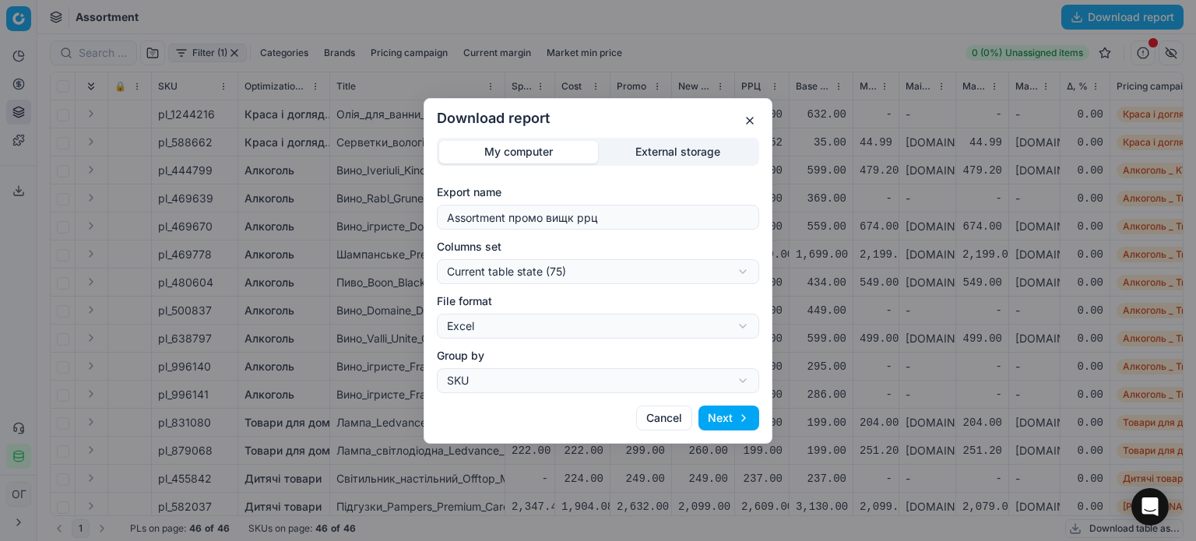
click at [713, 412] on button "Next" at bounding box center [728, 418] width 61 height 25
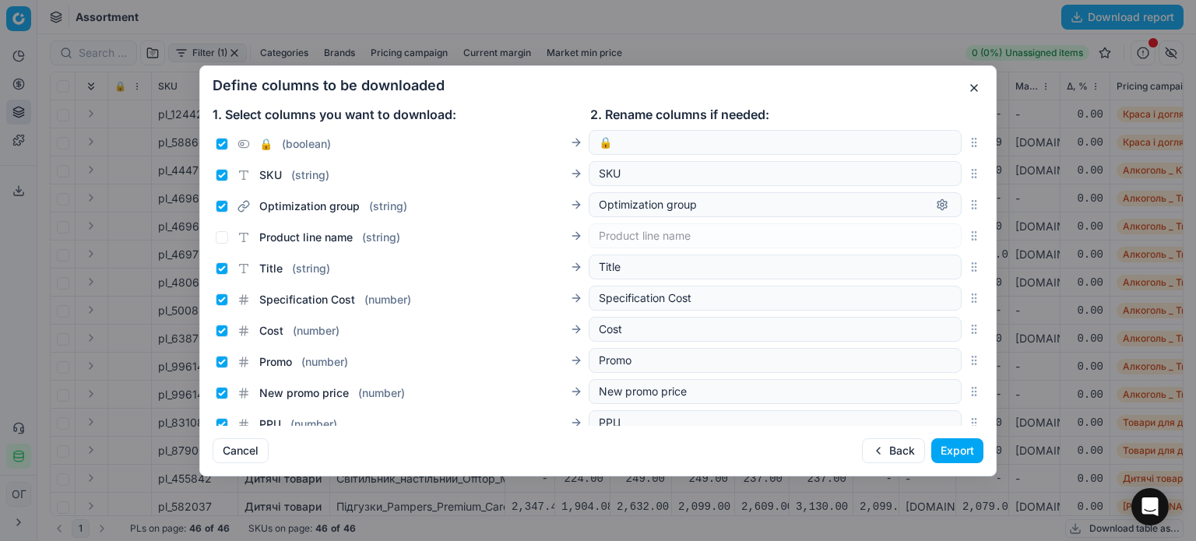
click at [971, 454] on button "Export" at bounding box center [957, 450] width 52 height 25
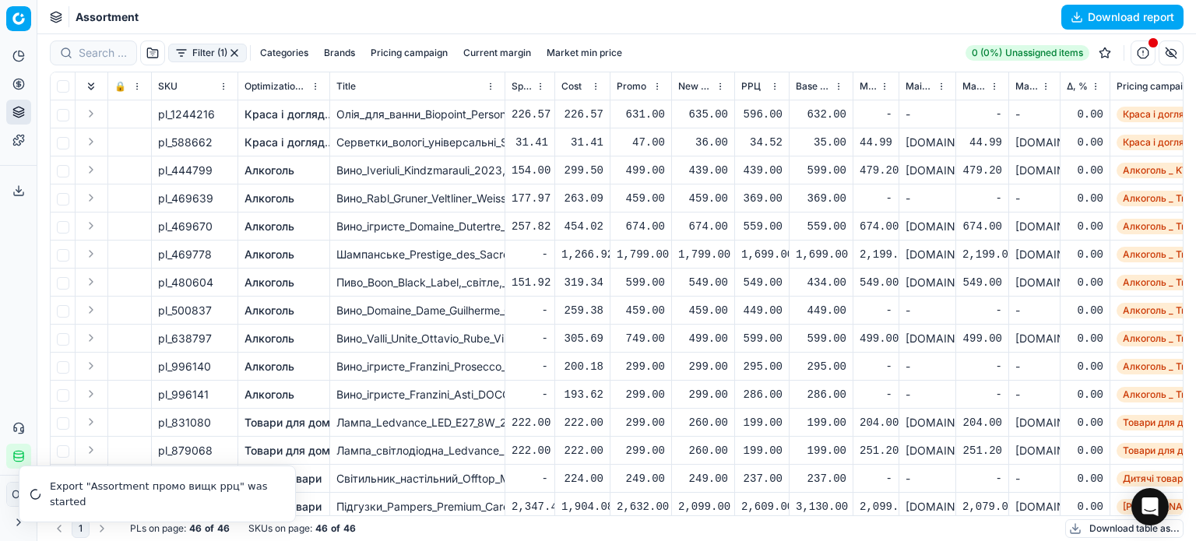
click at [19, 190] on icon at bounding box center [18, 191] width 12 height 12
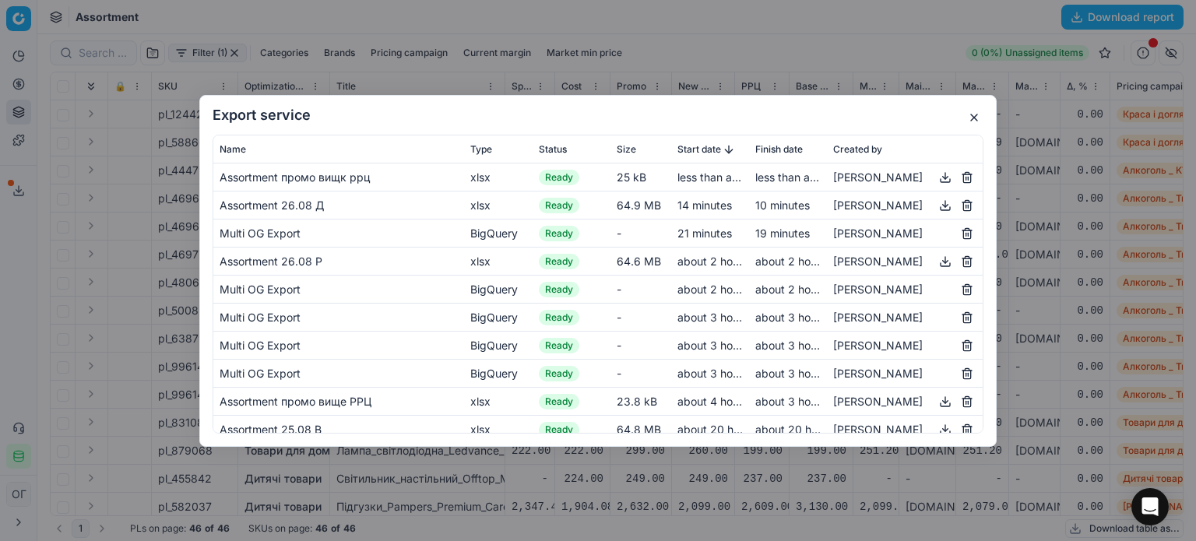
click at [936, 173] on button "button" at bounding box center [945, 176] width 19 height 19
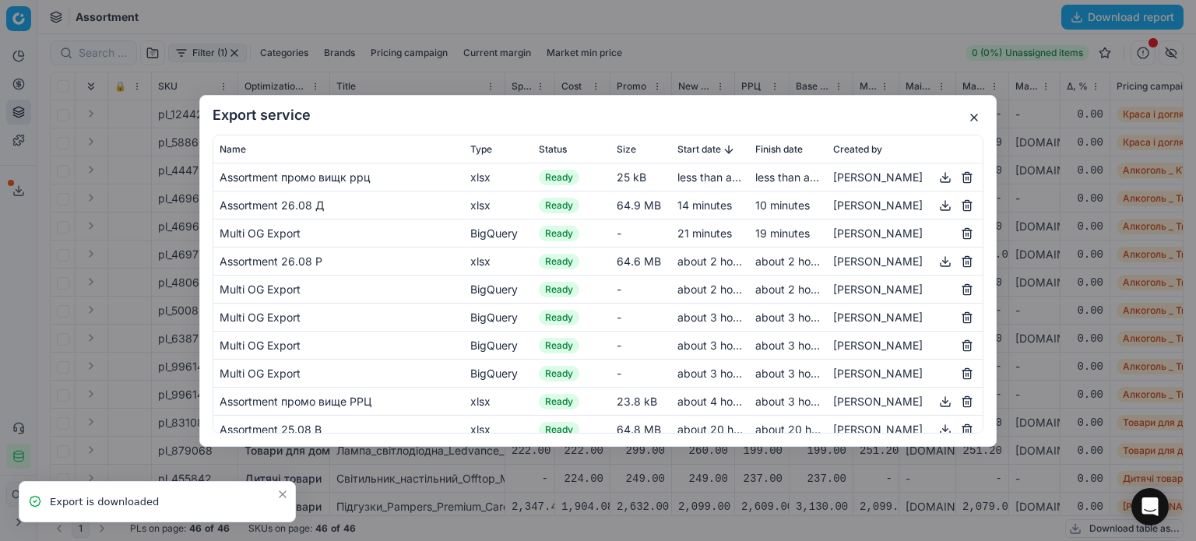
drag, startPoint x: 976, startPoint y: 118, endPoint x: 1004, endPoint y: 26, distance: 95.3
click at [976, 118] on button "button" at bounding box center [974, 117] width 19 height 19
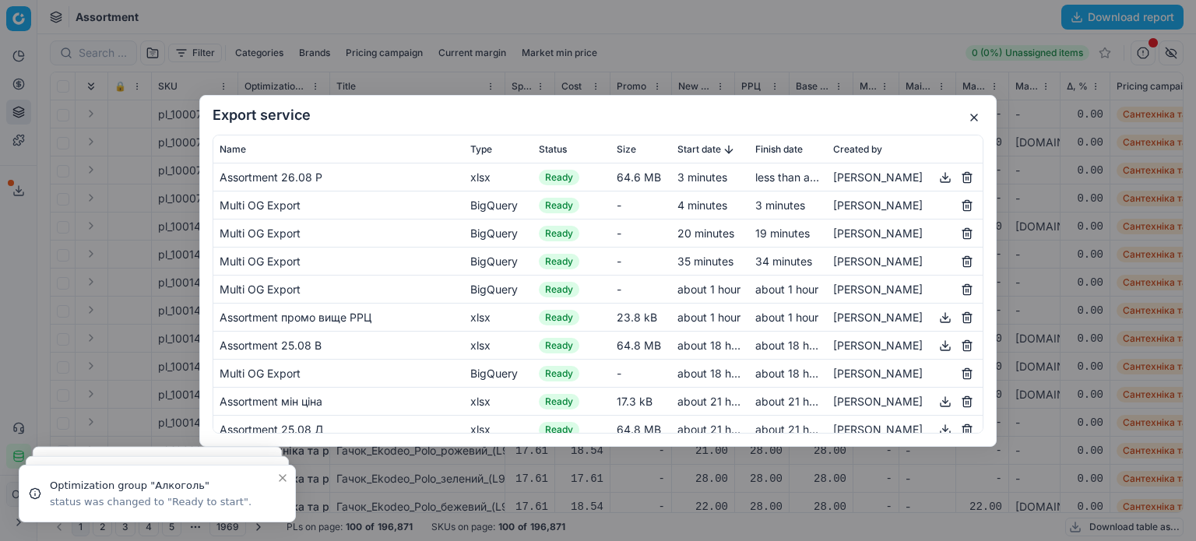
click at [972, 121] on button "button" at bounding box center [974, 117] width 19 height 19
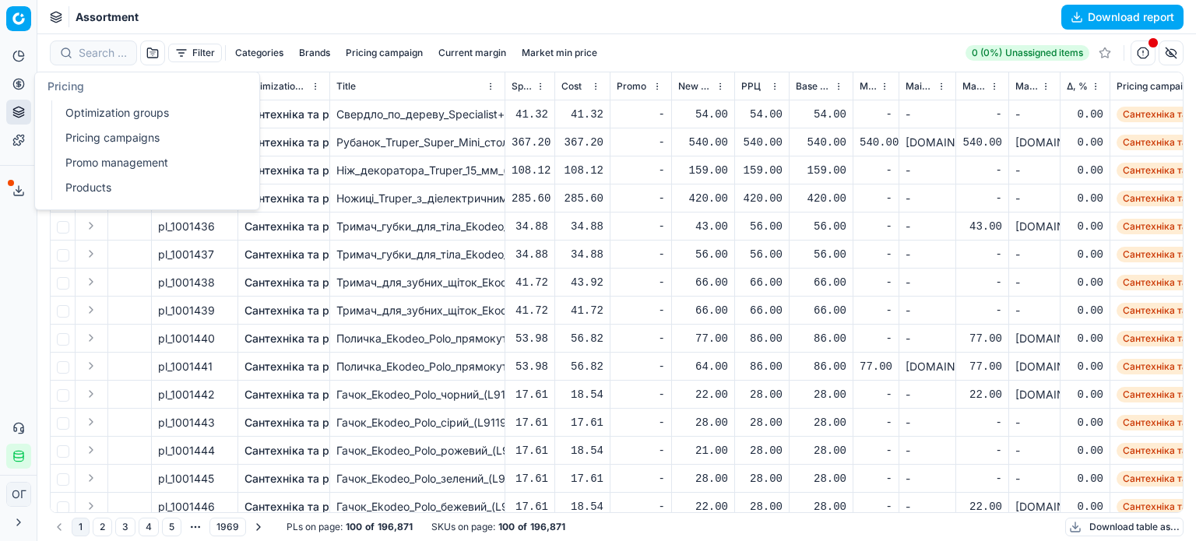
click at [25, 89] on button "Pricing" at bounding box center [18, 84] width 25 height 25
click at [75, 107] on link "Optimization groups" at bounding box center [149, 113] width 181 height 22
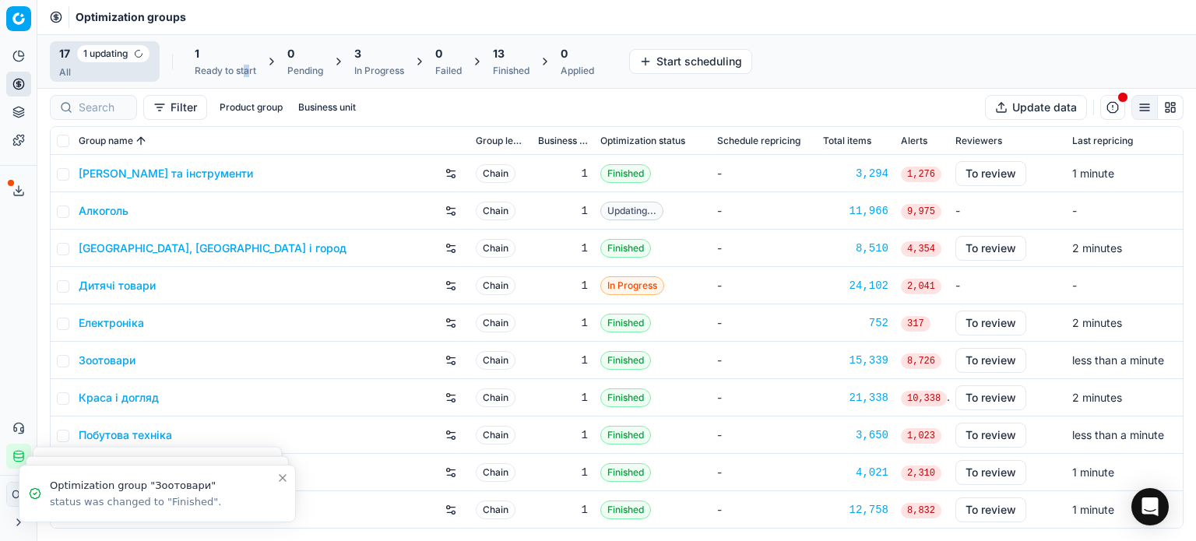
click at [248, 63] on div "1 Ready to start" at bounding box center [226, 61] width 62 height 31
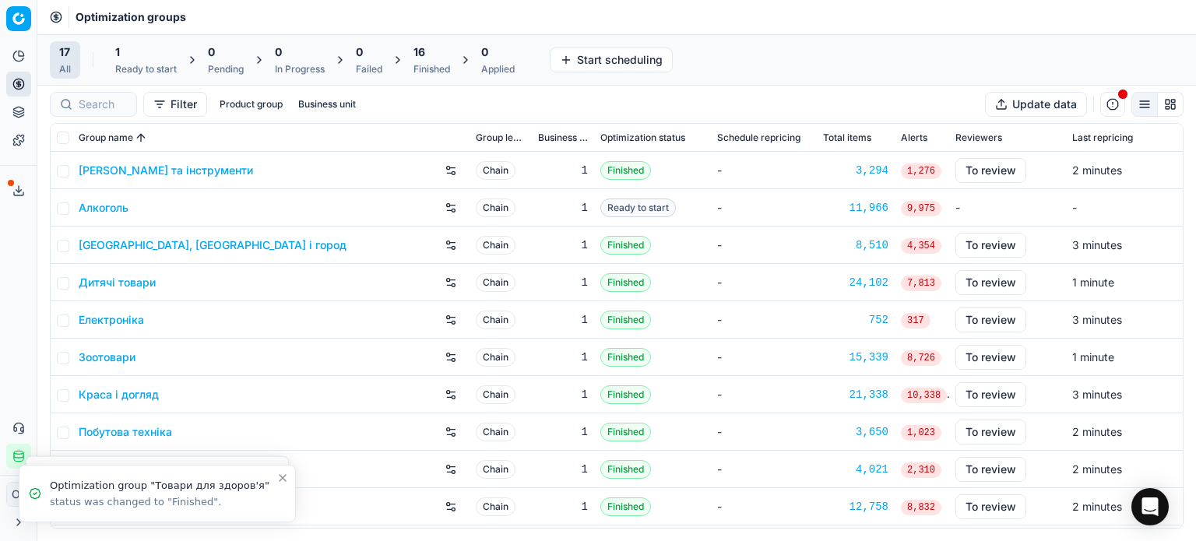
drag, startPoint x: 144, startPoint y: 55, endPoint x: 155, endPoint y: 57, distance: 11.0
click at [143, 55] on div "1" at bounding box center [146, 52] width 62 height 16
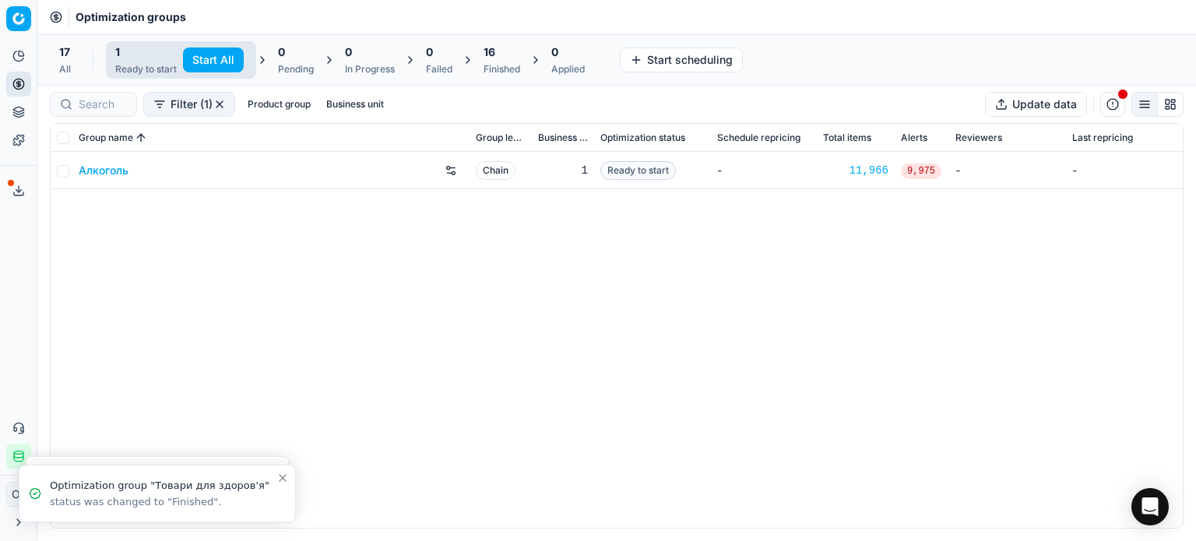
click at [184, 58] on button "Start All" at bounding box center [213, 59] width 61 height 25
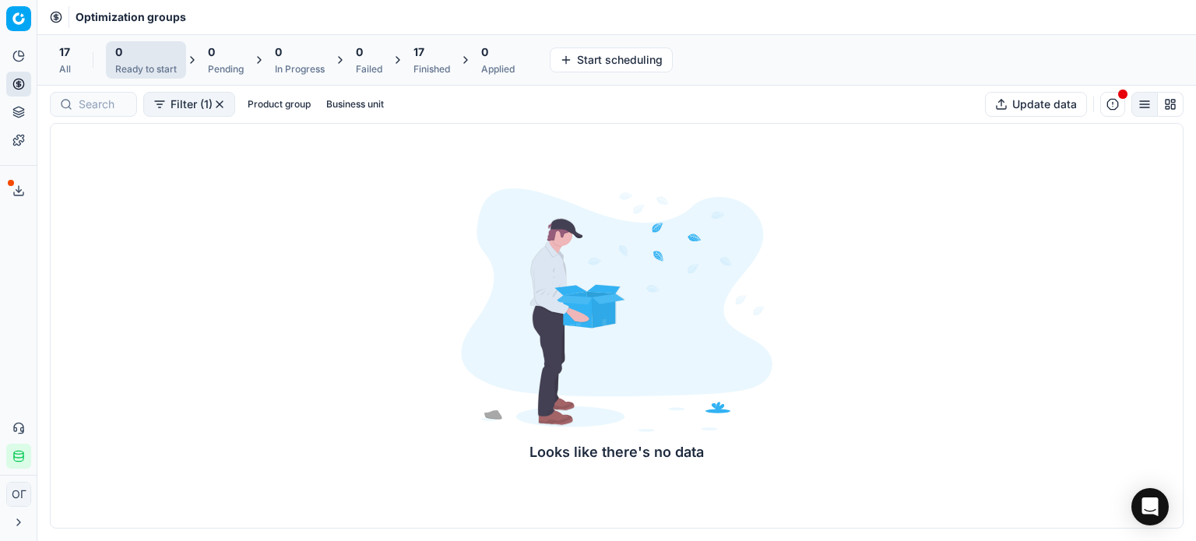
click at [424, 59] on span "17" at bounding box center [418, 52] width 11 height 16
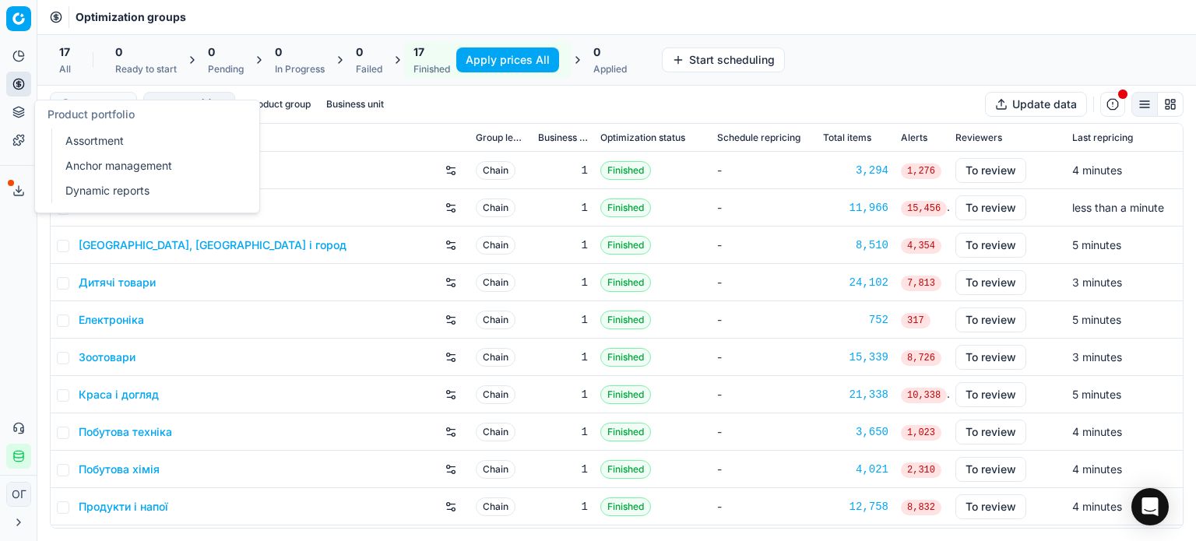
click at [10, 114] on button "Product portfolio" at bounding box center [18, 112] width 25 height 25
click at [140, 147] on link "Assortment" at bounding box center [149, 141] width 181 height 22
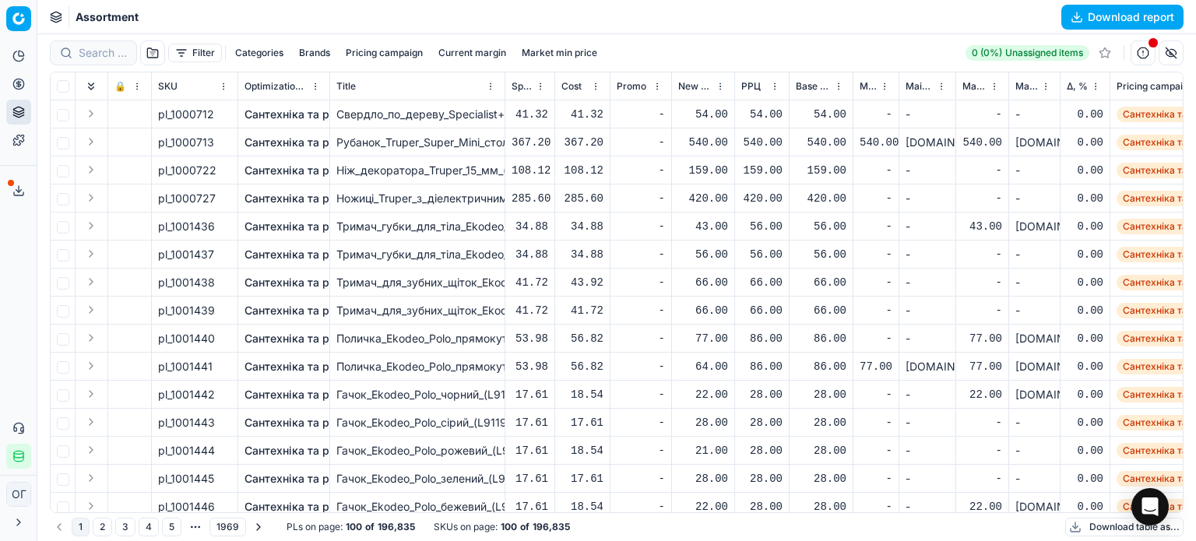
click at [1078, 83] on span "Δ, %" at bounding box center [1077, 86] width 21 height 12
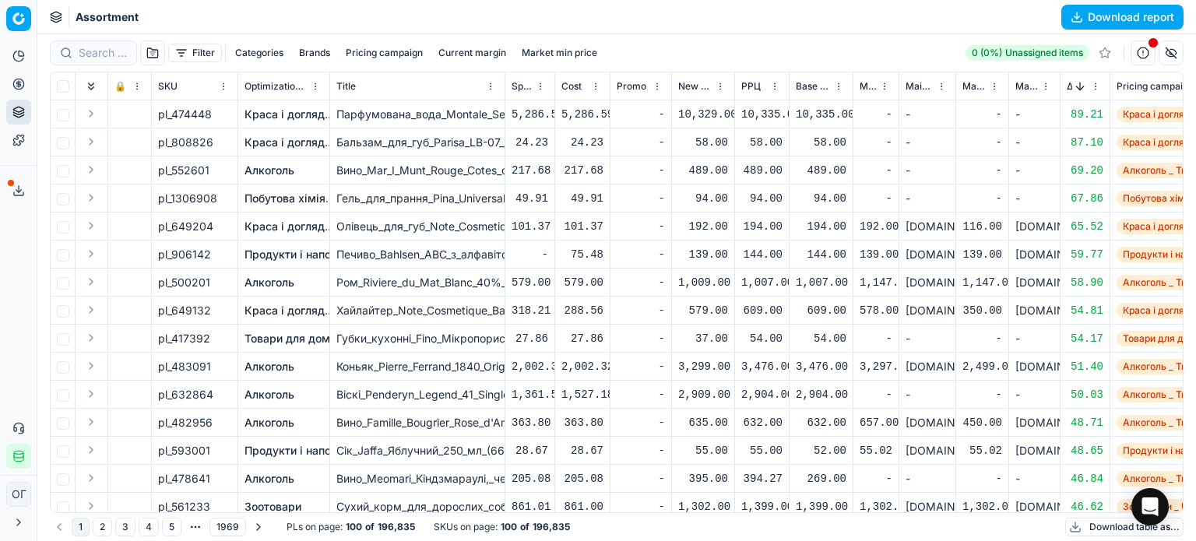
click at [1080, 82] on button "Sorted by Δ, % descending" at bounding box center [1080, 87] width 16 height 16
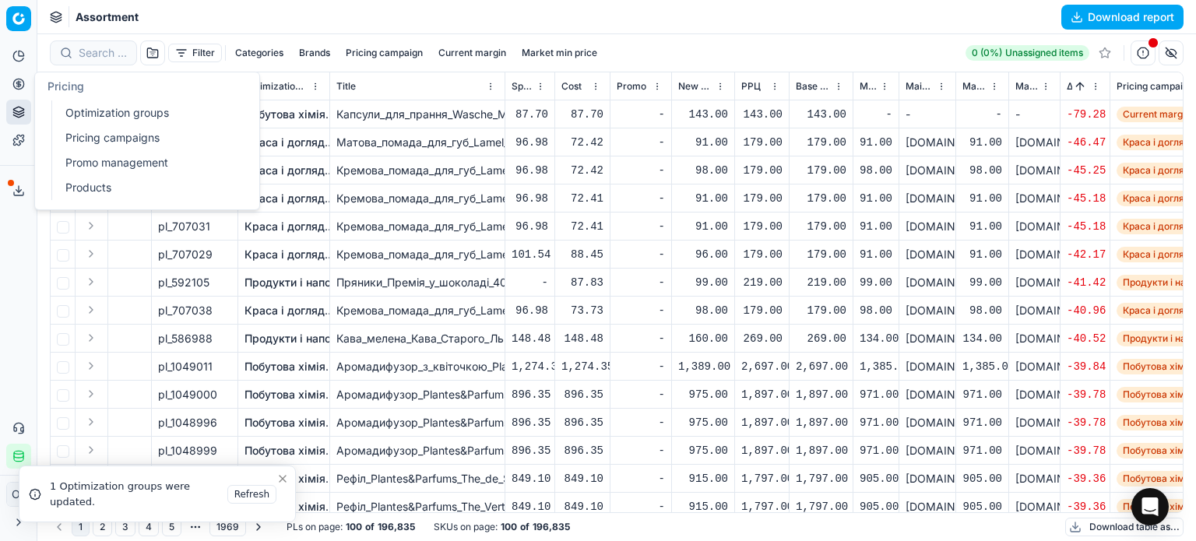
click at [12, 85] on icon at bounding box center [18, 84] width 12 height 12
click at [100, 114] on link "Optimization groups" at bounding box center [149, 113] width 181 height 22
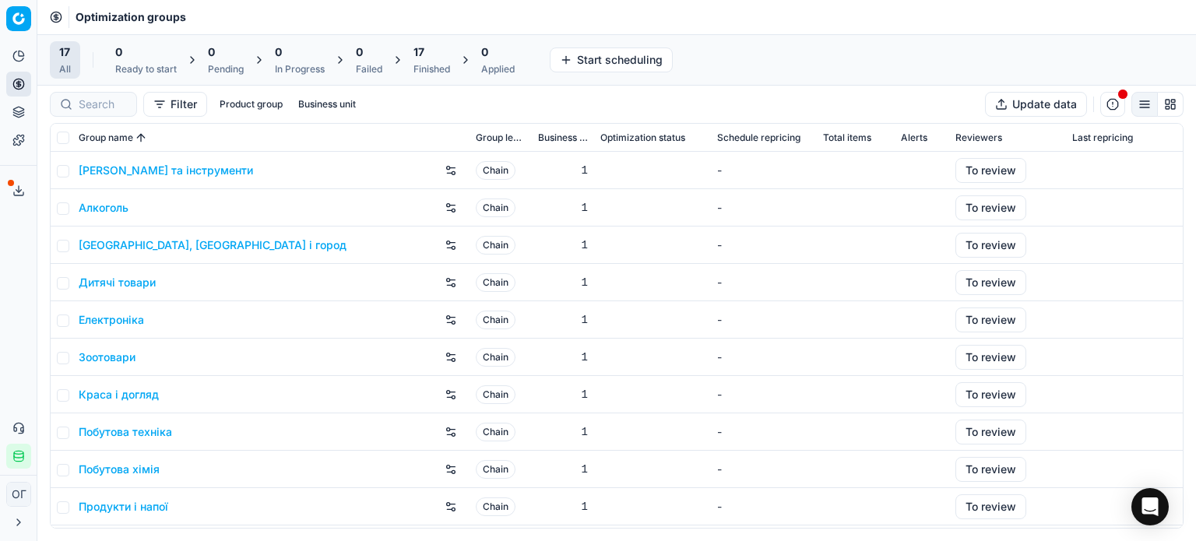
click at [434, 61] on div "17 Finished" at bounding box center [431, 59] width 37 height 31
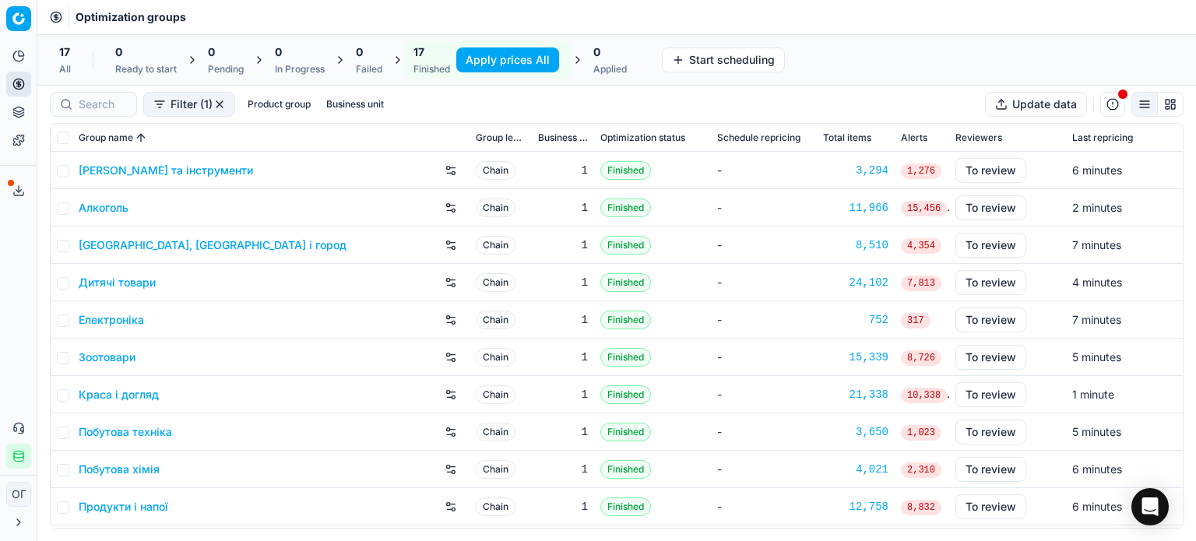
click at [112, 209] on link "Алкоголь" at bounding box center [104, 208] width 50 height 16
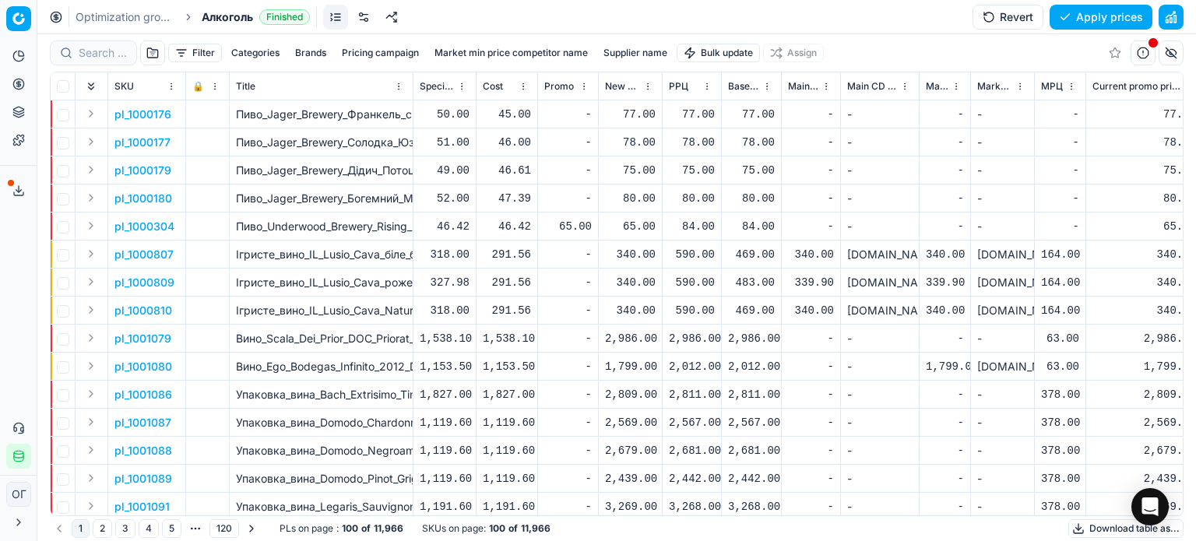
click at [178, 49] on button "Filter" at bounding box center [195, 53] width 54 height 19
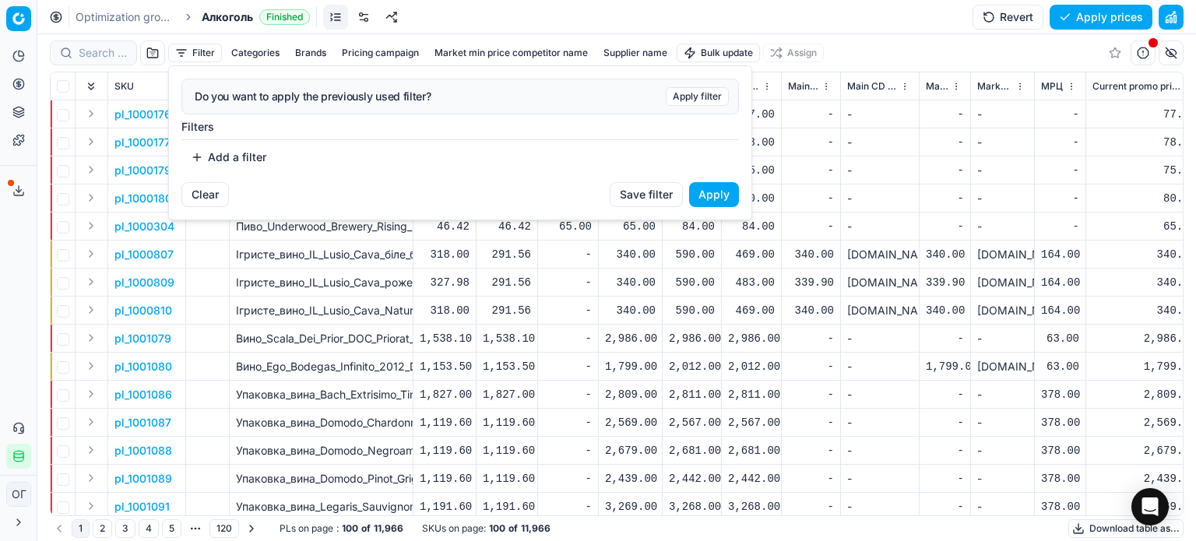
click at [246, 156] on button "Add a filter" at bounding box center [228, 157] width 94 height 25
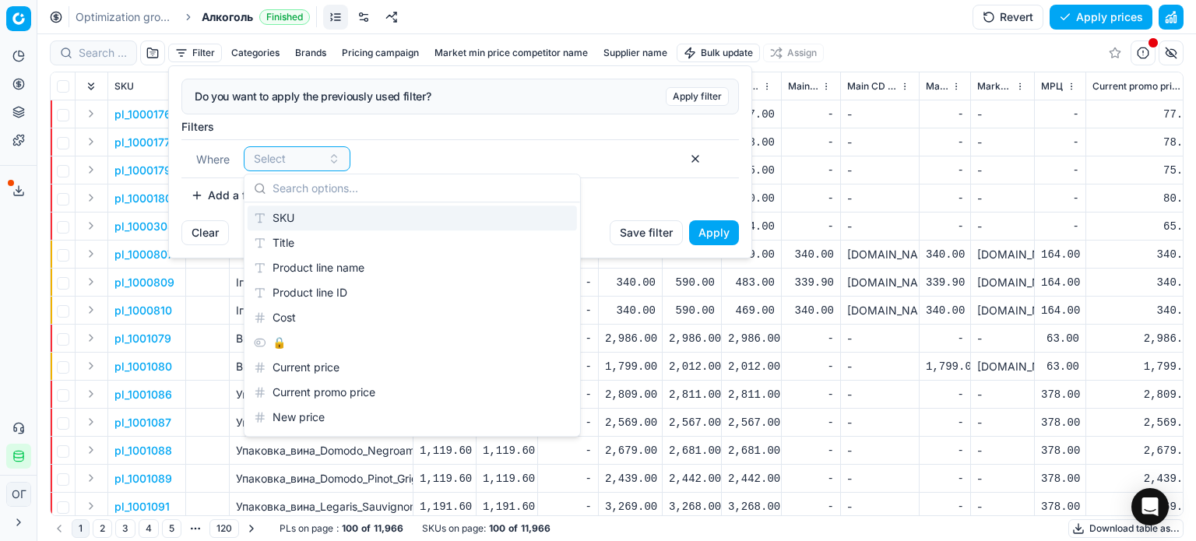
click at [280, 214] on div "SKU" at bounding box center [412, 218] width 329 height 25
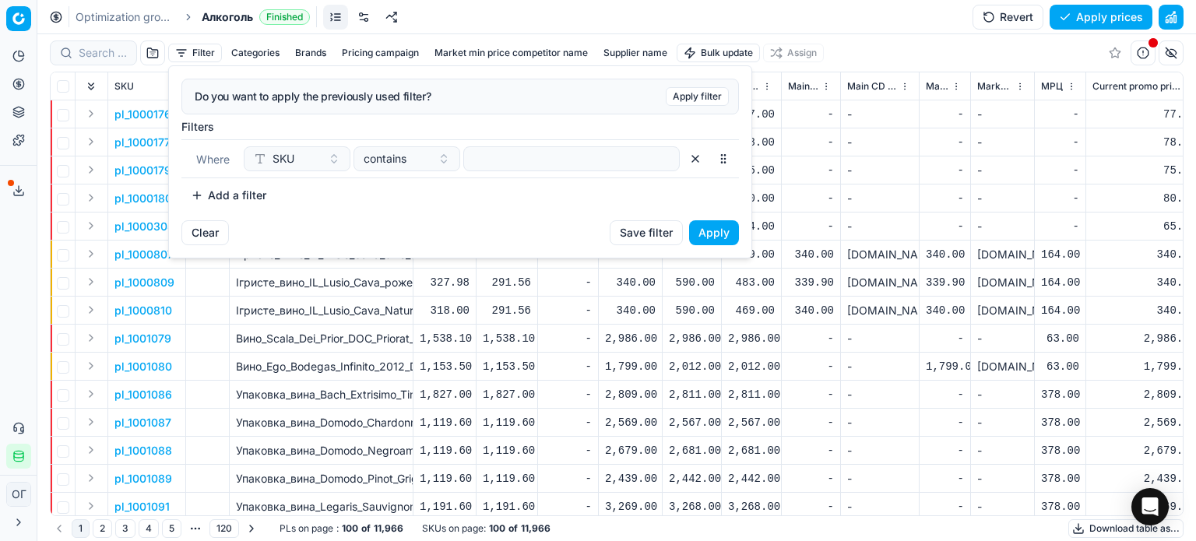
click at [512, 171] on div "Where SKU contains" at bounding box center [459, 158] width 557 height 39
click at [508, 165] on input at bounding box center [571, 158] width 202 height 23
click at [716, 227] on button "Apply" at bounding box center [714, 232] width 50 height 25
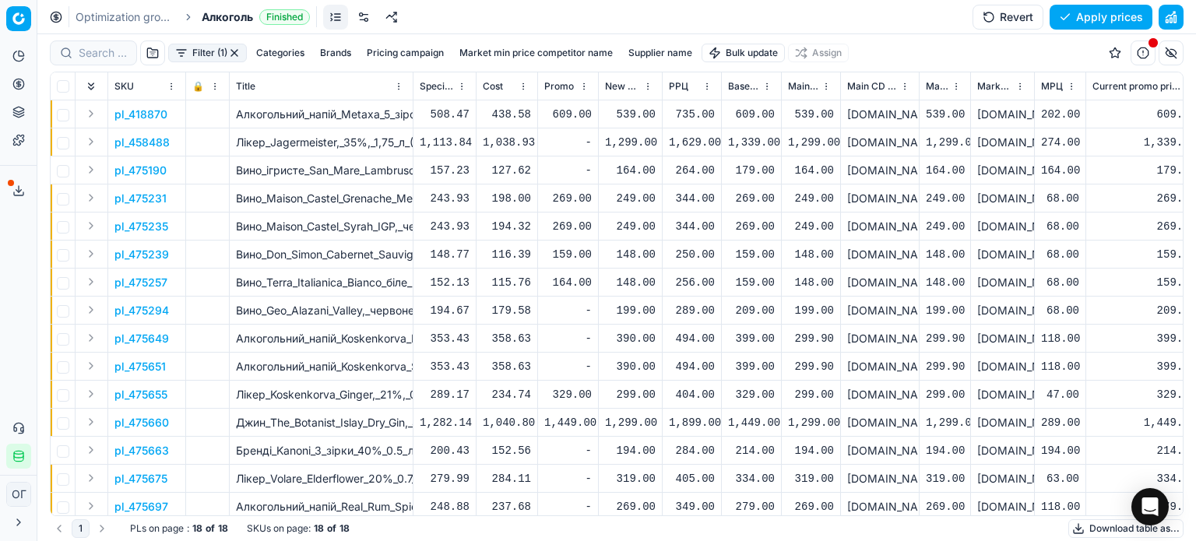
click at [211, 51] on button "Filter (1)" at bounding box center [207, 53] width 79 height 19
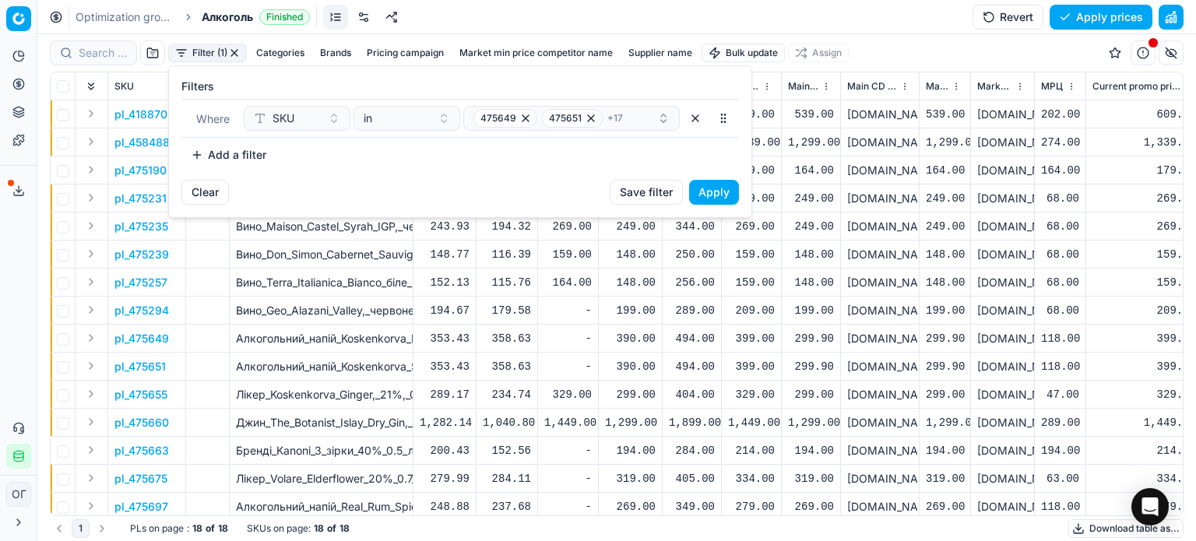
click at [638, 5] on html "Pricing platform Analytics Pricing Product portfolio Templates Export service 1…" at bounding box center [598, 270] width 1196 height 541
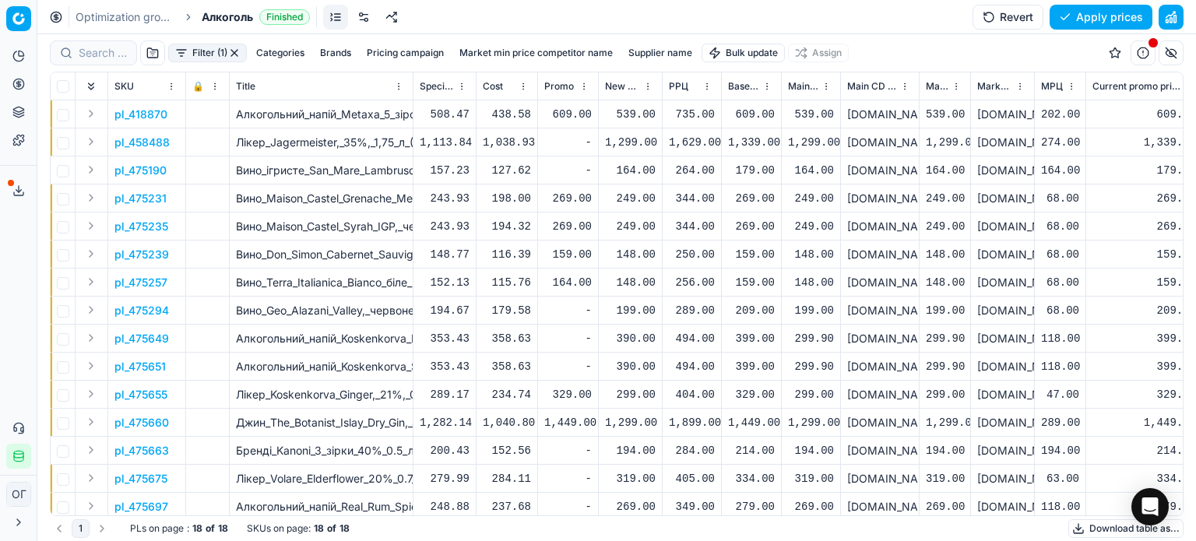
click at [97, 111] on button "Expand" at bounding box center [91, 113] width 19 height 19
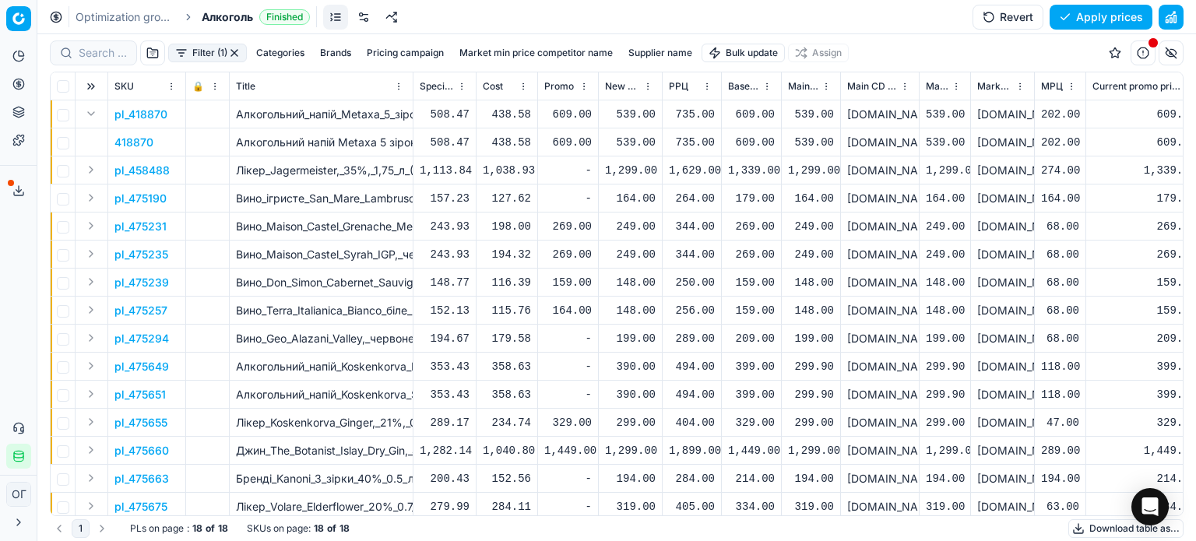
click at [135, 139] on p "418870" at bounding box center [133, 143] width 39 height 16
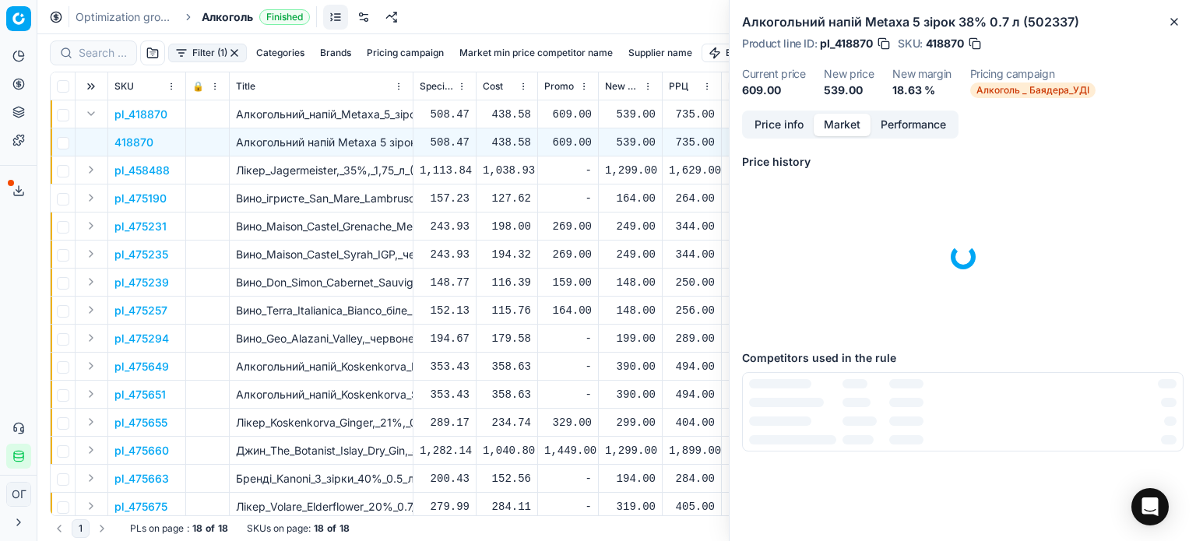
click at [834, 120] on button "Market" at bounding box center [842, 125] width 57 height 23
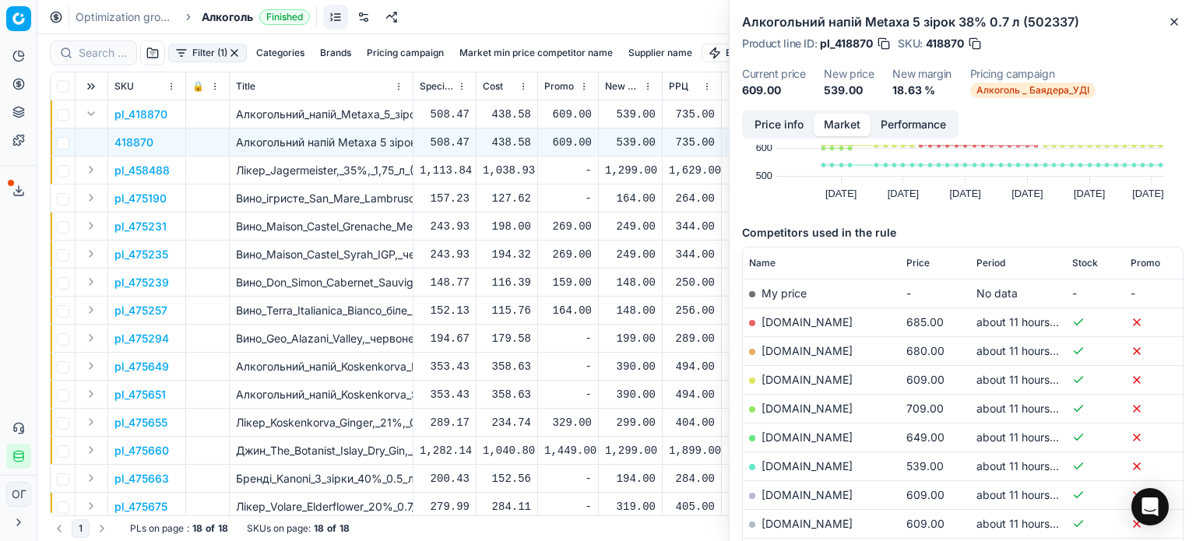
scroll to position [109, 0]
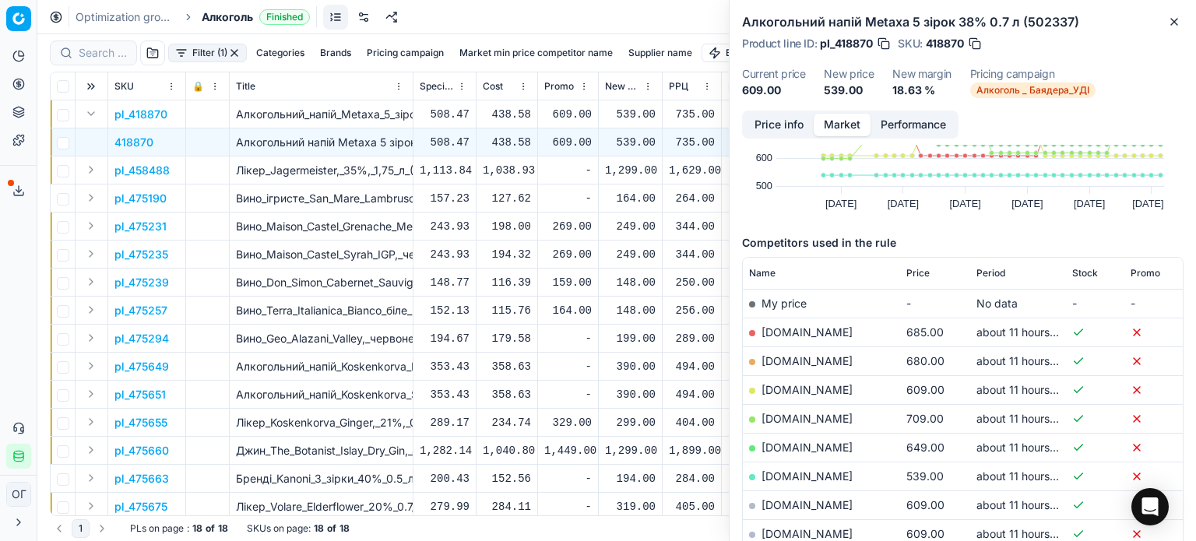
click at [913, 267] on span "Price" at bounding box center [917, 273] width 23 height 12
click at [914, 269] on span "Price" at bounding box center [917, 273] width 23 height 12
click at [1176, 18] on icon "button" at bounding box center [1174, 22] width 12 height 12
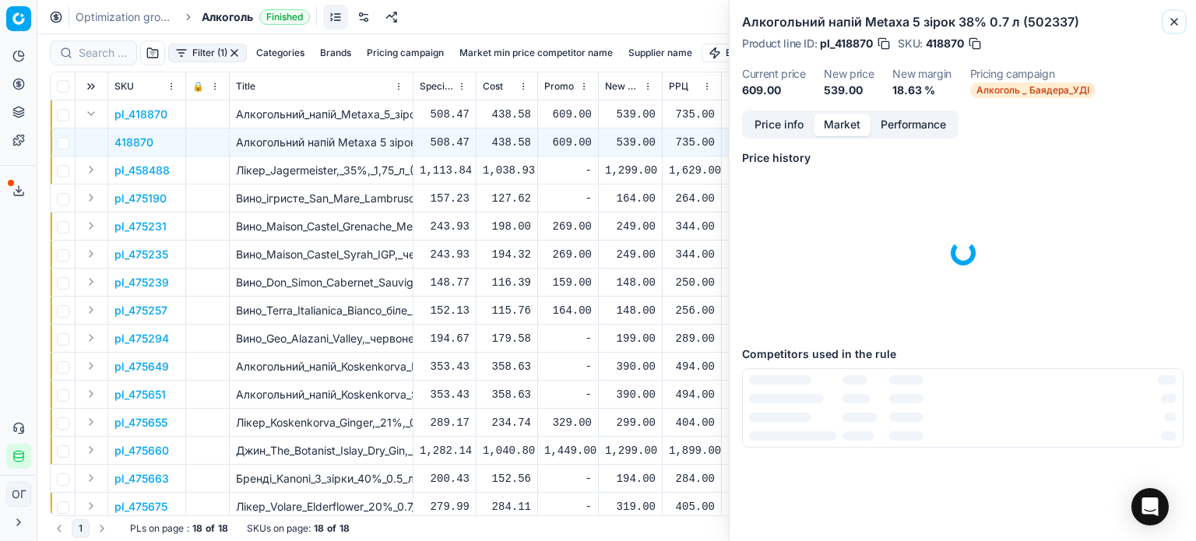
scroll to position [3, 0]
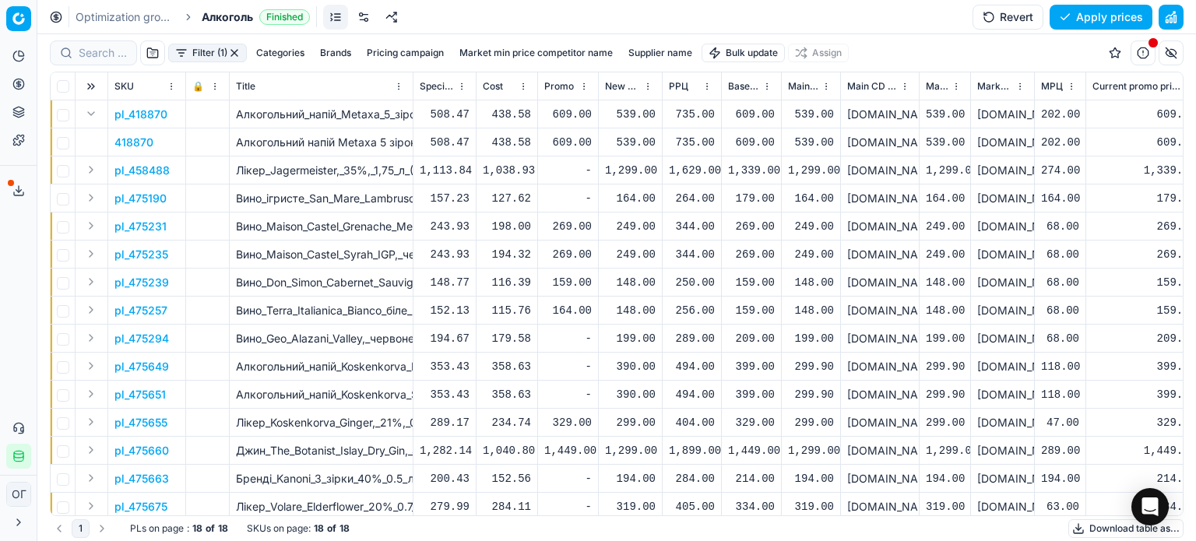
click at [629, 139] on div "539.00" at bounding box center [630, 143] width 51 height 16
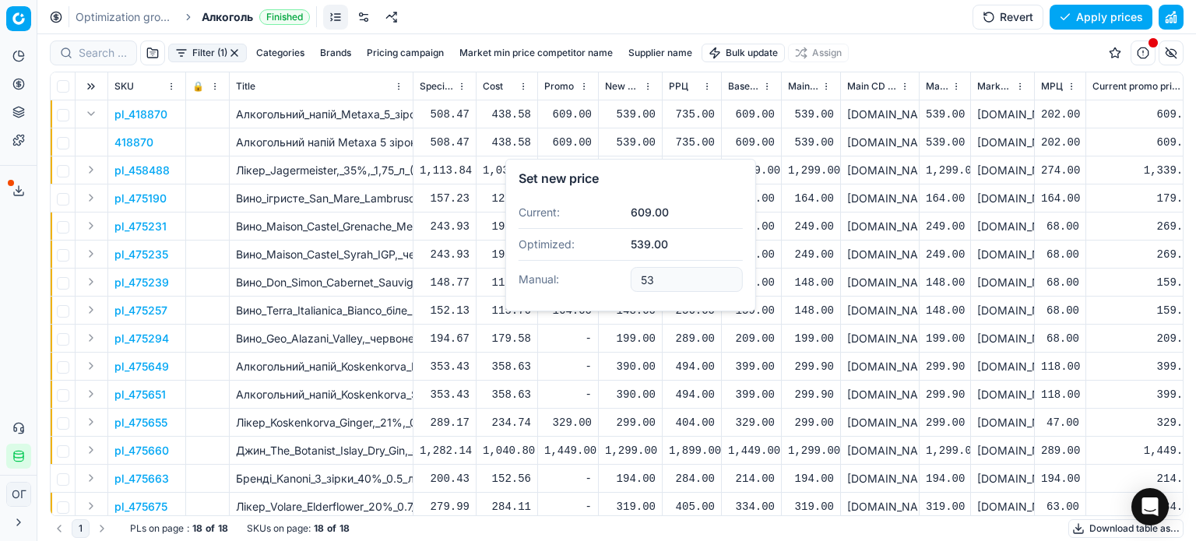
type input "5"
type input "3"
type input "609.00"
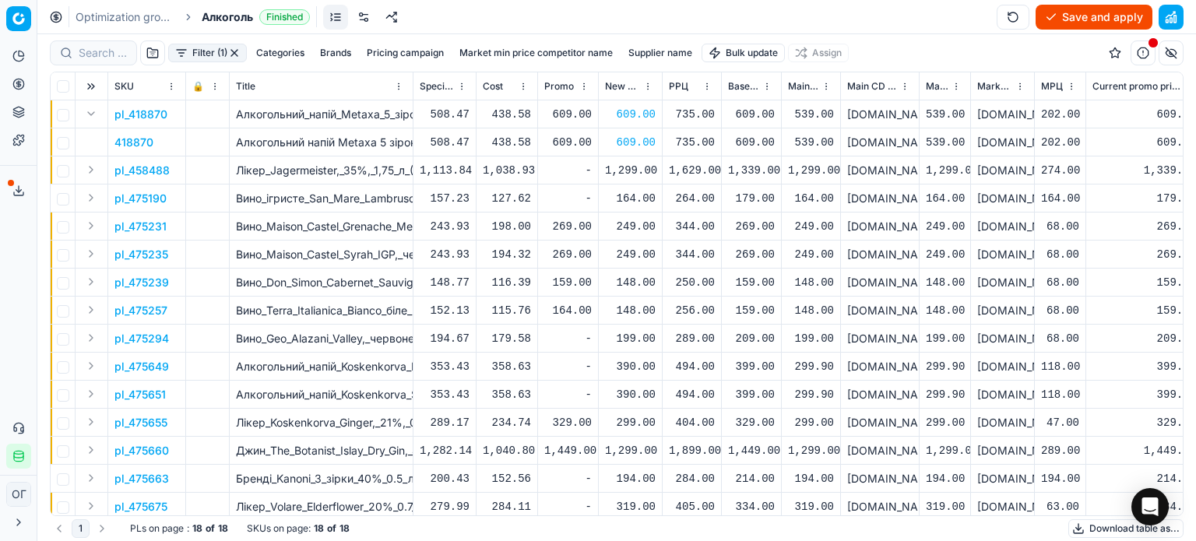
click at [633, 139] on div "609.00" at bounding box center [630, 143] width 51 height 16
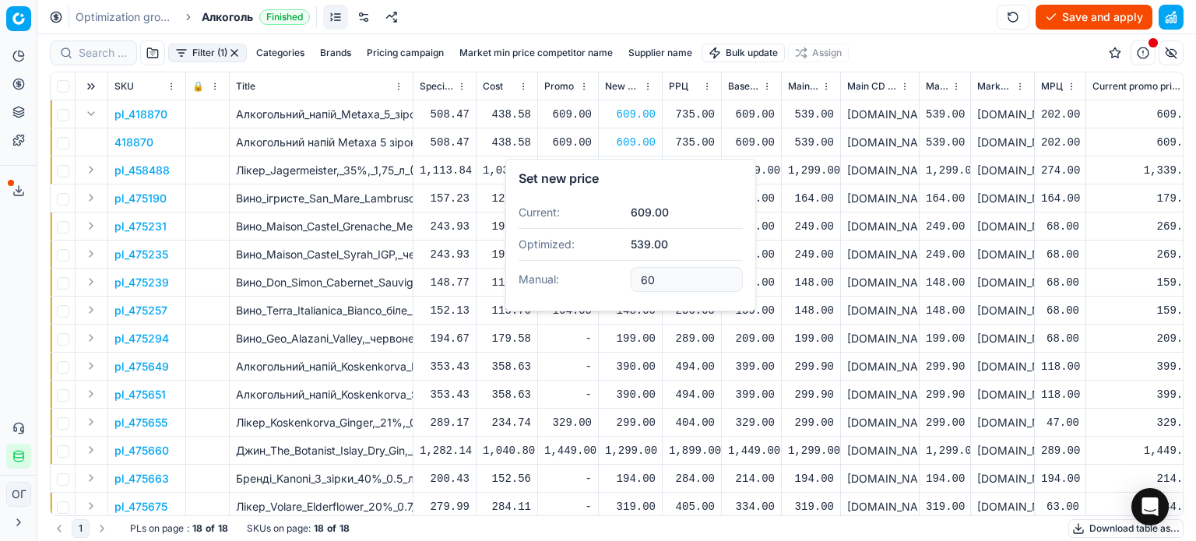
type input "6"
type input "599.00"
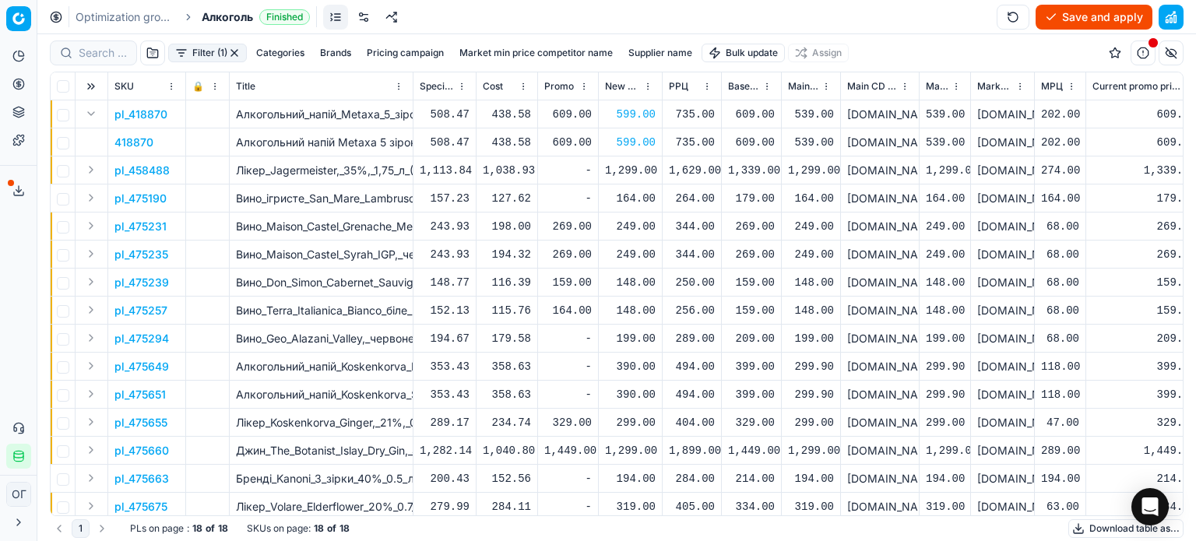
click at [86, 169] on button "Expand" at bounding box center [91, 169] width 19 height 19
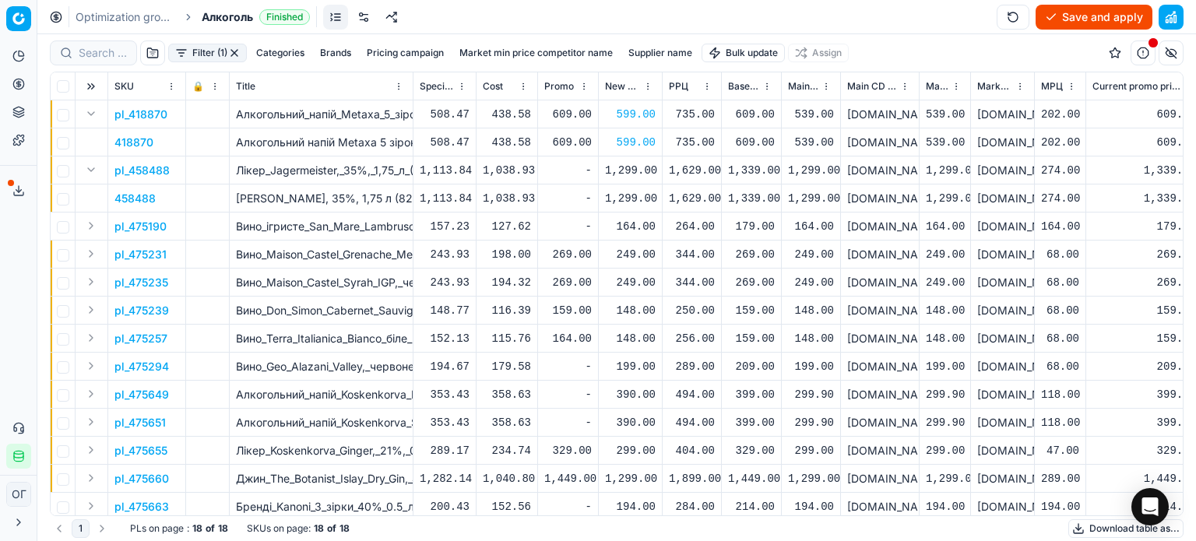
click at [146, 197] on p "458488" at bounding box center [134, 199] width 41 height 16
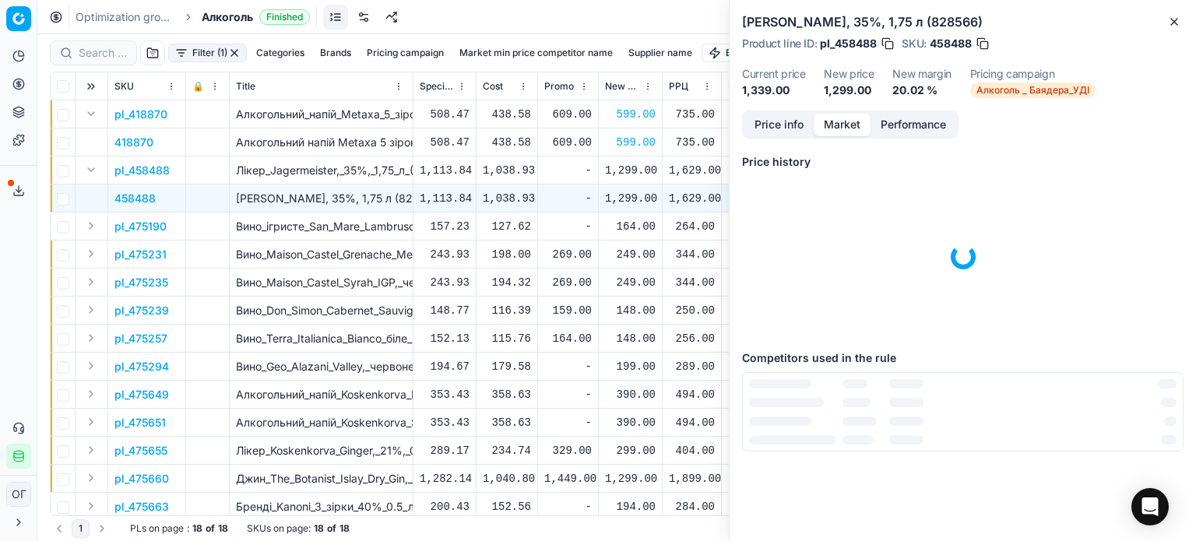
click at [844, 118] on button "Market" at bounding box center [842, 125] width 57 height 23
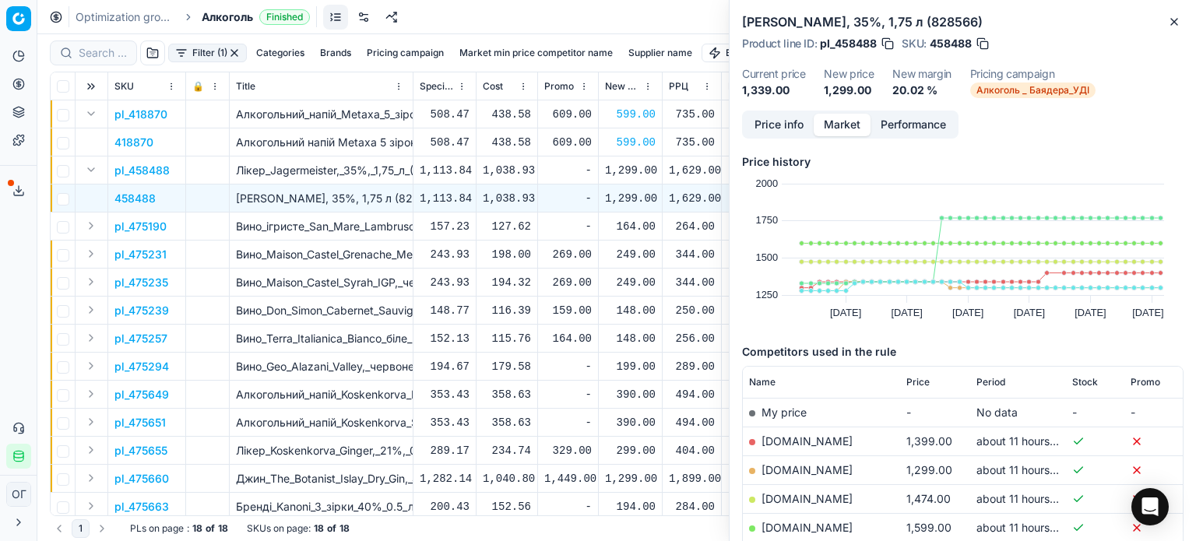
click at [913, 388] on span "Price" at bounding box center [917, 382] width 23 height 12
click at [914, 386] on span "Price" at bounding box center [917, 382] width 23 height 12
click at [788, 438] on link "[DOMAIN_NAME]" at bounding box center [806, 440] width 91 height 13
click at [1172, 26] on icon "button" at bounding box center [1174, 22] width 12 height 12
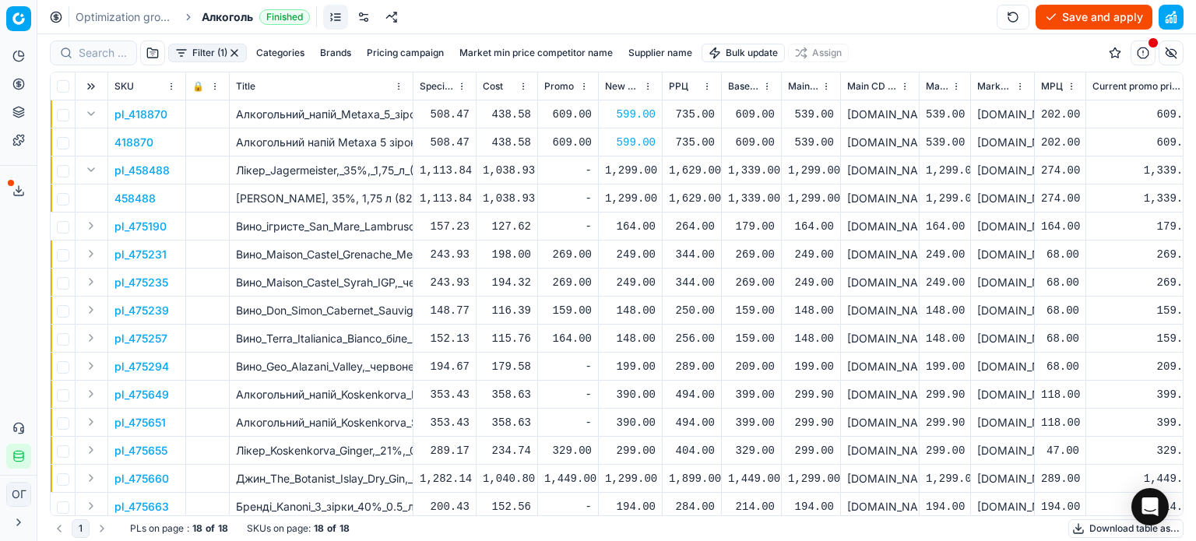
click at [1053, 13] on button "Save and apply" at bounding box center [1094, 17] width 117 height 25
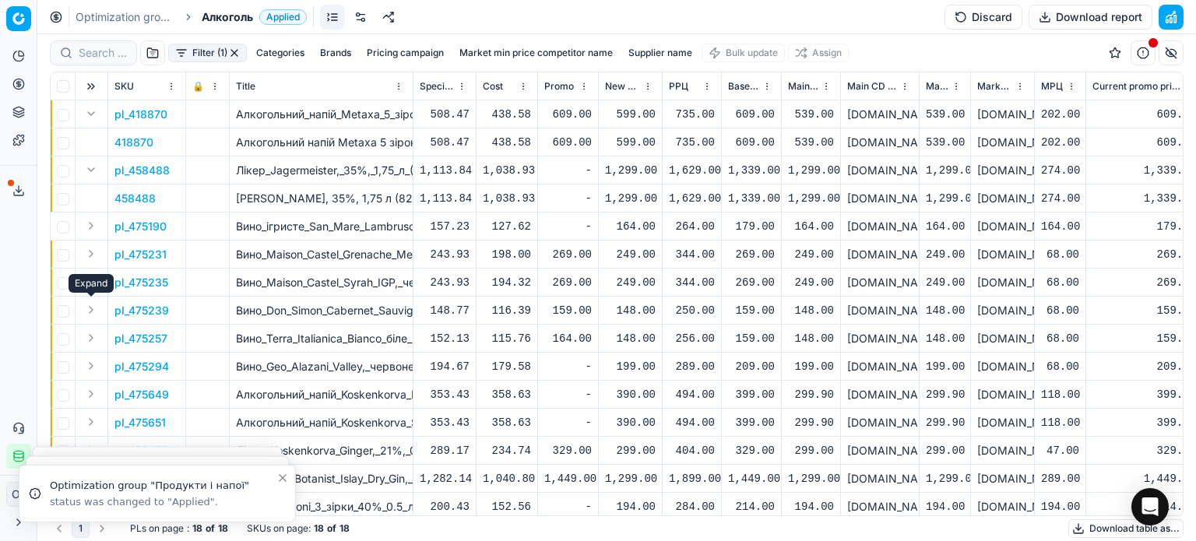
click at [93, 308] on button "Expand" at bounding box center [91, 310] width 19 height 19
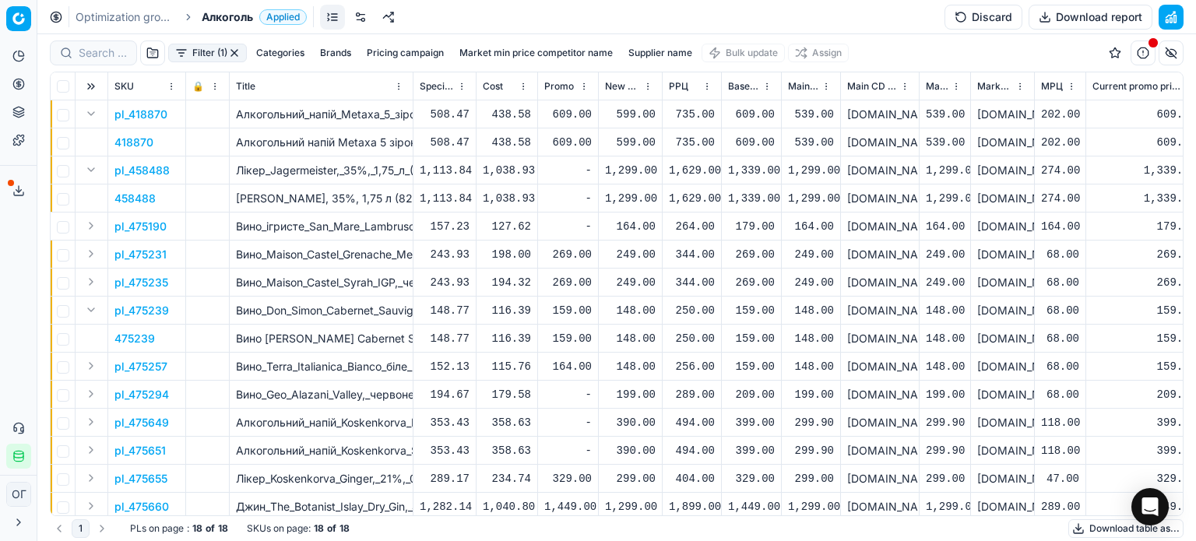
click at [142, 332] on p "475239" at bounding box center [134, 339] width 40 height 16
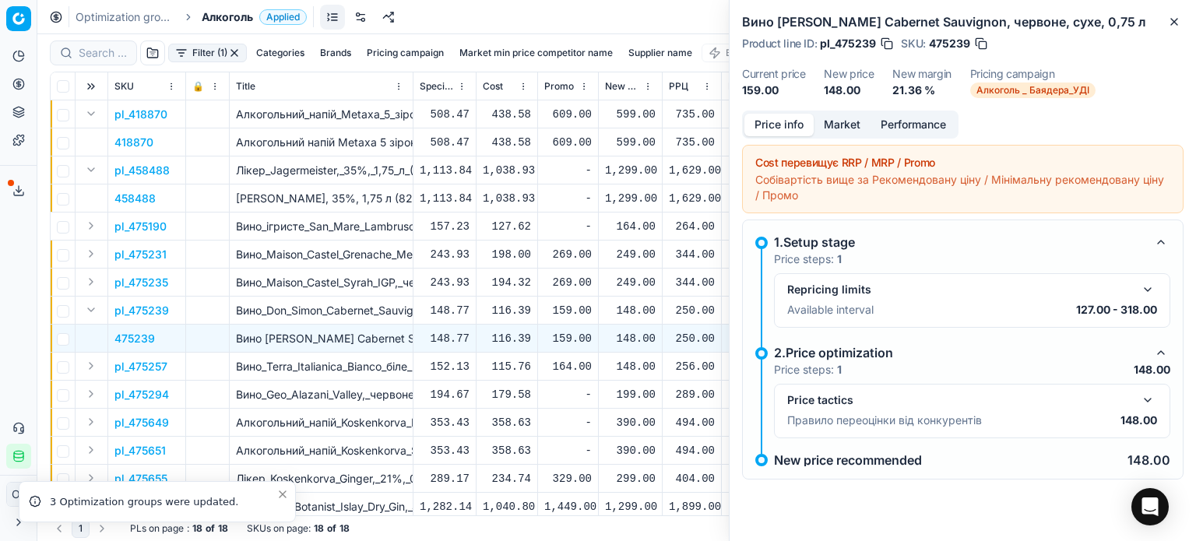
click at [841, 125] on button "Market" at bounding box center [842, 125] width 57 height 23
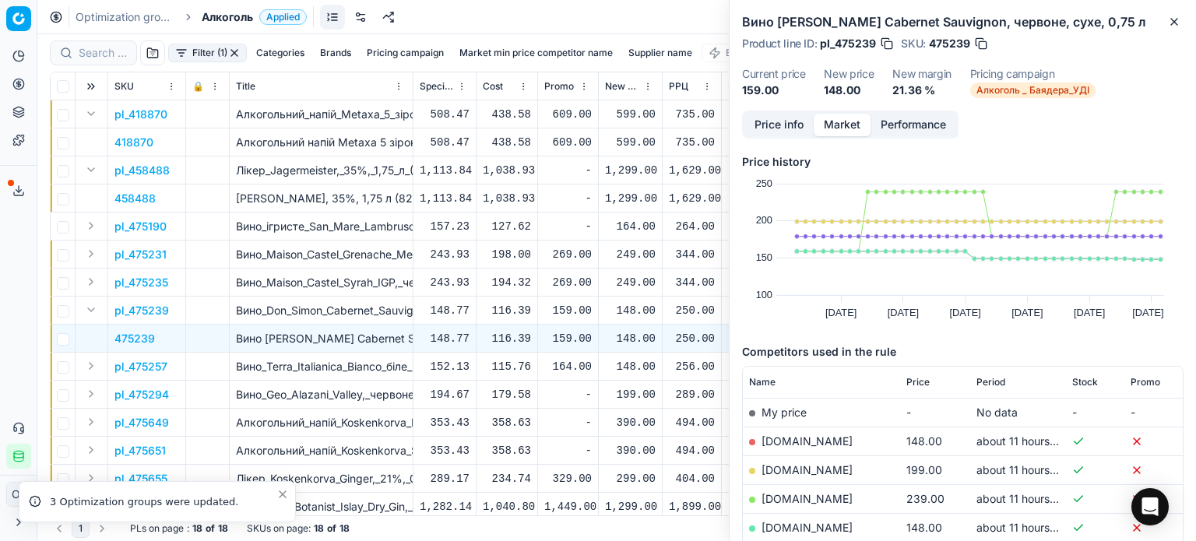
click at [910, 376] on span "Price" at bounding box center [917, 382] width 23 height 12
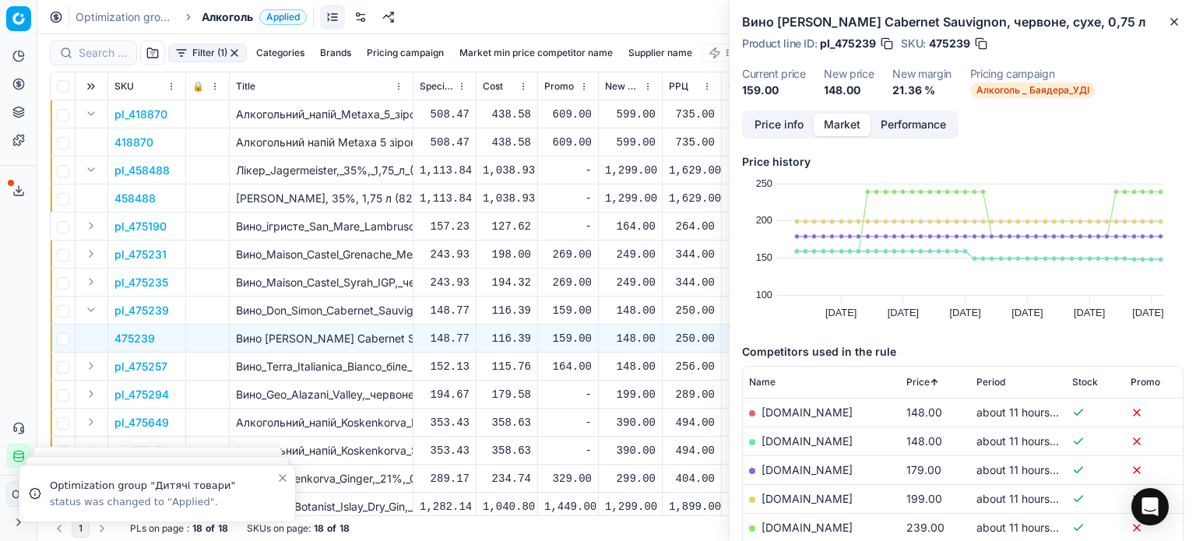
click at [804, 410] on link "[DOMAIN_NAME]" at bounding box center [806, 412] width 91 height 13
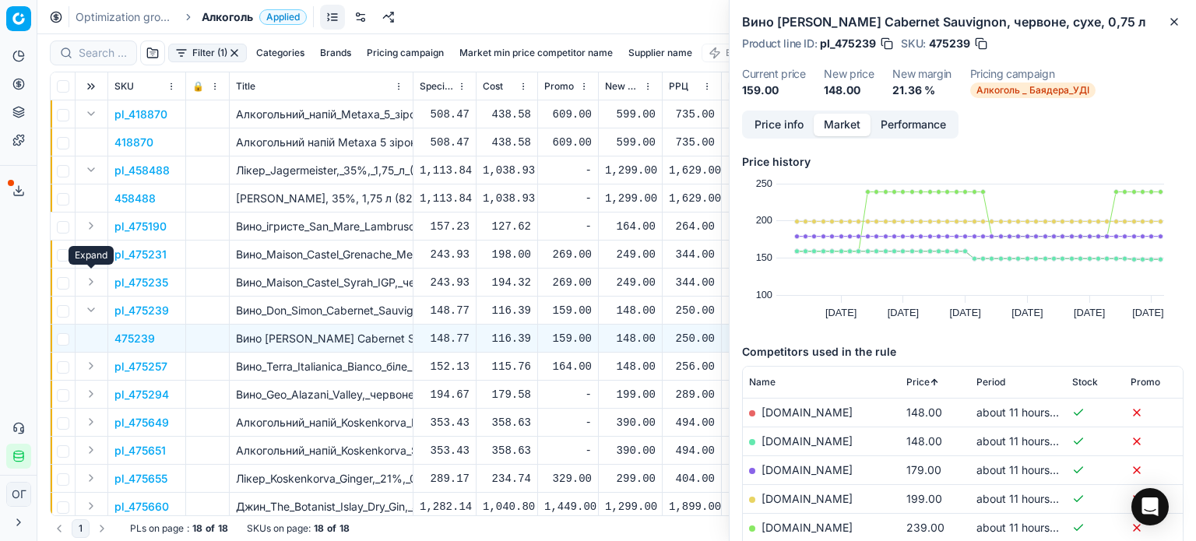
click at [89, 277] on button "Expand" at bounding box center [91, 282] width 19 height 19
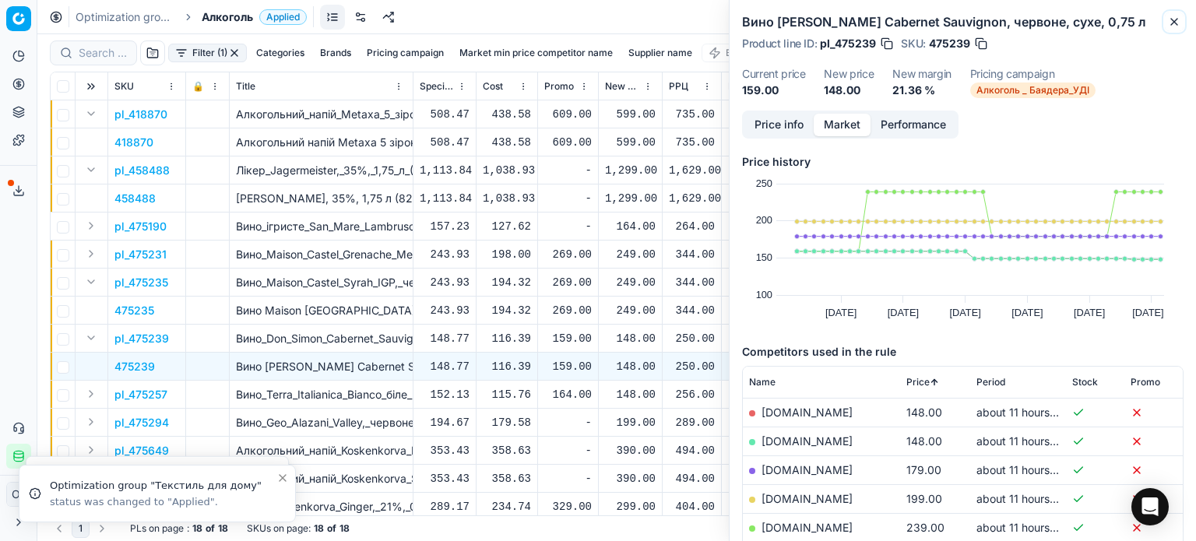
click at [1174, 28] on button "Close" at bounding box center [1174, 21] width 19 height 19
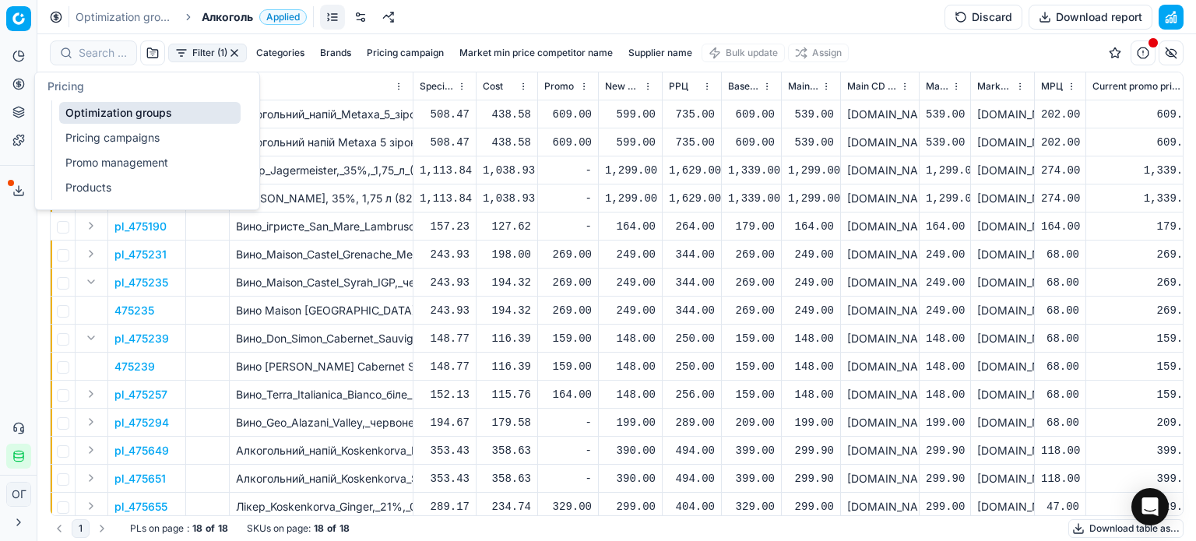
click at [26, 90] on button "Pricing" at bounding box center [18, 84] width 25 height 25
click at [104, 114] on link "Optimization groups" at bounding box center [149, 113] width 181 height 22
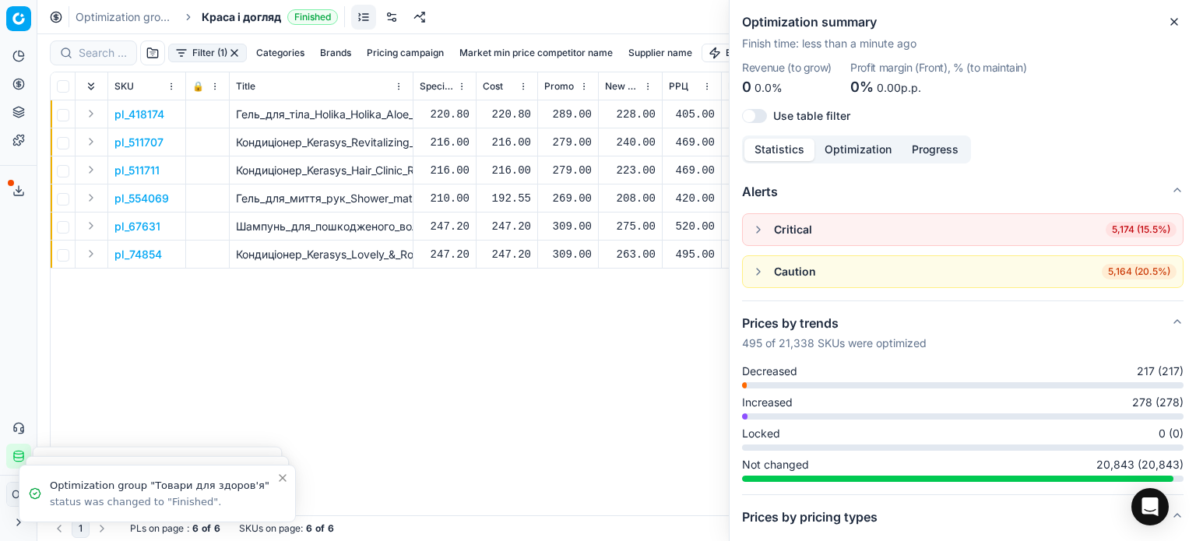
click at [1179, 25] on icon "button" at bounding box center [1174, 22] width 12 height 12
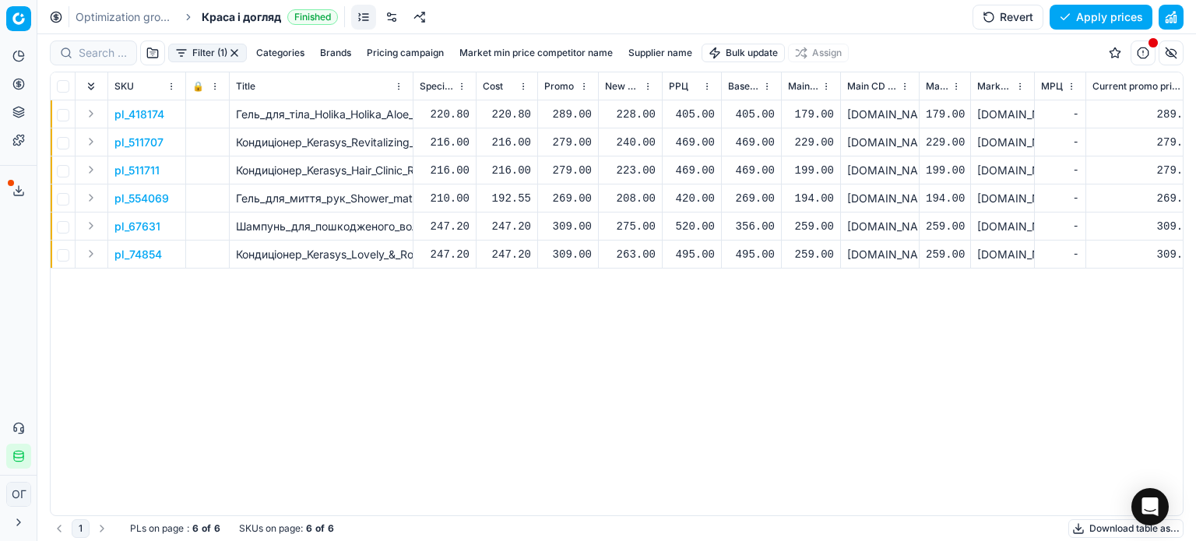
click at [637, 113] on div "228.00" at bounding box center [630, 115] width 51 height 16
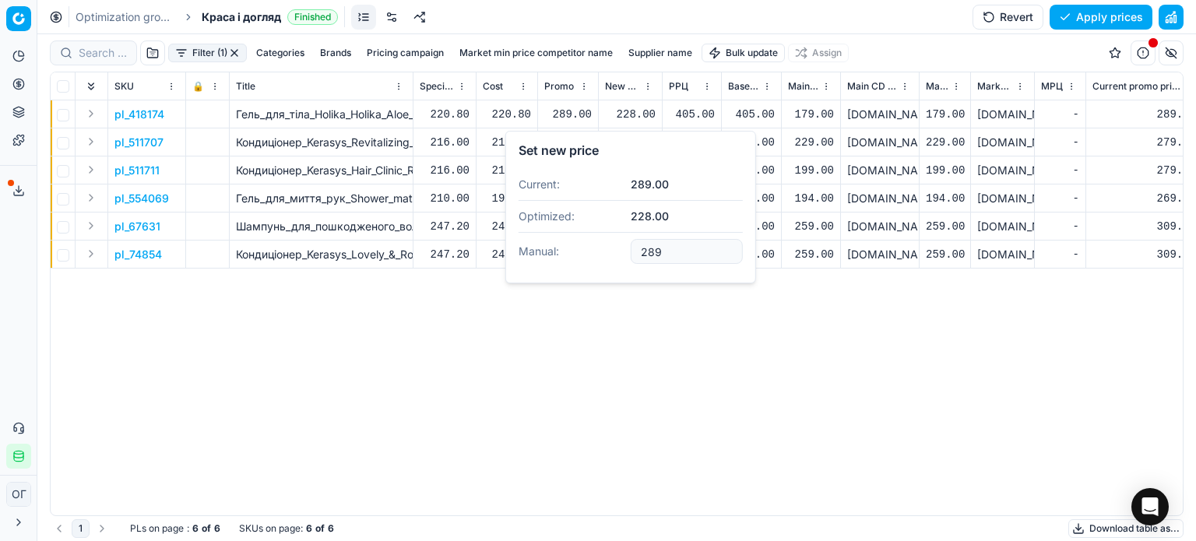
type input "289.00"
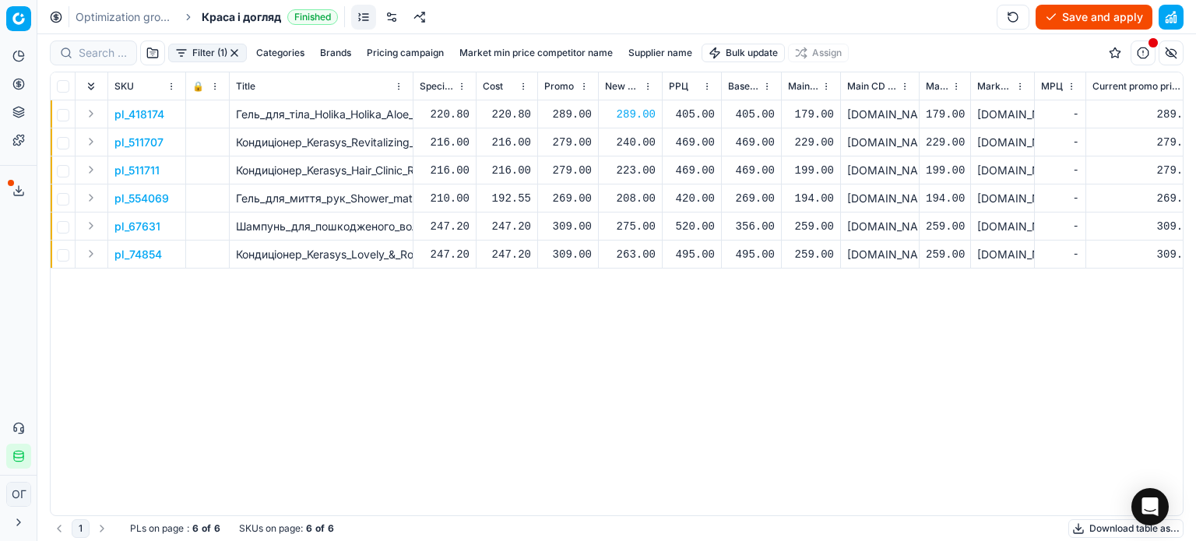
click at [638, 142] on div "240.00" at bounding box center [630, 143] width 51 height 16
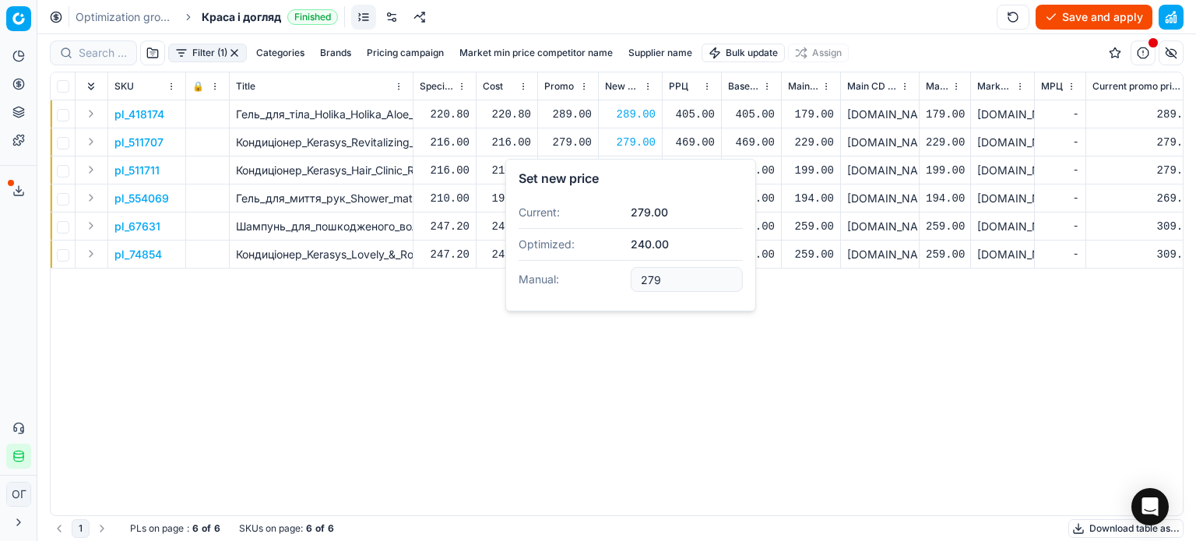
type input "279.00"
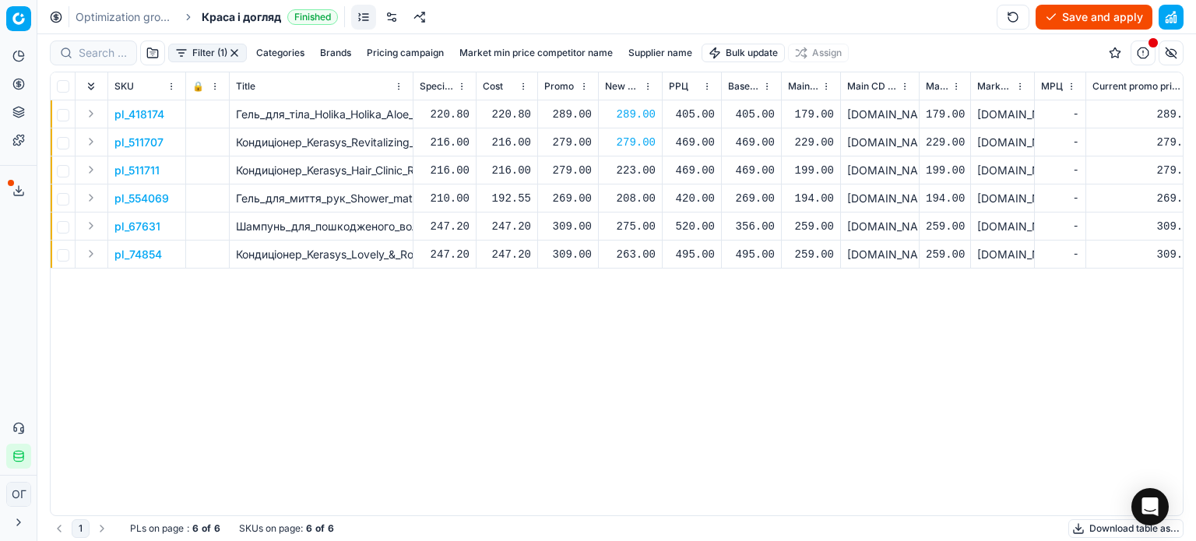
click at [631, 174] on div "223.00" at bounding box center [630, 171] width 51 height 16
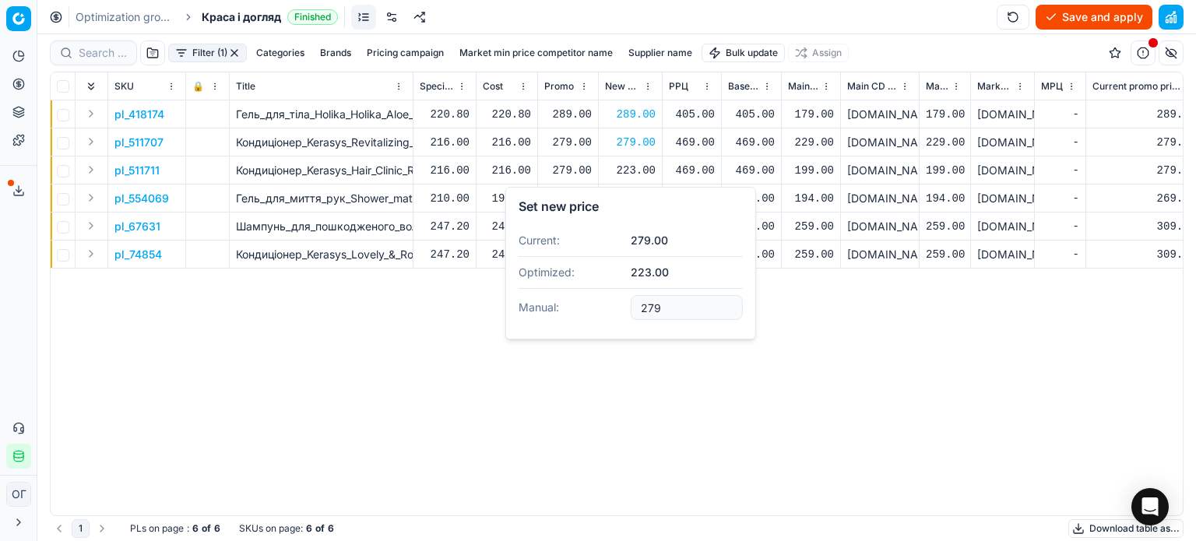
type input "279.00"
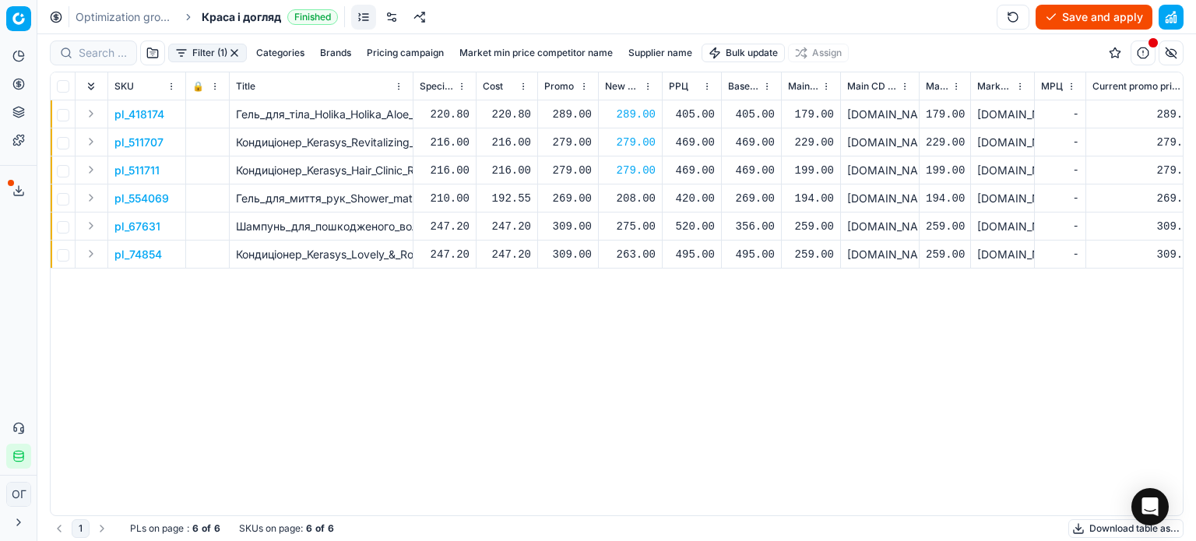
click at [636, 194] on div "208.00" at bounding box center [630, 199] width 51 height 16
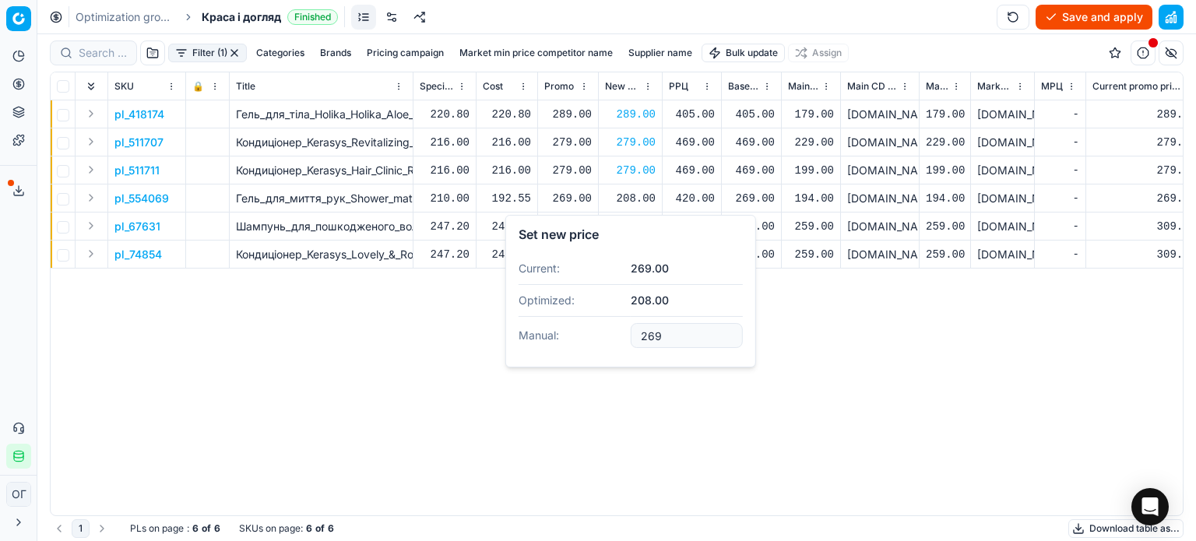
type input "269.00"
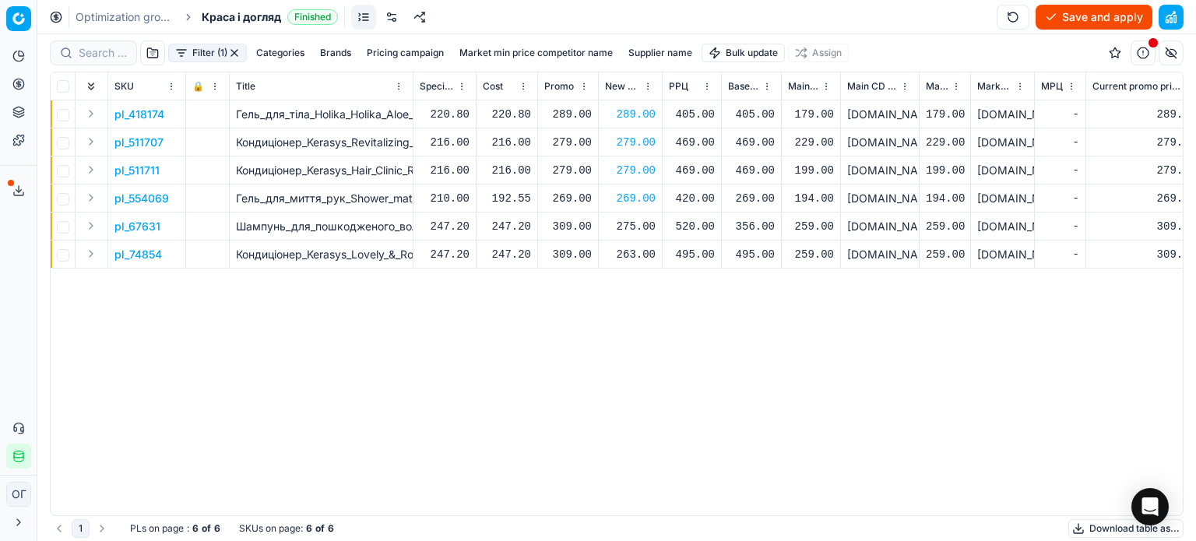
click at [638, 223] on div "275.00" at bounding box center [630, 227] width 51 height 16
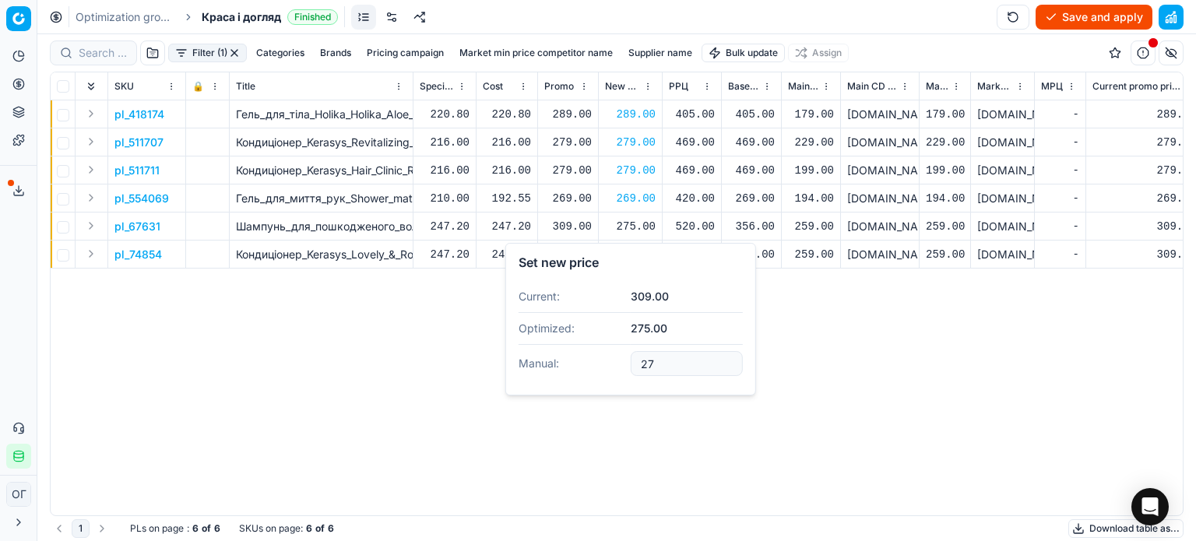
type input "2"
type input "309.00"
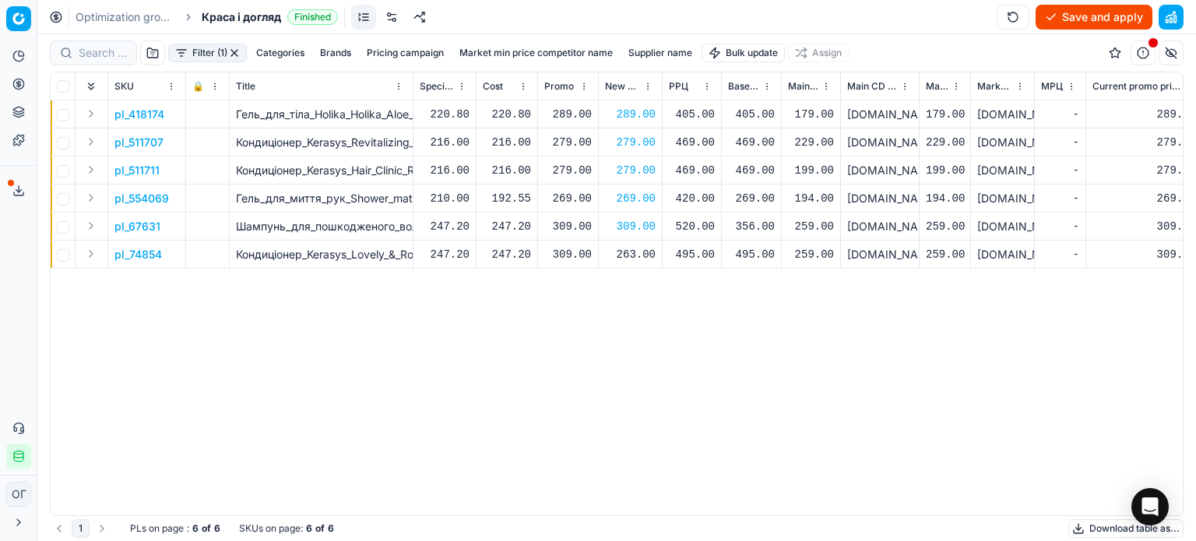
click at [638, 251] on div "263.00" at bounding box center [630, 255] width 51 height 16
type input "2"
type input "309.00"
click at [1053, 26] on button "Save and apply" at bounding box center [1094, 17] width 117 height 25
